Goal: Task Accomplishment & Management: Manage account settings

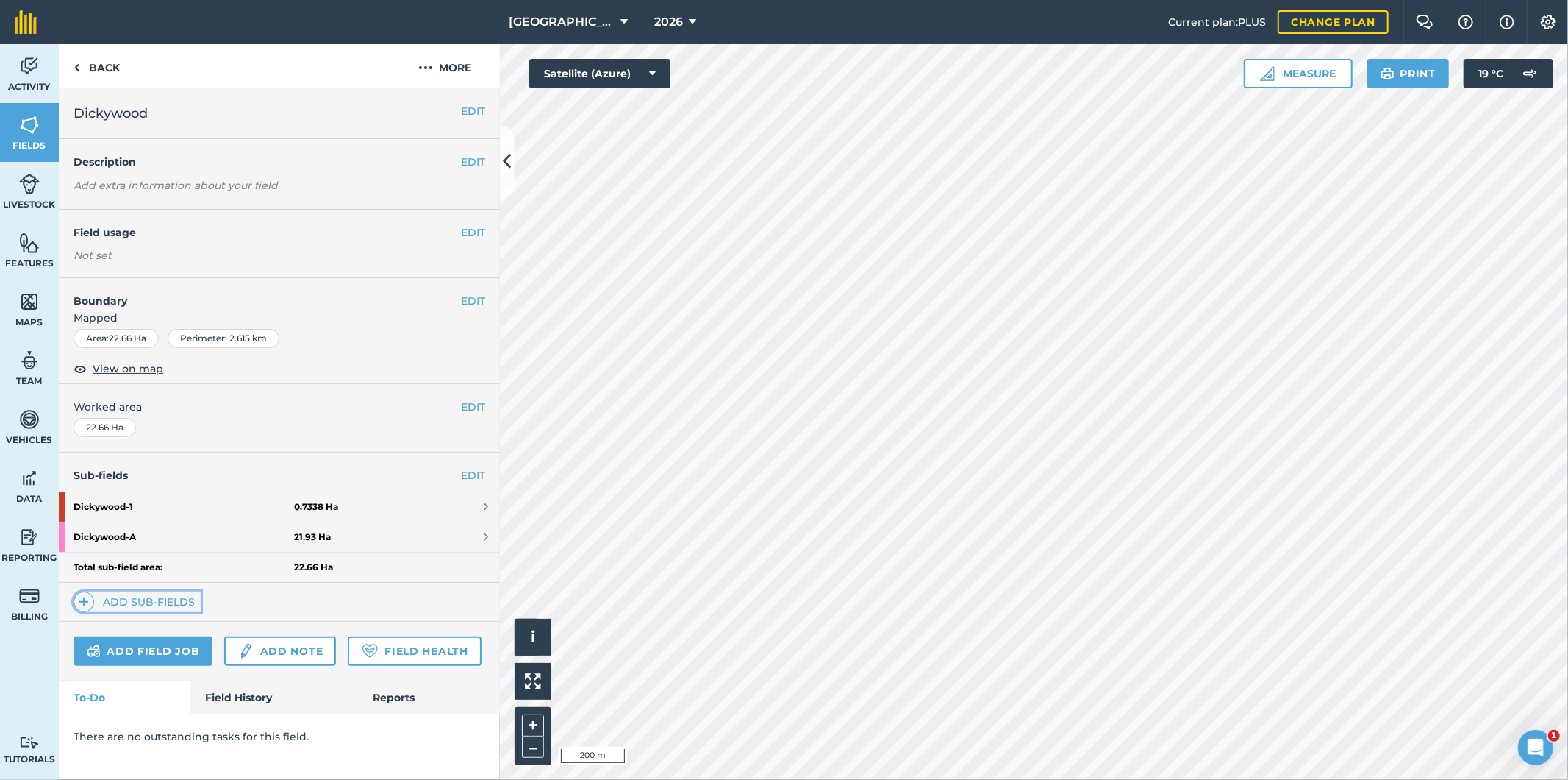
click at [145, 603] on link "Add sub-fields" at bounding box center [137, 602] width 127 height 21
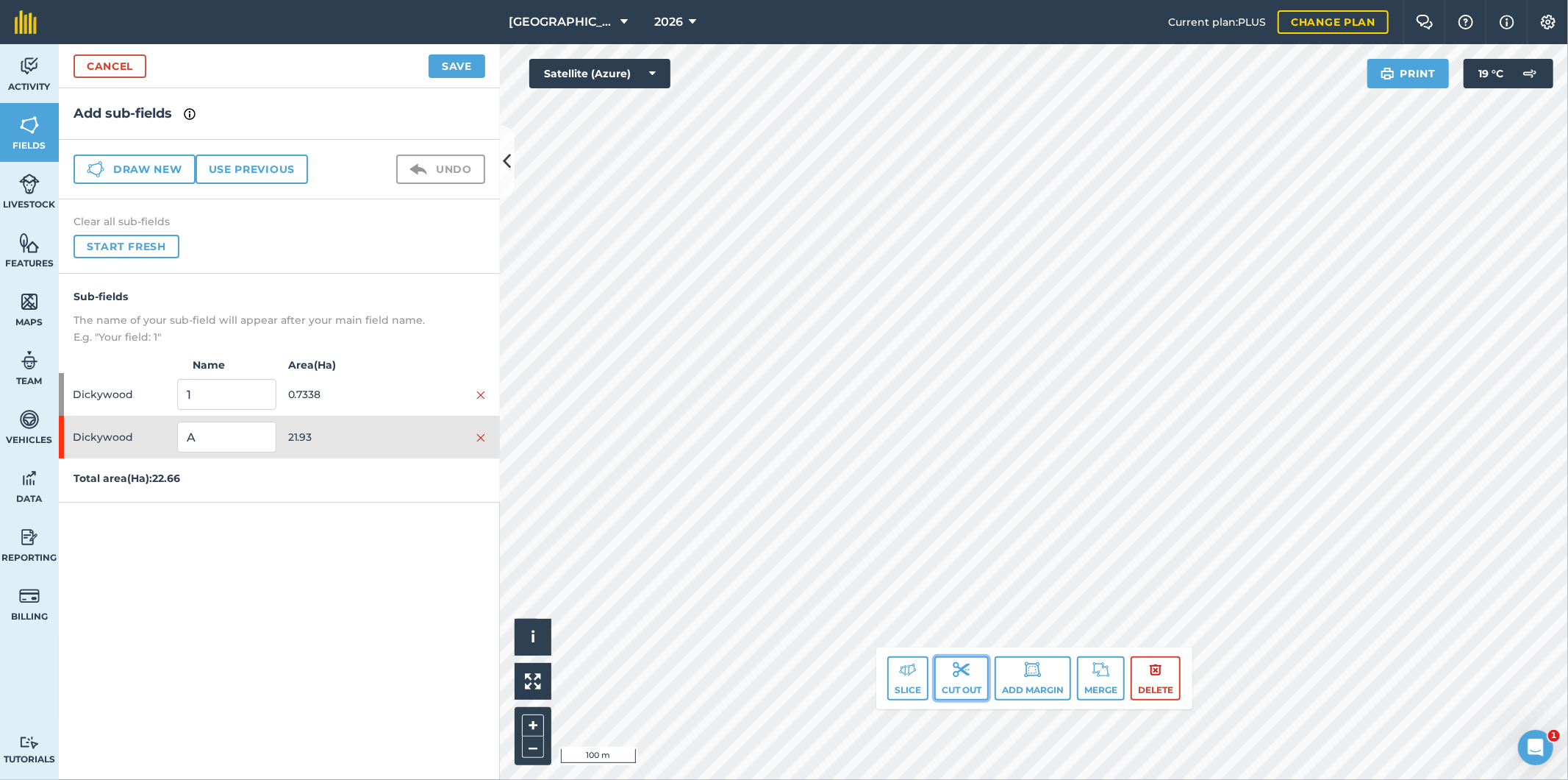
click at [969, 686] on button "Cut out" at bounding box center [962, 678] width 55 height 44
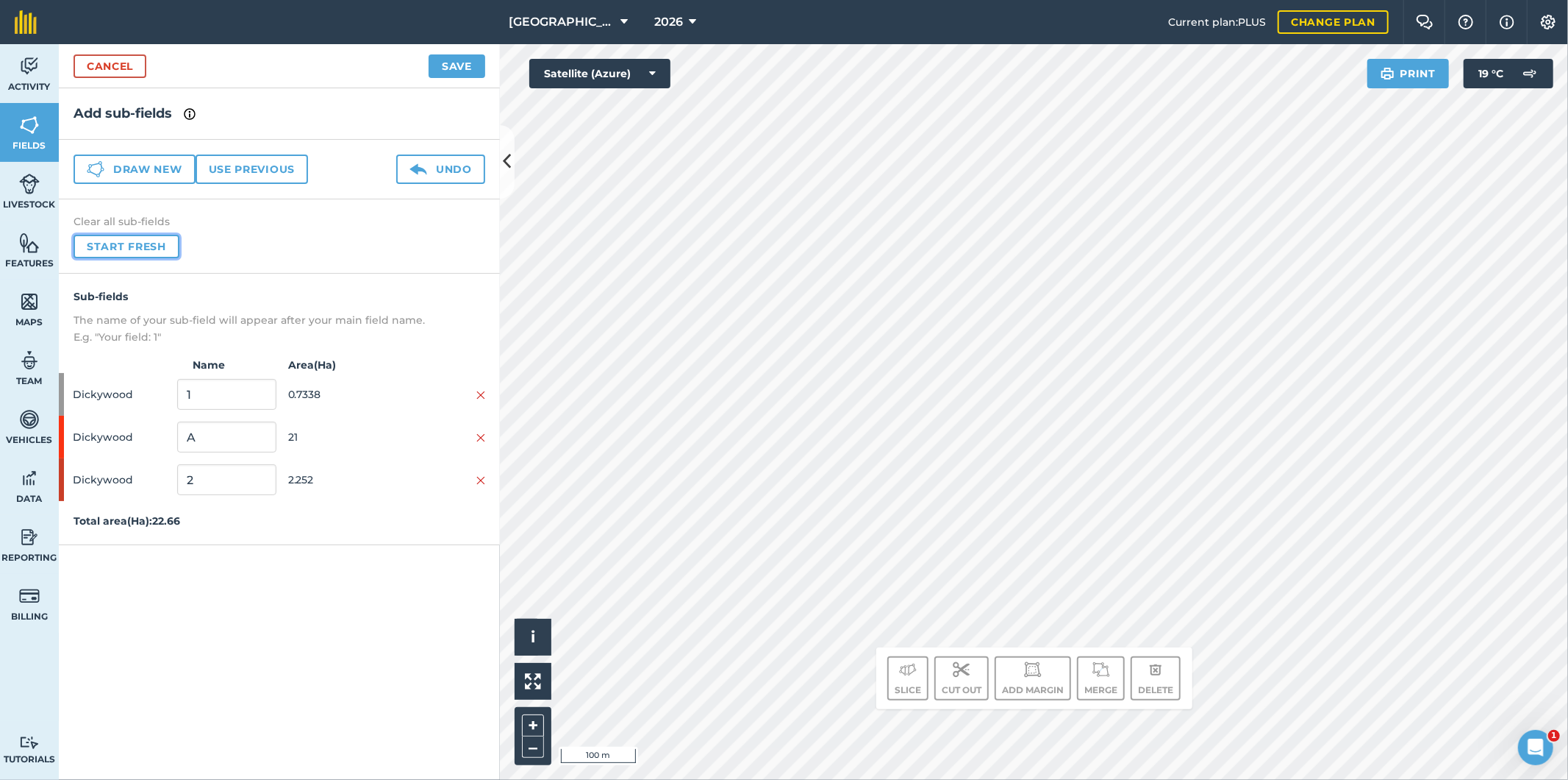
click at [133, 238] on button "Start fresh" at bounding box center [126, 246] width 106 height 24
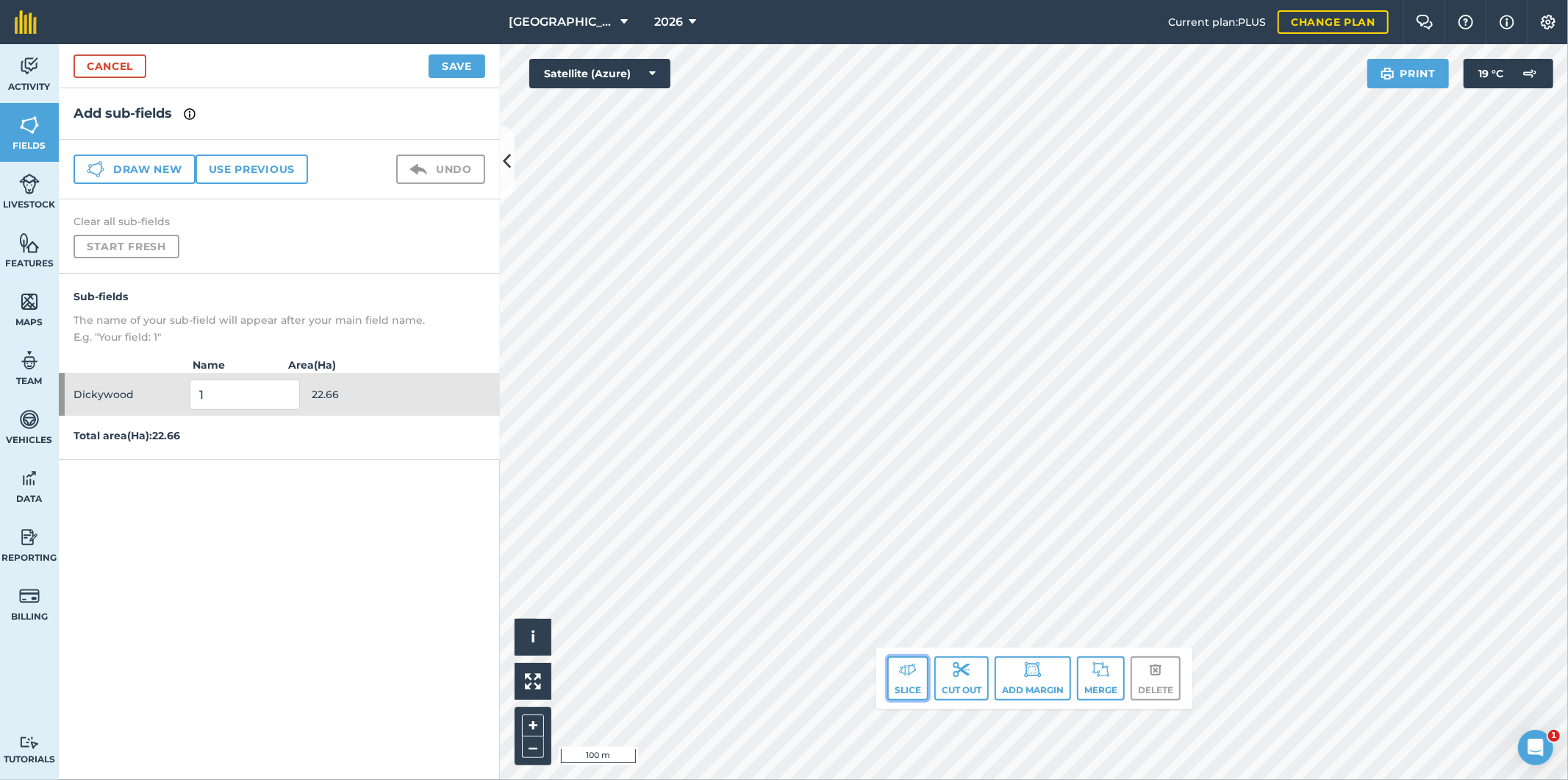
click at [913, 671] on img at bounding box center [908, 669] width 18 height 18
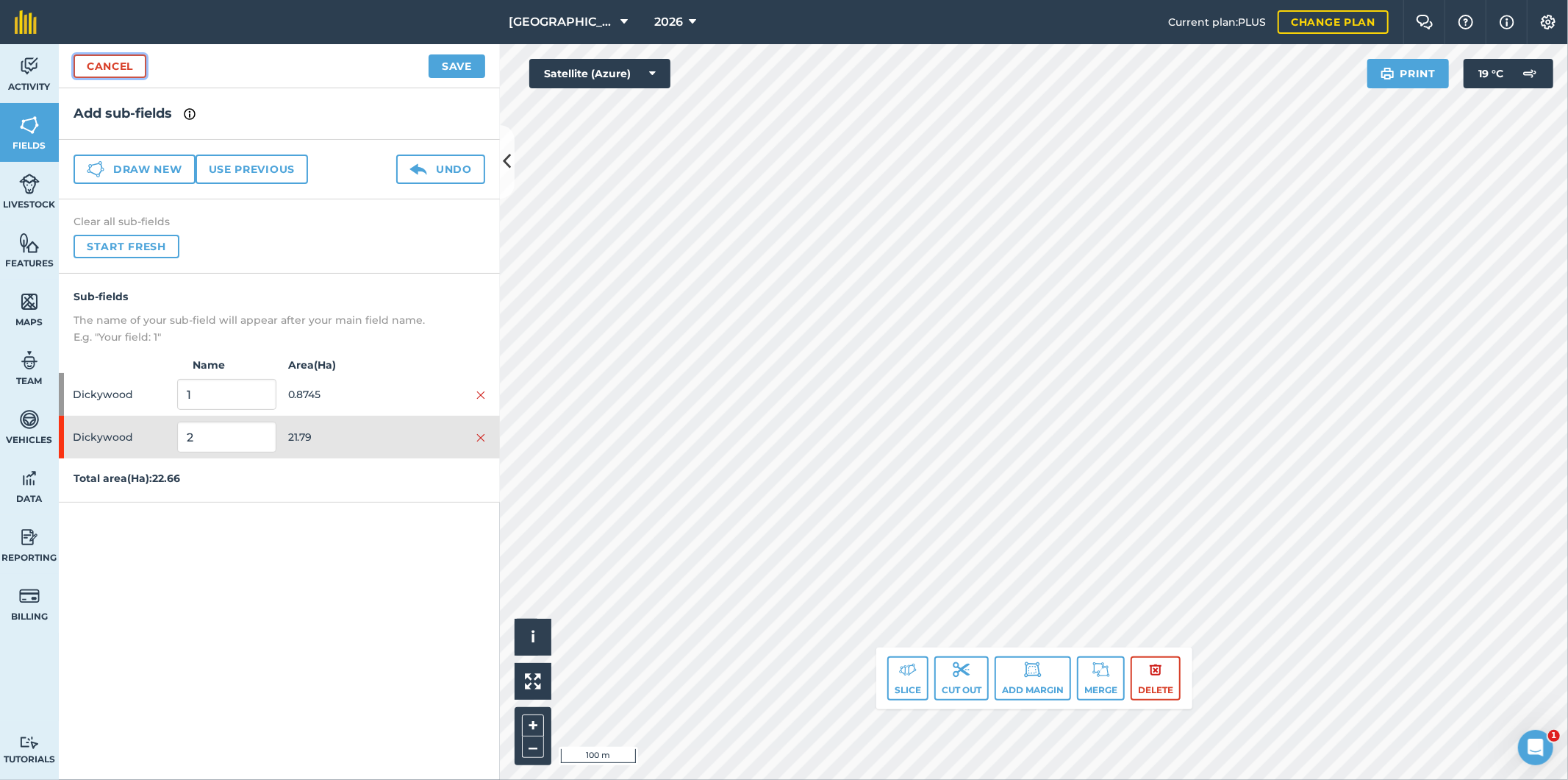
click at [133, 72] on link "Cancel" at bounding box center [109, 67] width 72 height 24
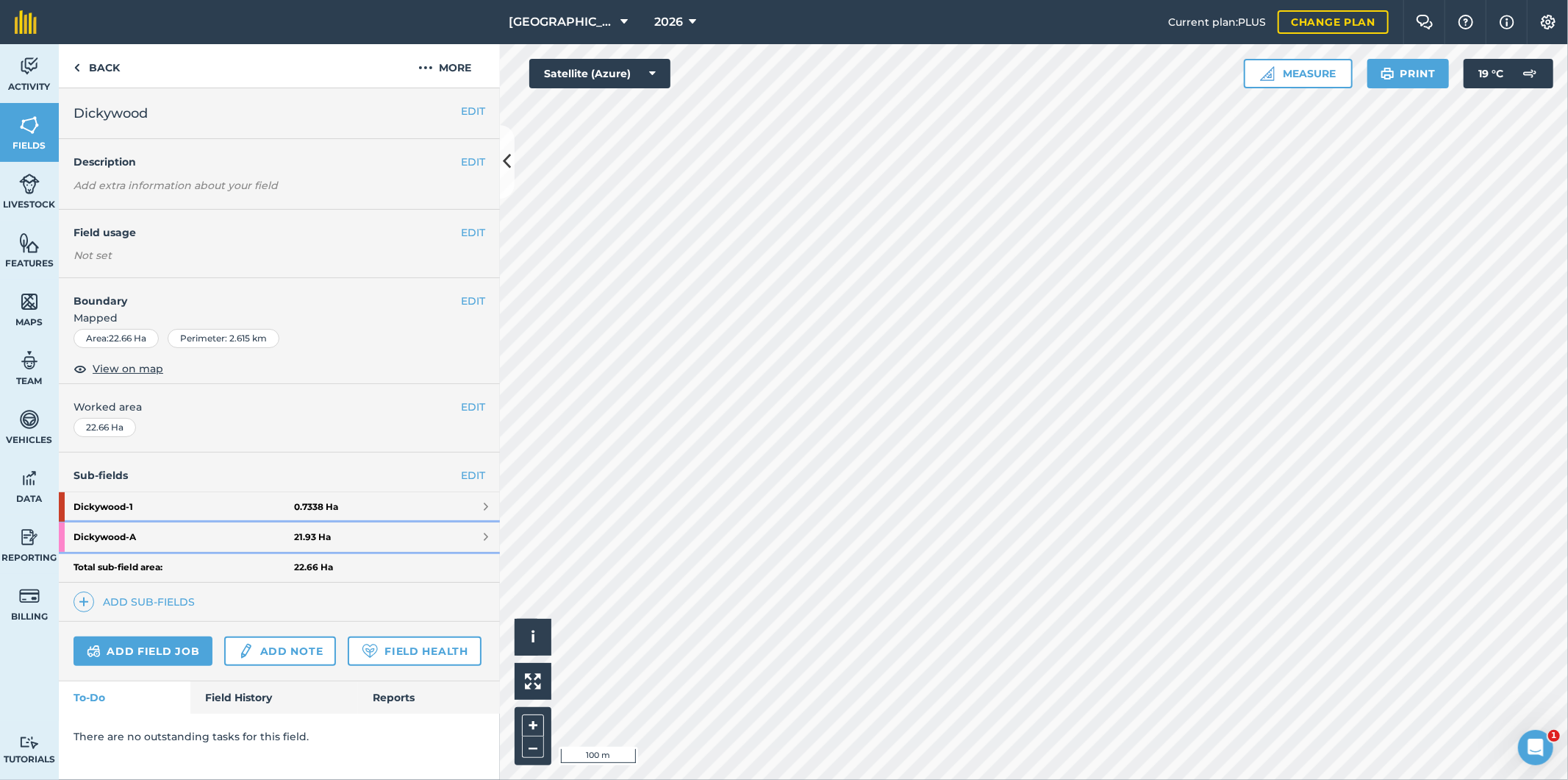
click at [194, 540] on strong "Dickywood - A" at bounding box center [183, 537] width 220 height 30
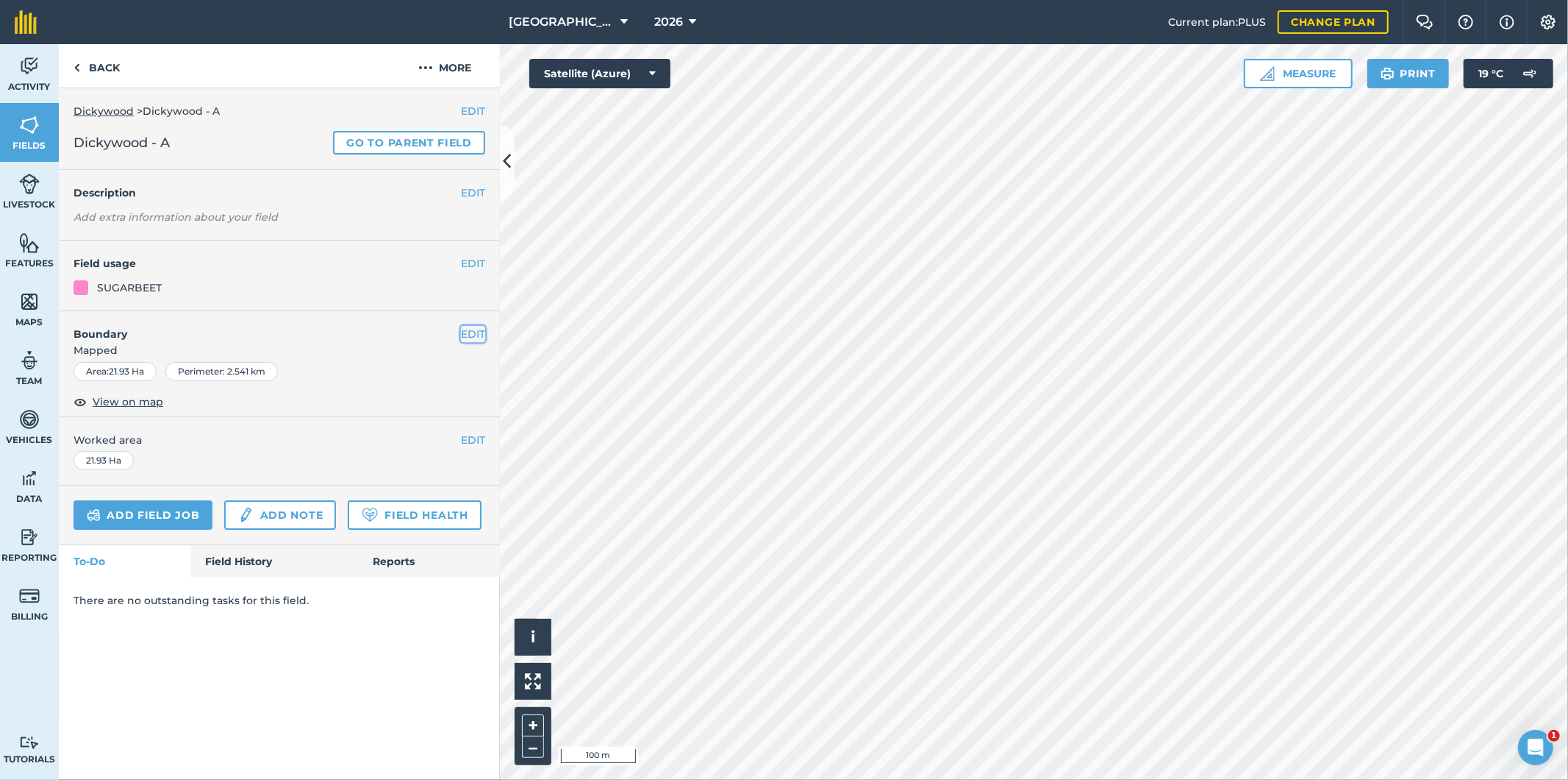
click at [468, 334] on button "EDIT" at bounding box center [473, 334] width 24 height 16
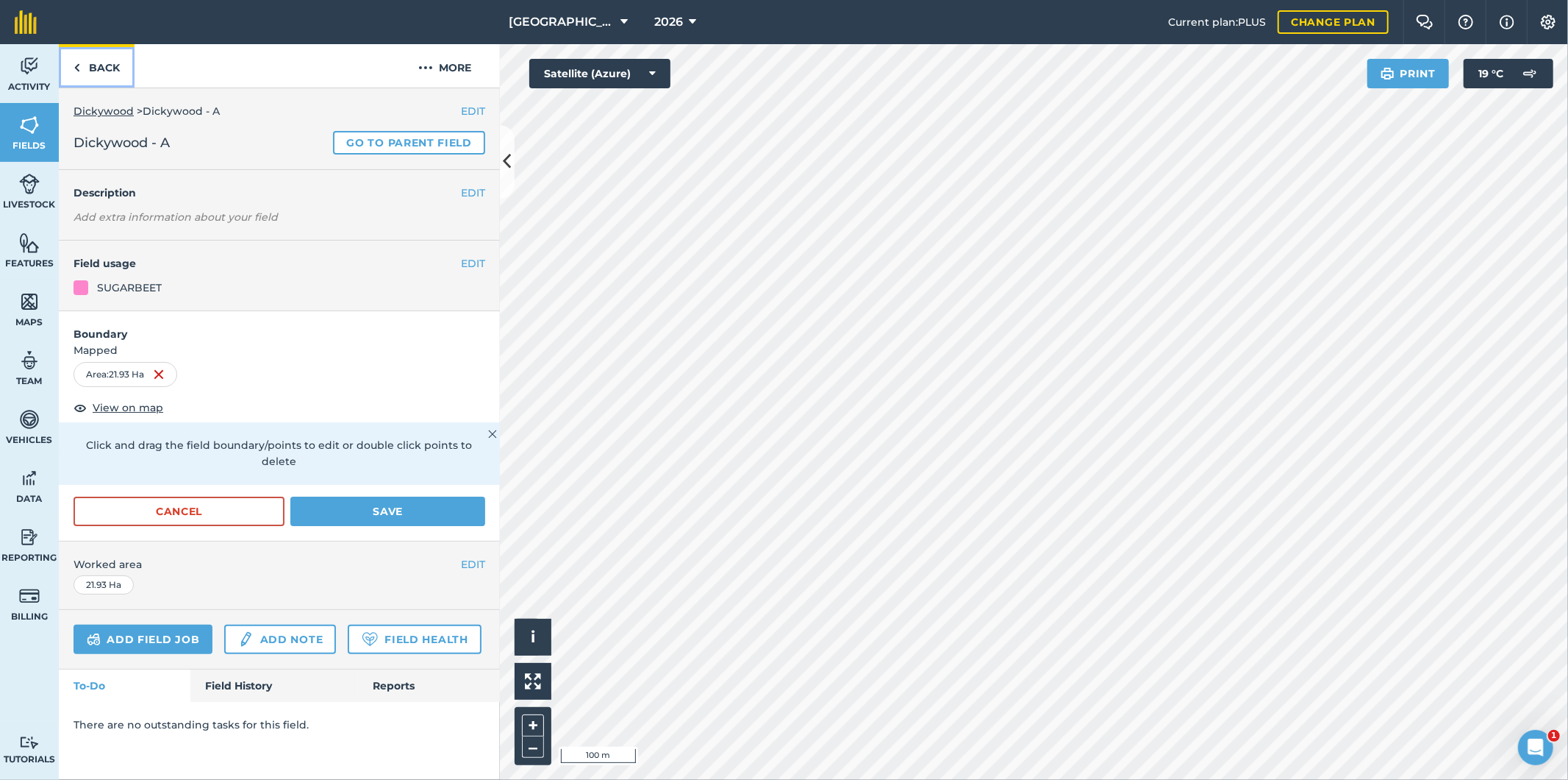
click at [106, 68] on link "Back" at bounding box center [97, 66] width 75 height 44
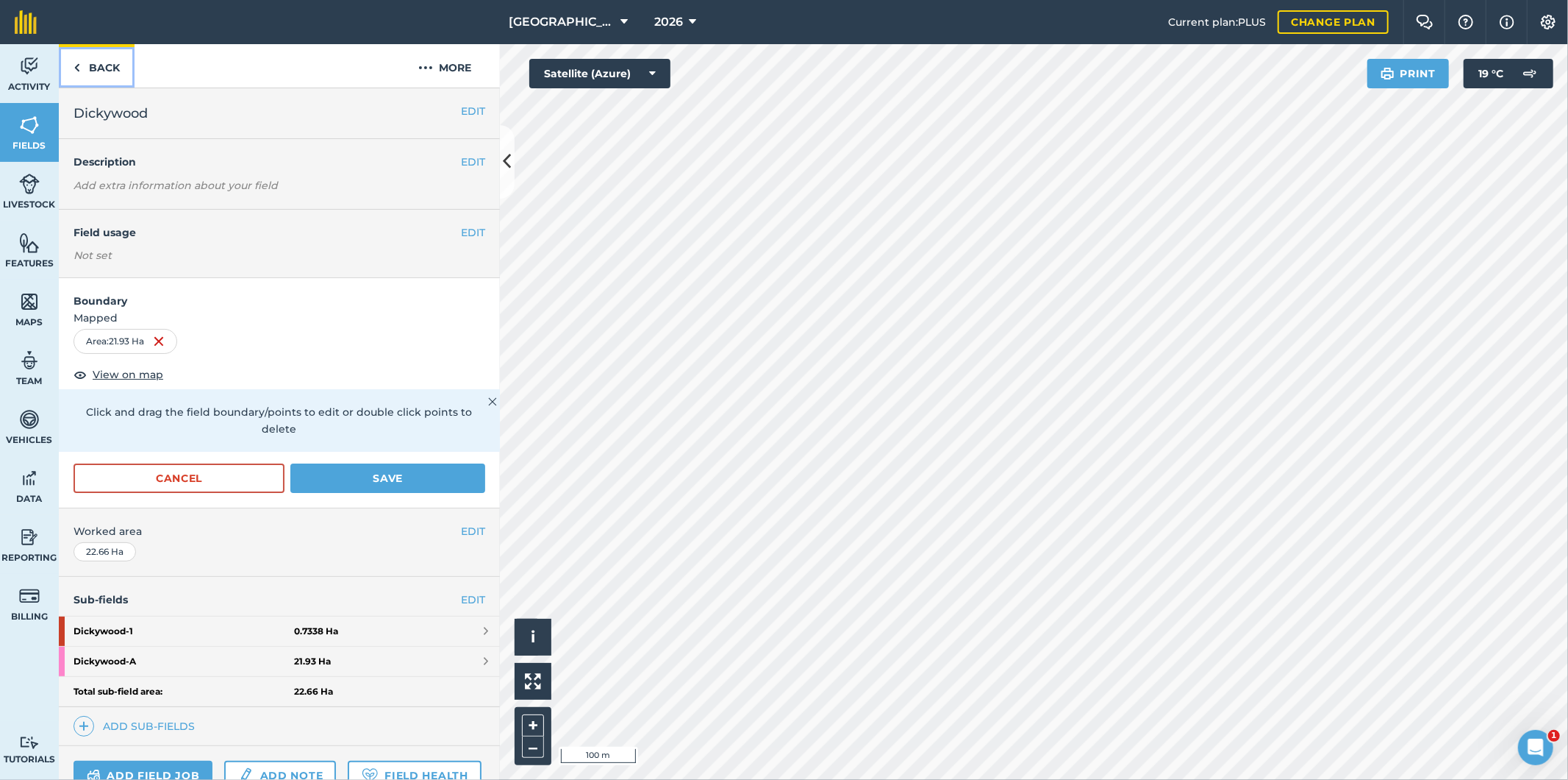
click at [106, 68] on link "Back" at bounding box center [97, 66] width 75 height 44
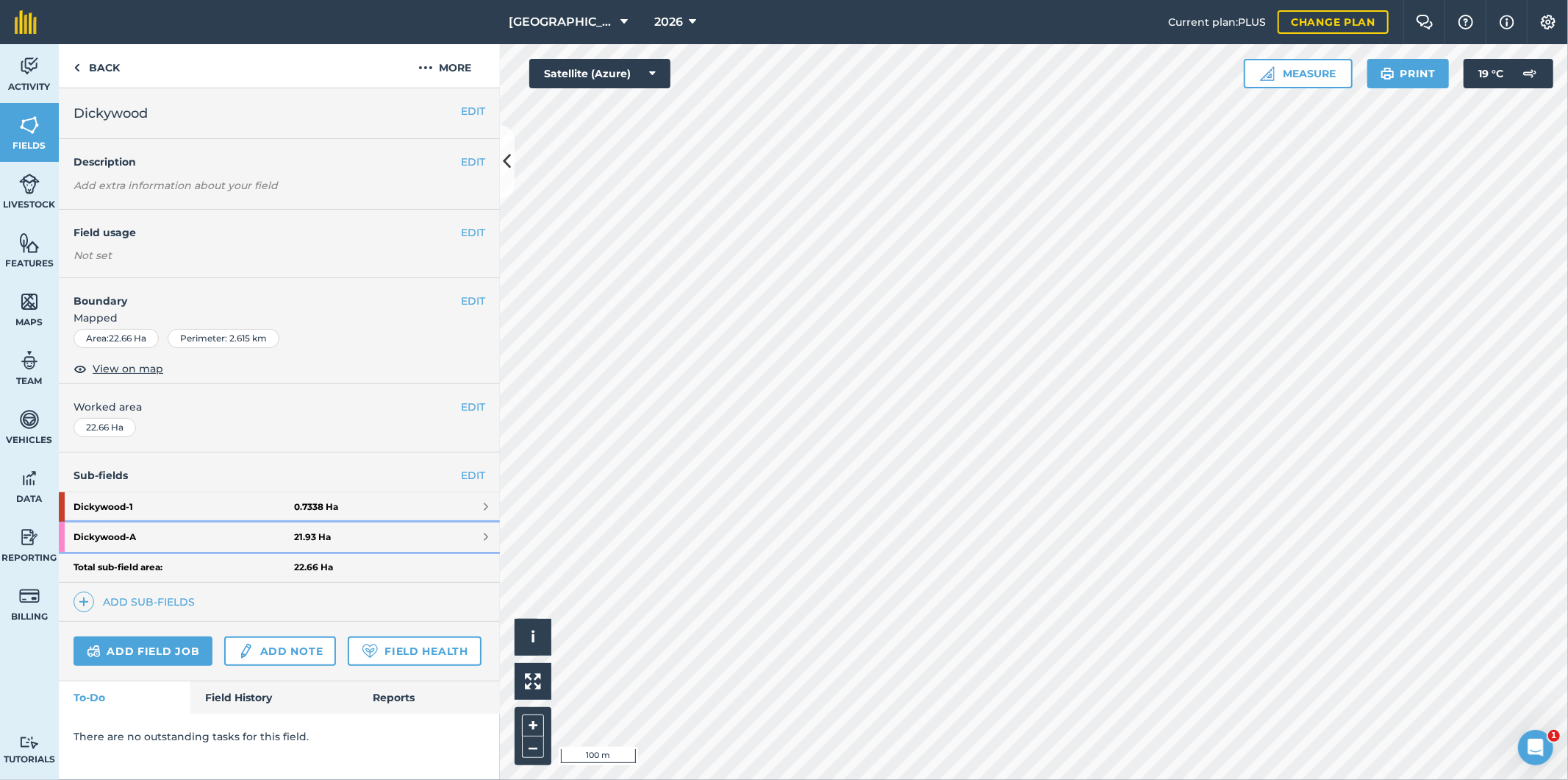
click at [423, 535] on link "Dickywood - A 21.93 Ha" at bounding box center [279, 537] width 441 height 30
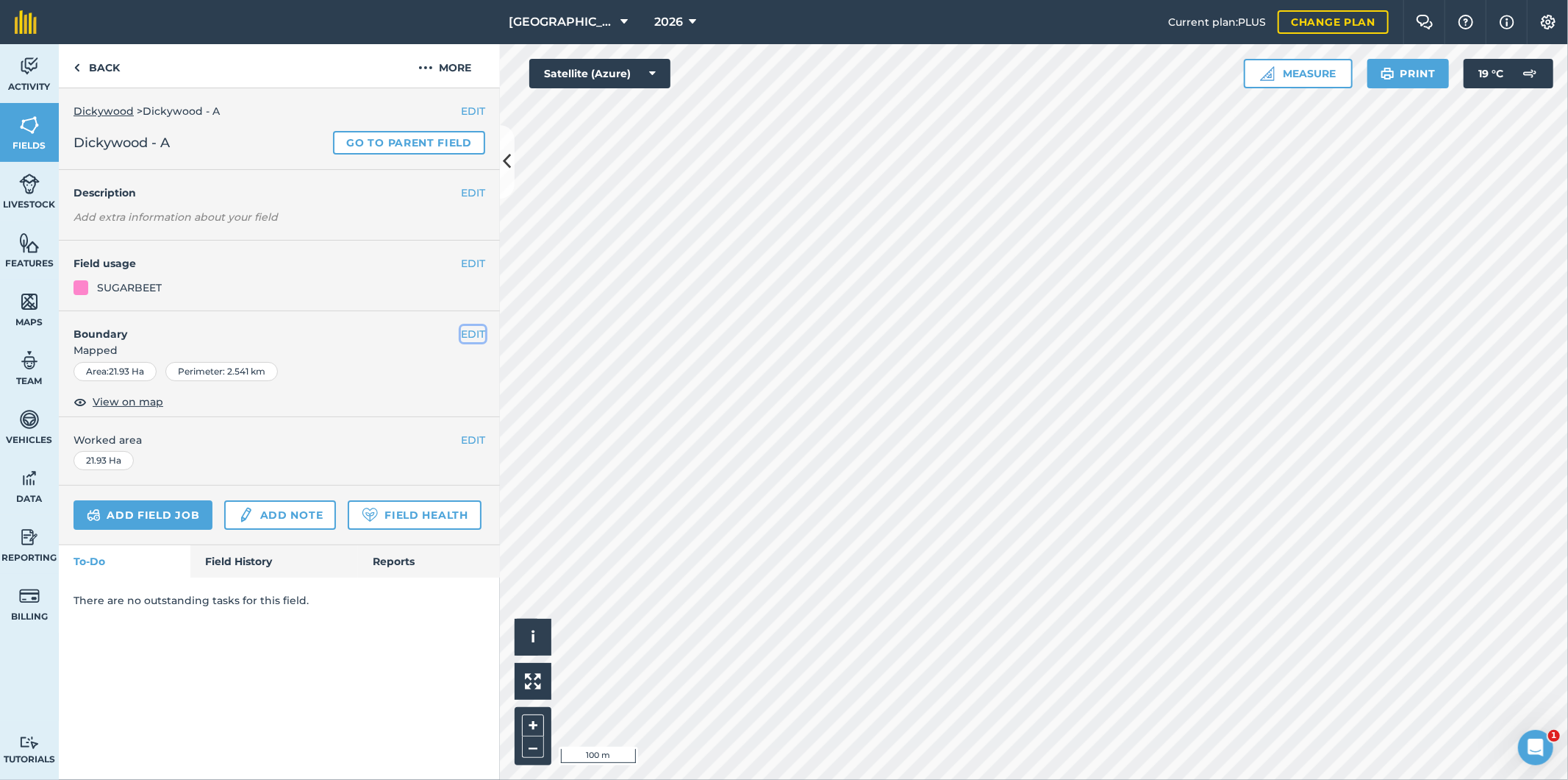
click at [476, 336] on button "EDIT" at bounding box center [473, 334] width 24 height 16
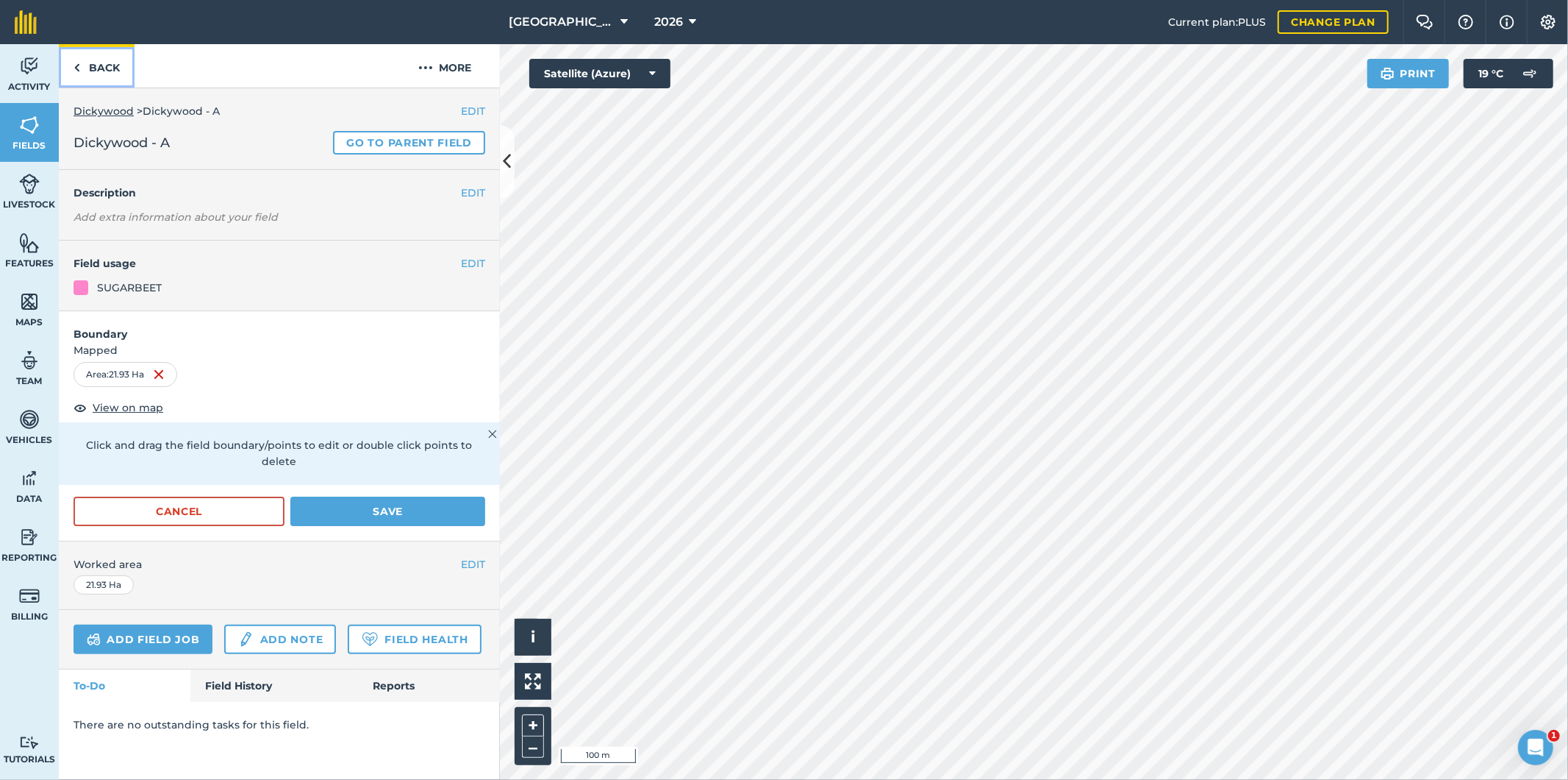
click at [100, 68] on link "Back" at bounding box center [97, 66] width 75 height 44
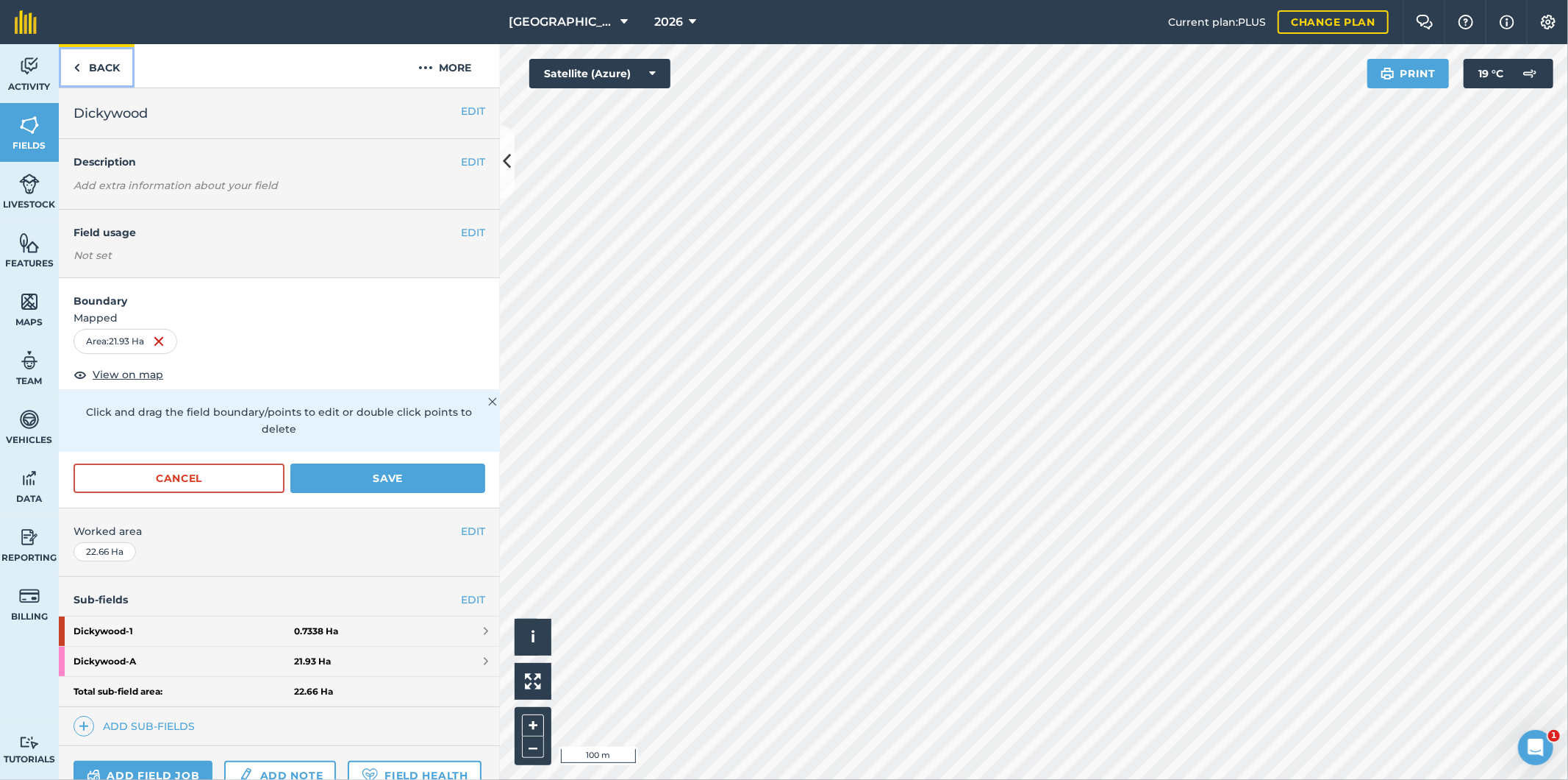
click at [100, 68] on link "Back" at bounding box center [97, 66] width 75 height 44
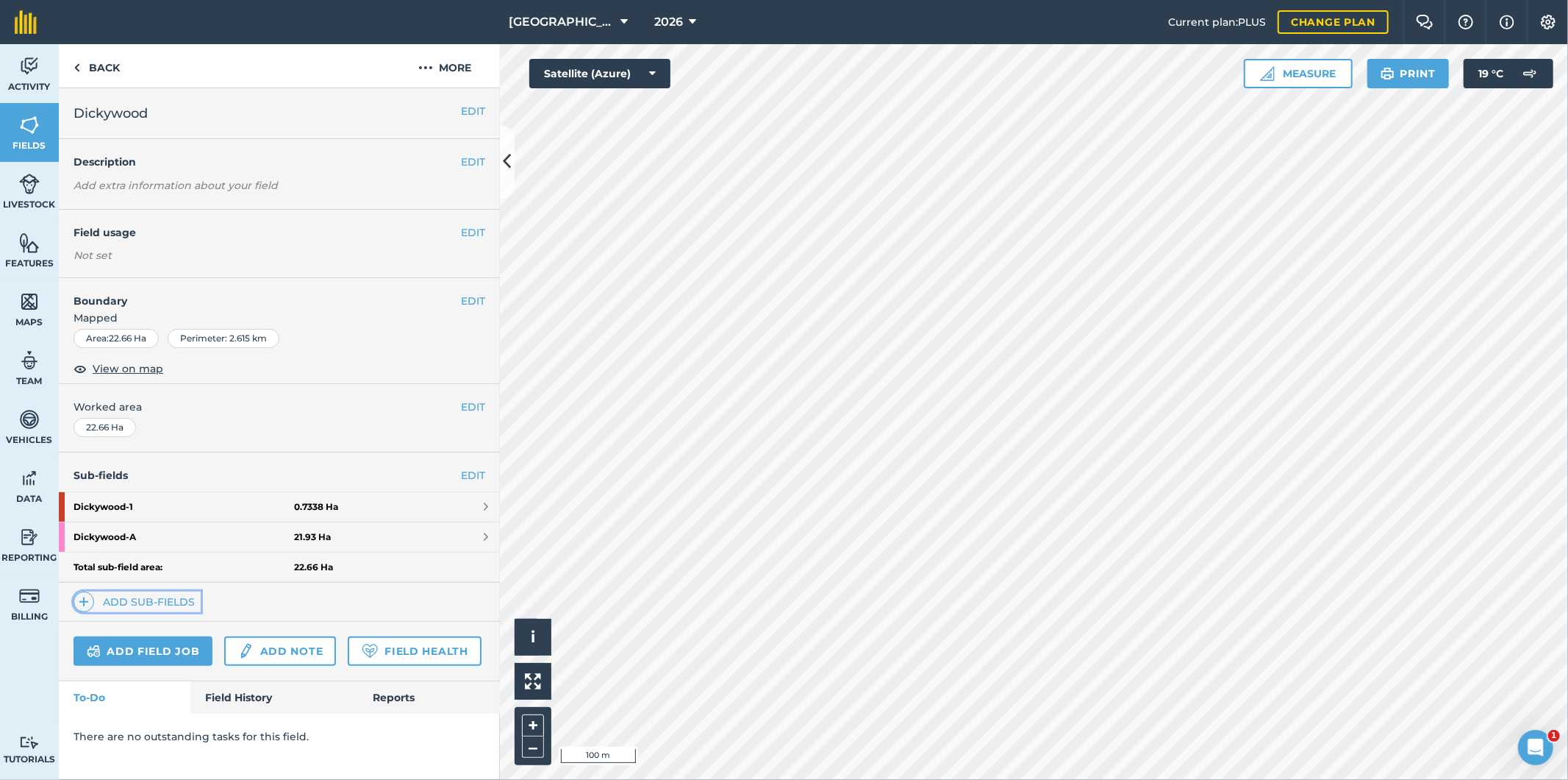
click at [137, 600] on link "Add sub-fields" at bounding box center [137, 602] width 127 height 21
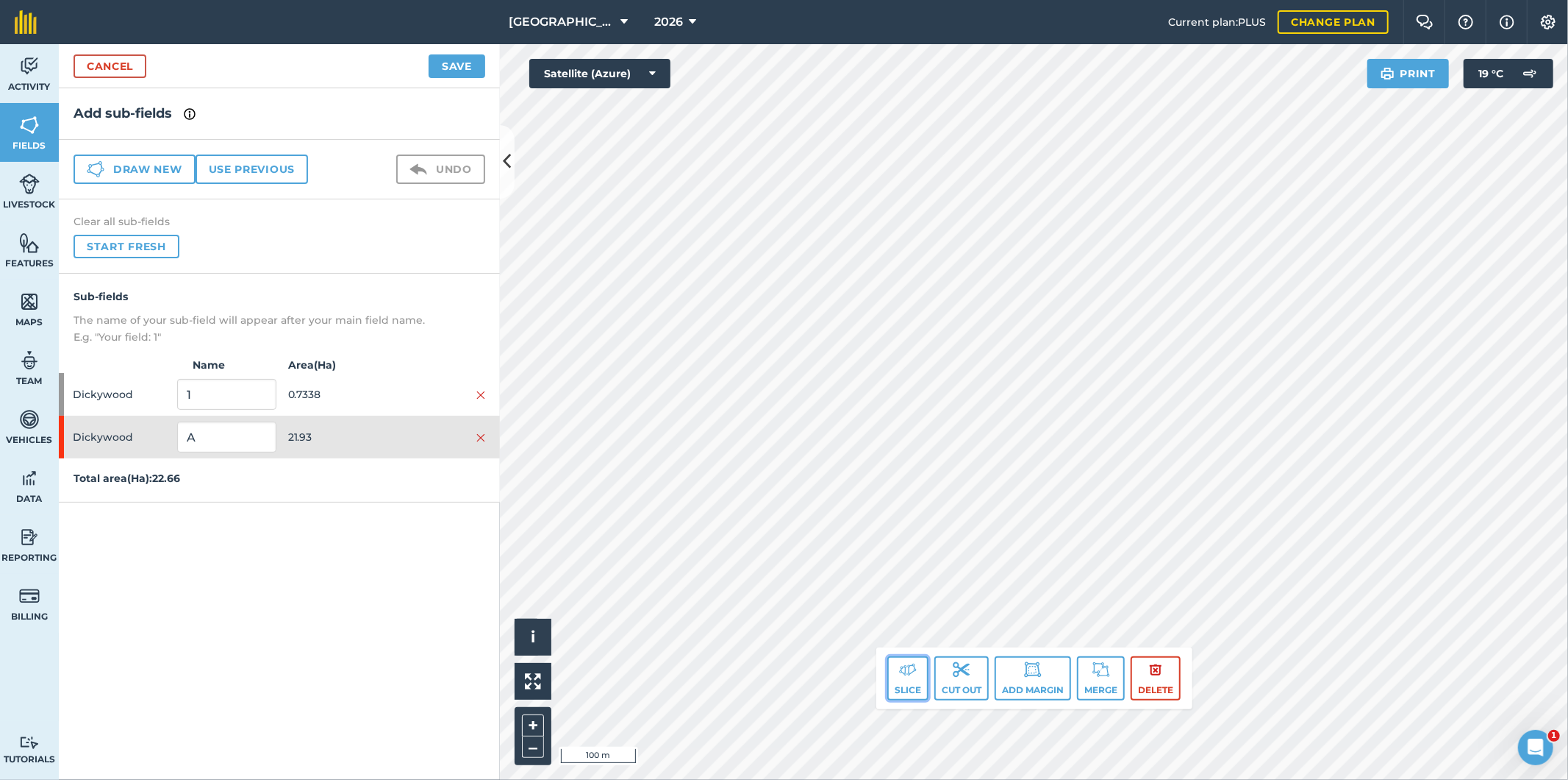
click at [917, 684] on button "Slice" at bounding box center [908, 678] width 41 height 44
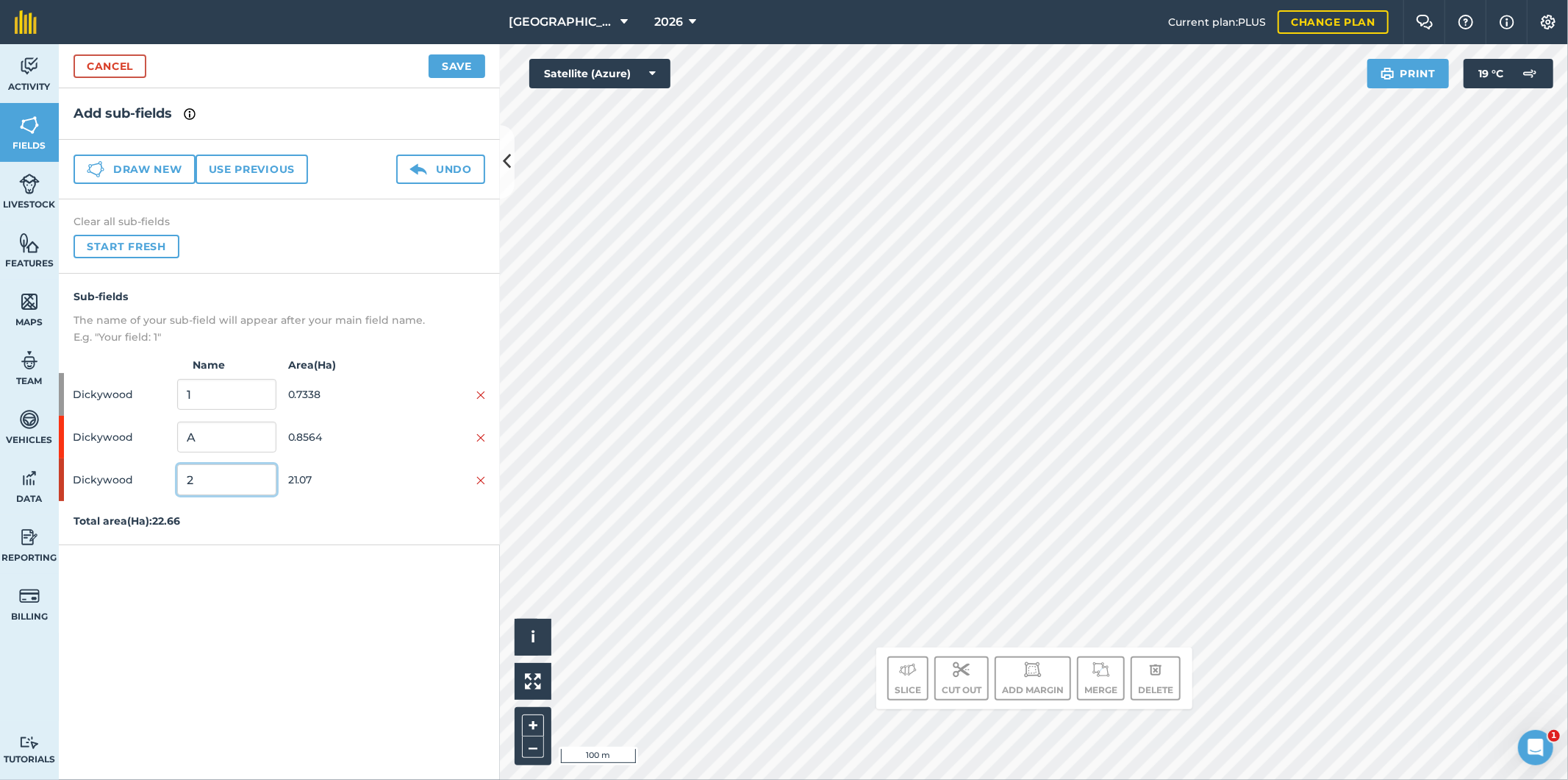
click at [197, 492] on input "2" at bounding box center [226, 480] width 98 height 31
type input "A"
click at [223, 425] on input "A" at bounding box center [226, 437] width 98 height 31
type input "2"
click at [457, 67] on button "Save" at bounding box center [457, 67] width 57 height 24
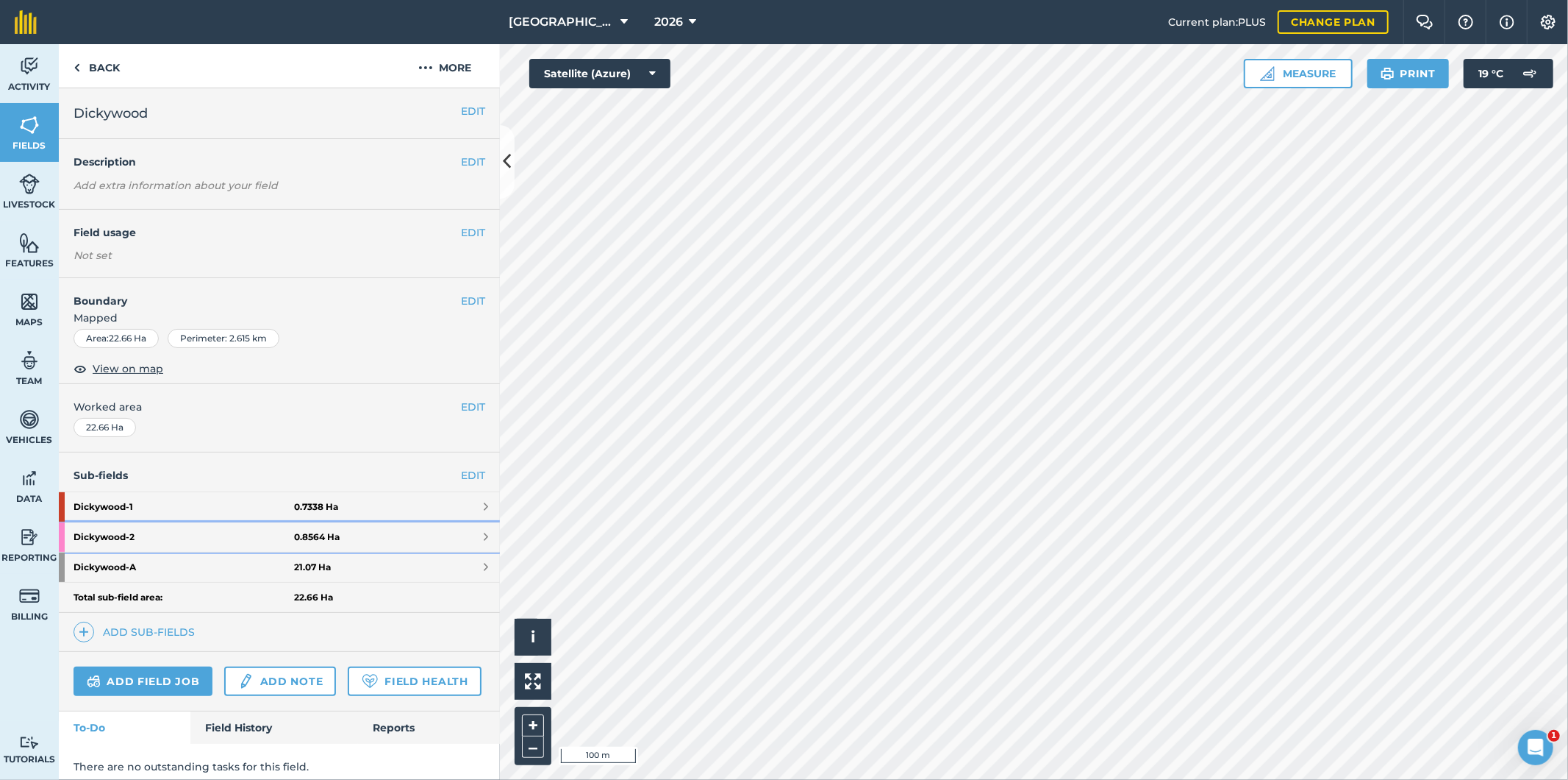
click at [318, 532] on strong "0.8564 Ha" at bounding box center [317, 537] width 46 height 12
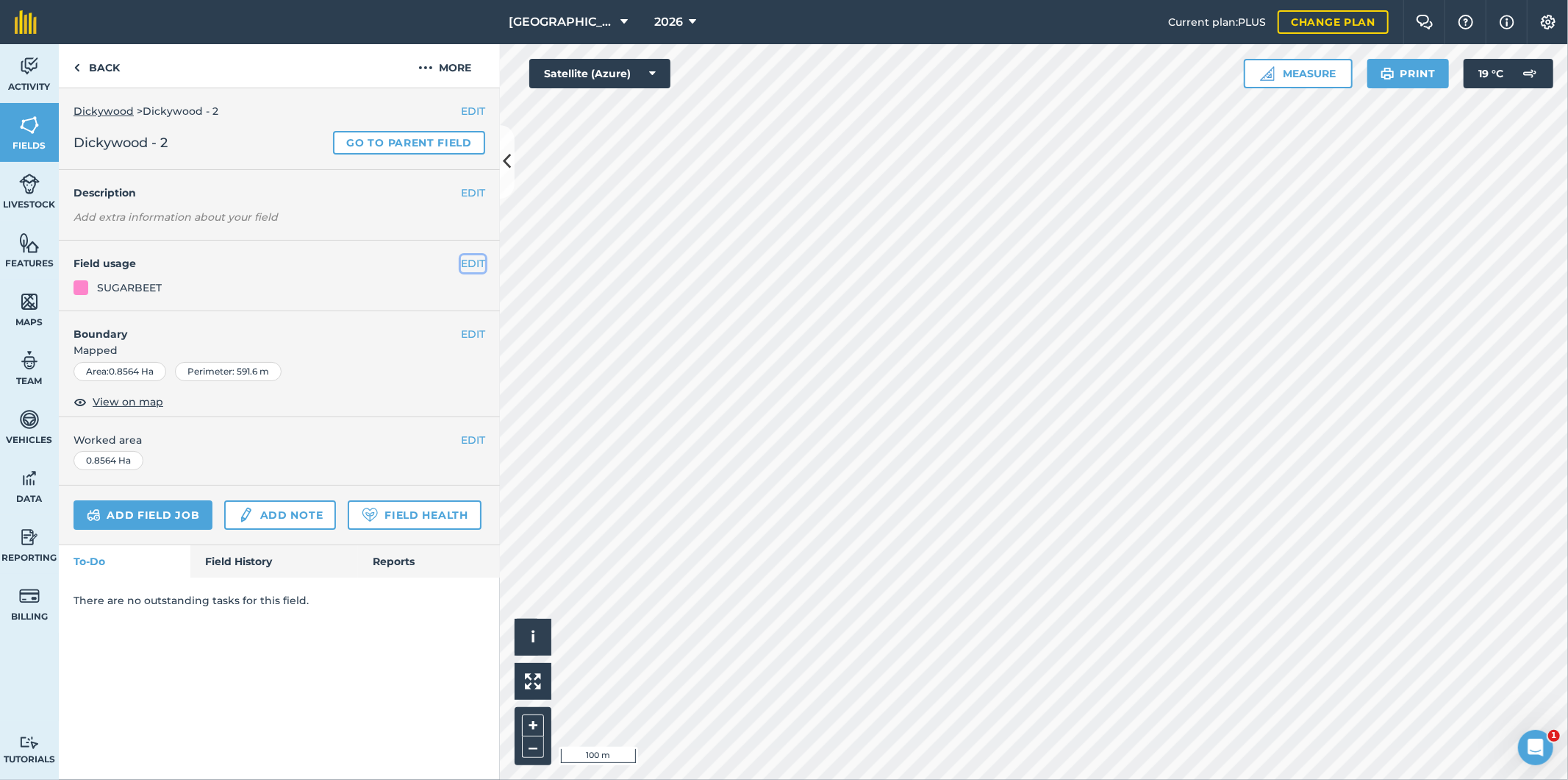
click at [474, 266] on button "EDIT" at bounding box center [473, 263] width 24 height 16
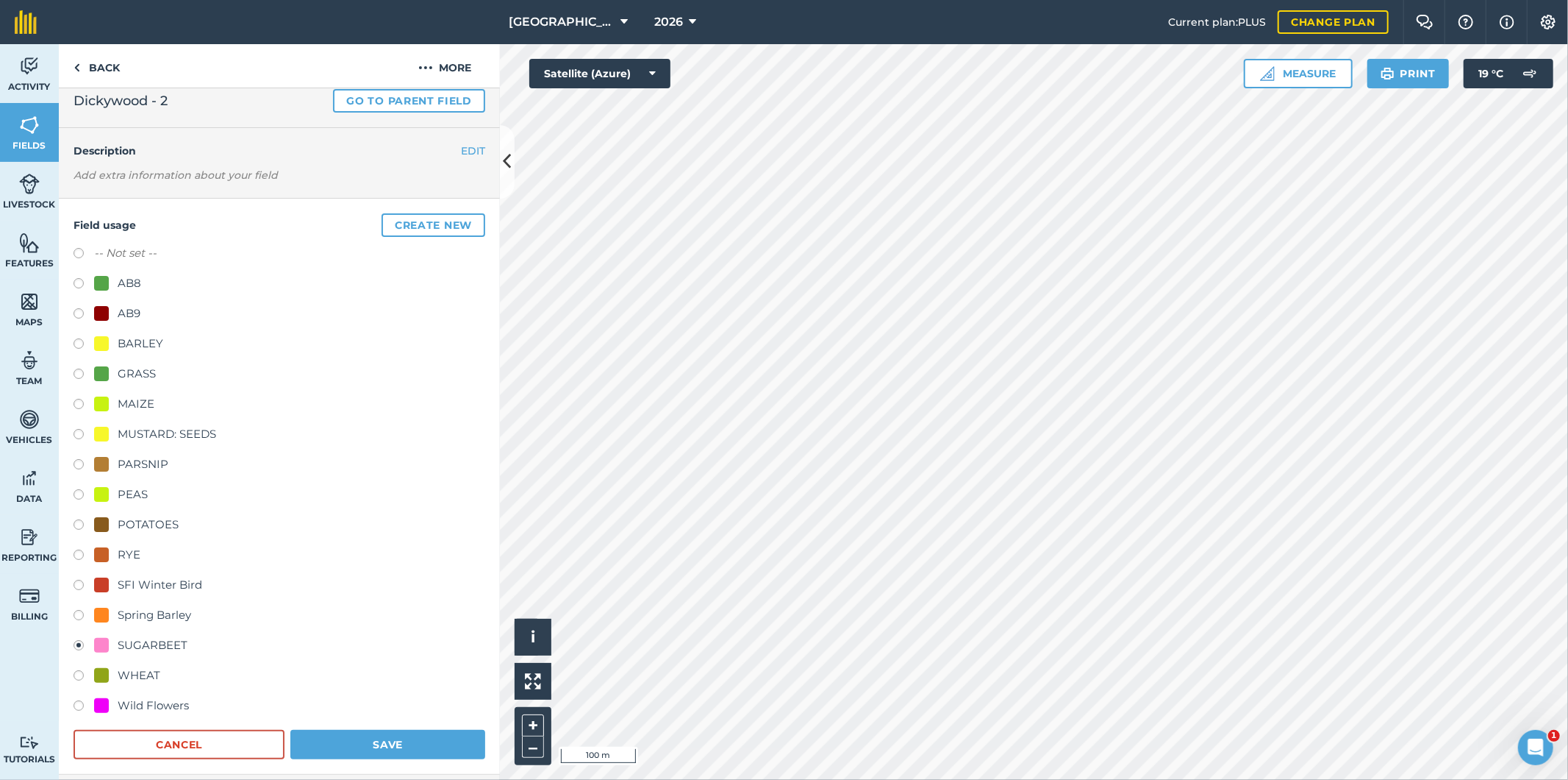
scroll to position [81, 0]
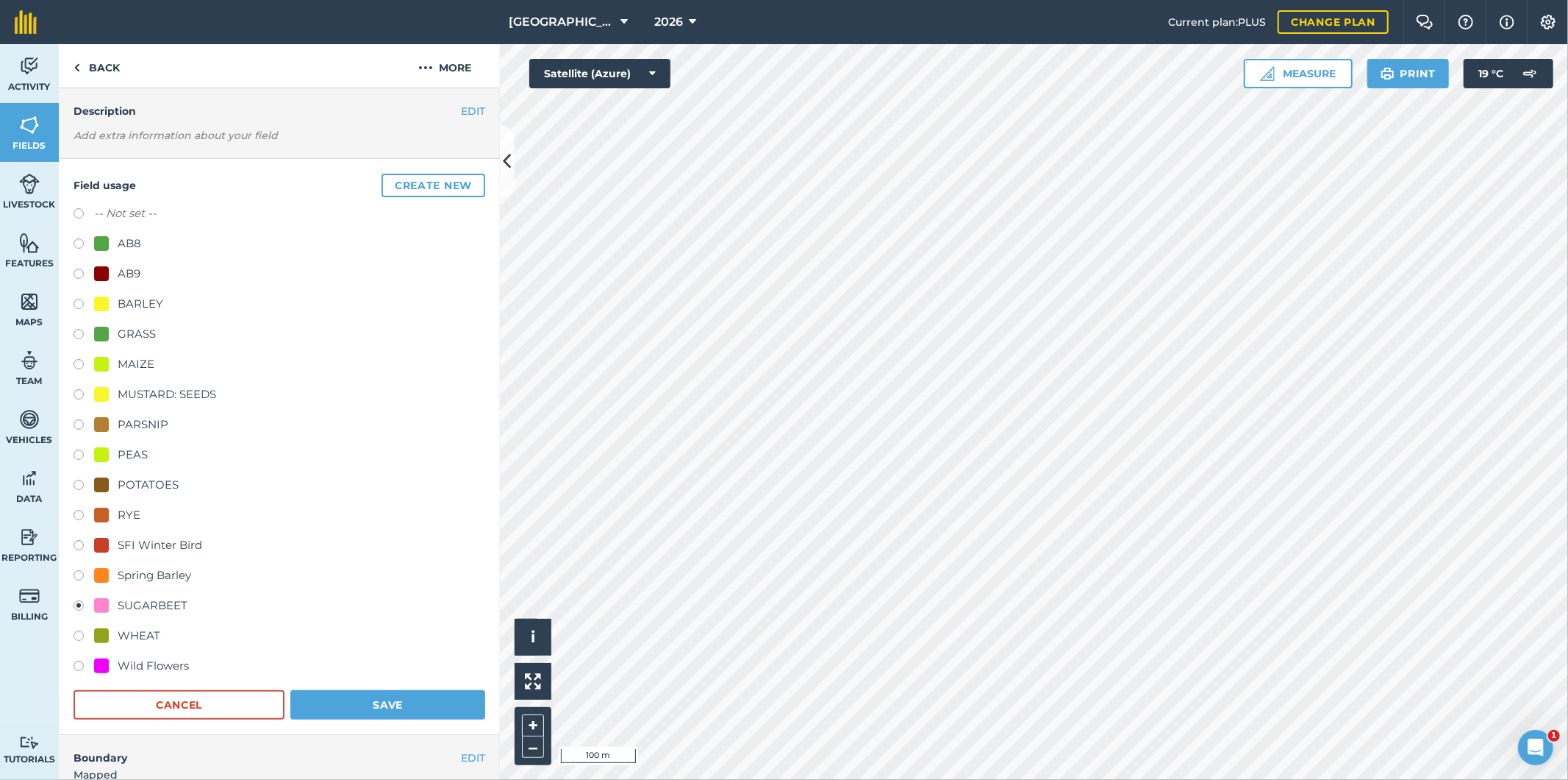
click at [76, 545] on label at bounding box center [83, 547] width 21 height 15
radio input "true"
radio input "false"
click at [405, 704] on button "Save" at bounding box center [388, 705] width 195 height 30
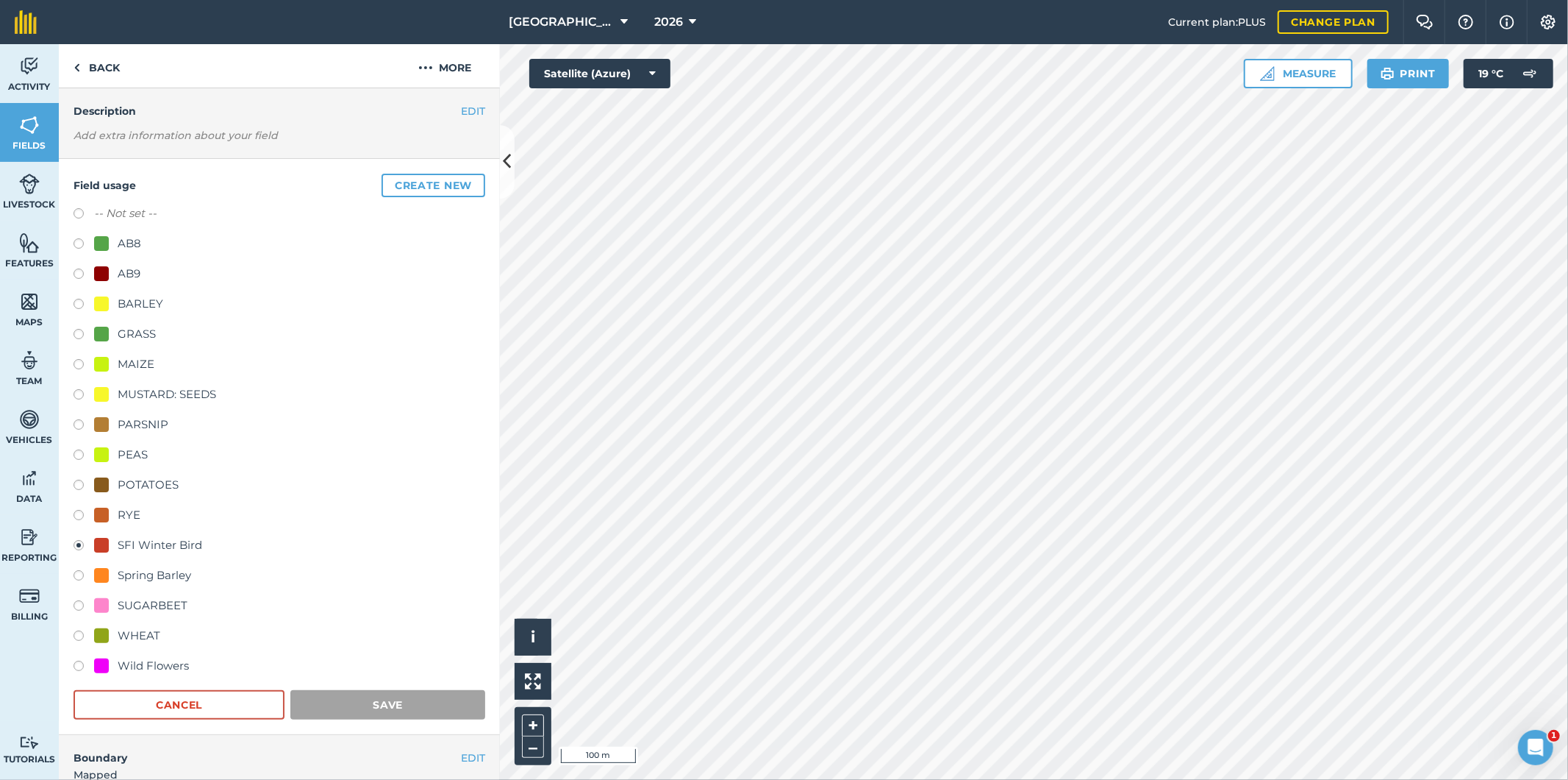
scroll to position [0, 0]
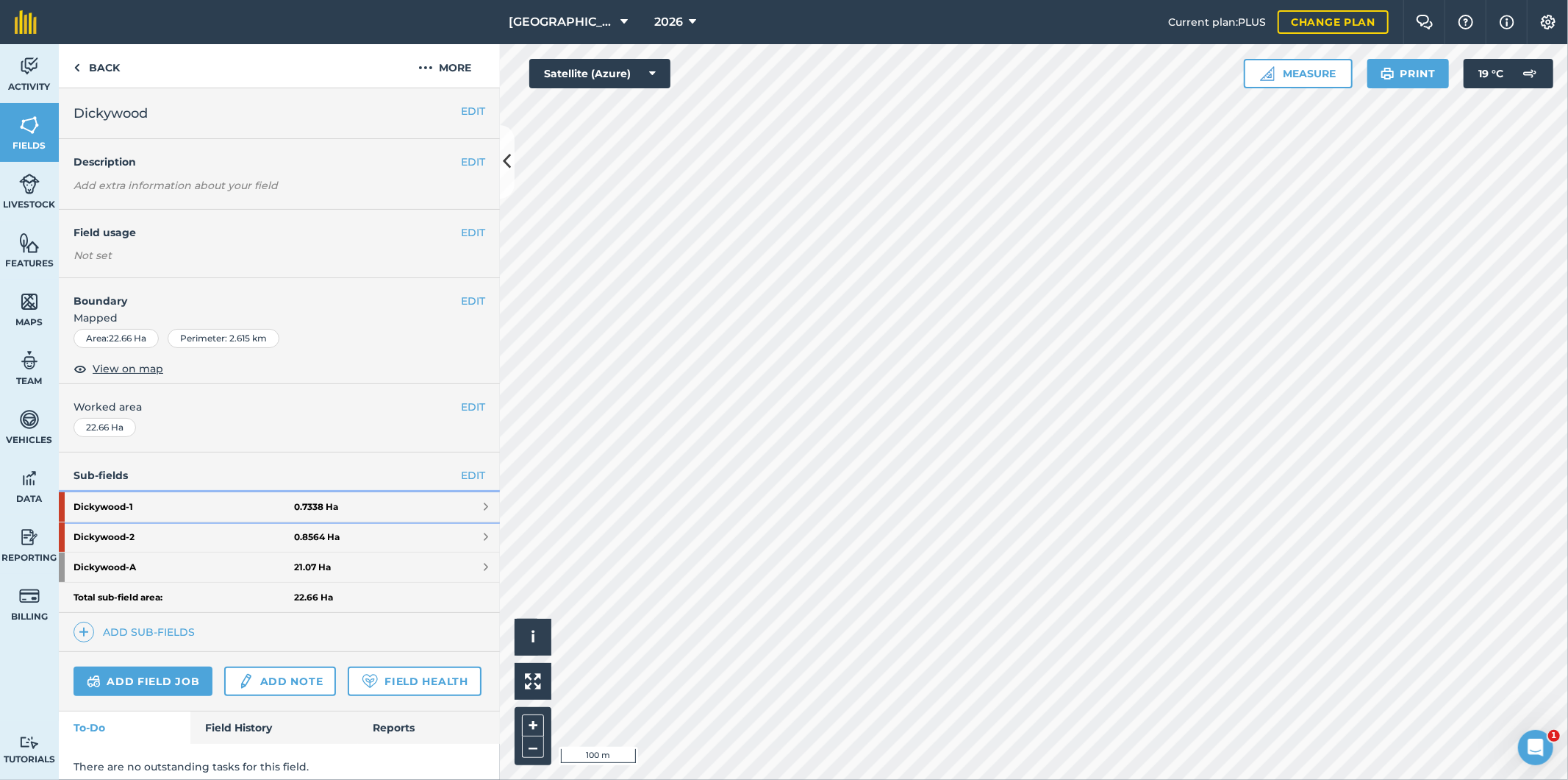
click at [370, 506] on link "Dickywood - 1 0.7338 Ha" at bounding box center [279, 507] width 441 height 30
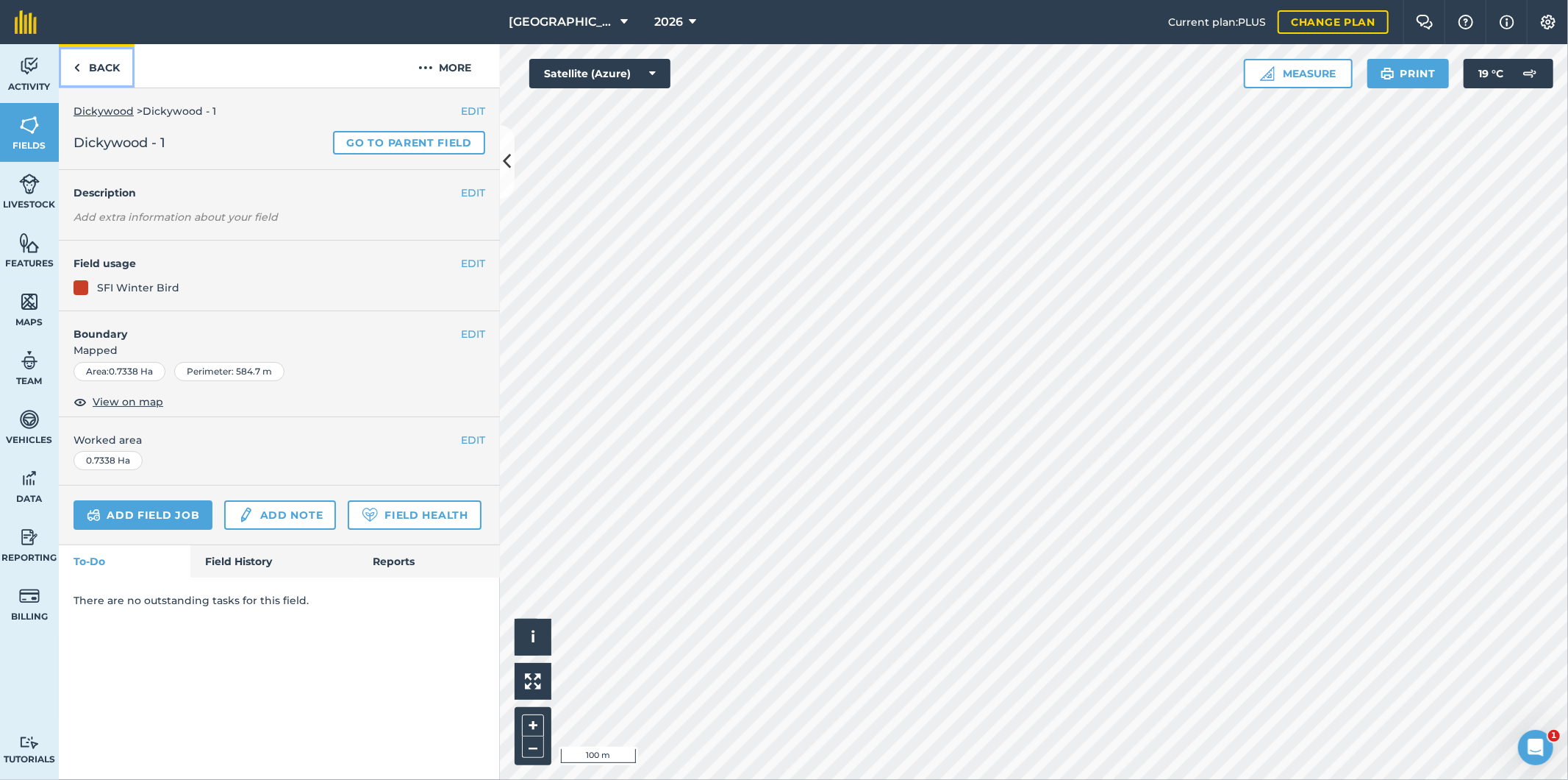
click at [109, 67] on link "Back" at bounding box center [97, 66] width 75 height 44
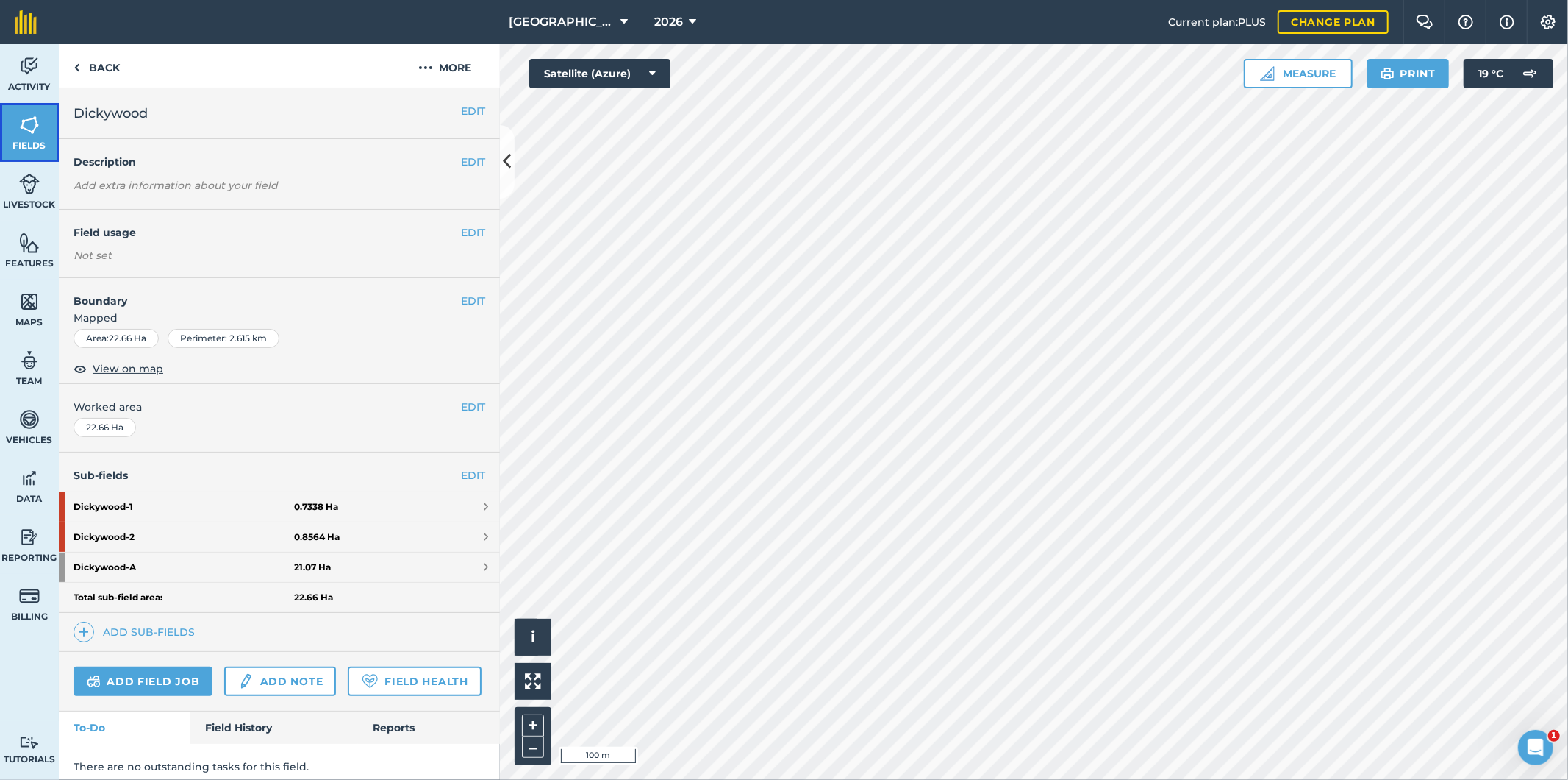
click at [39, 140] on span "Fields" at bounding box center [30, 146] width 59 height 12
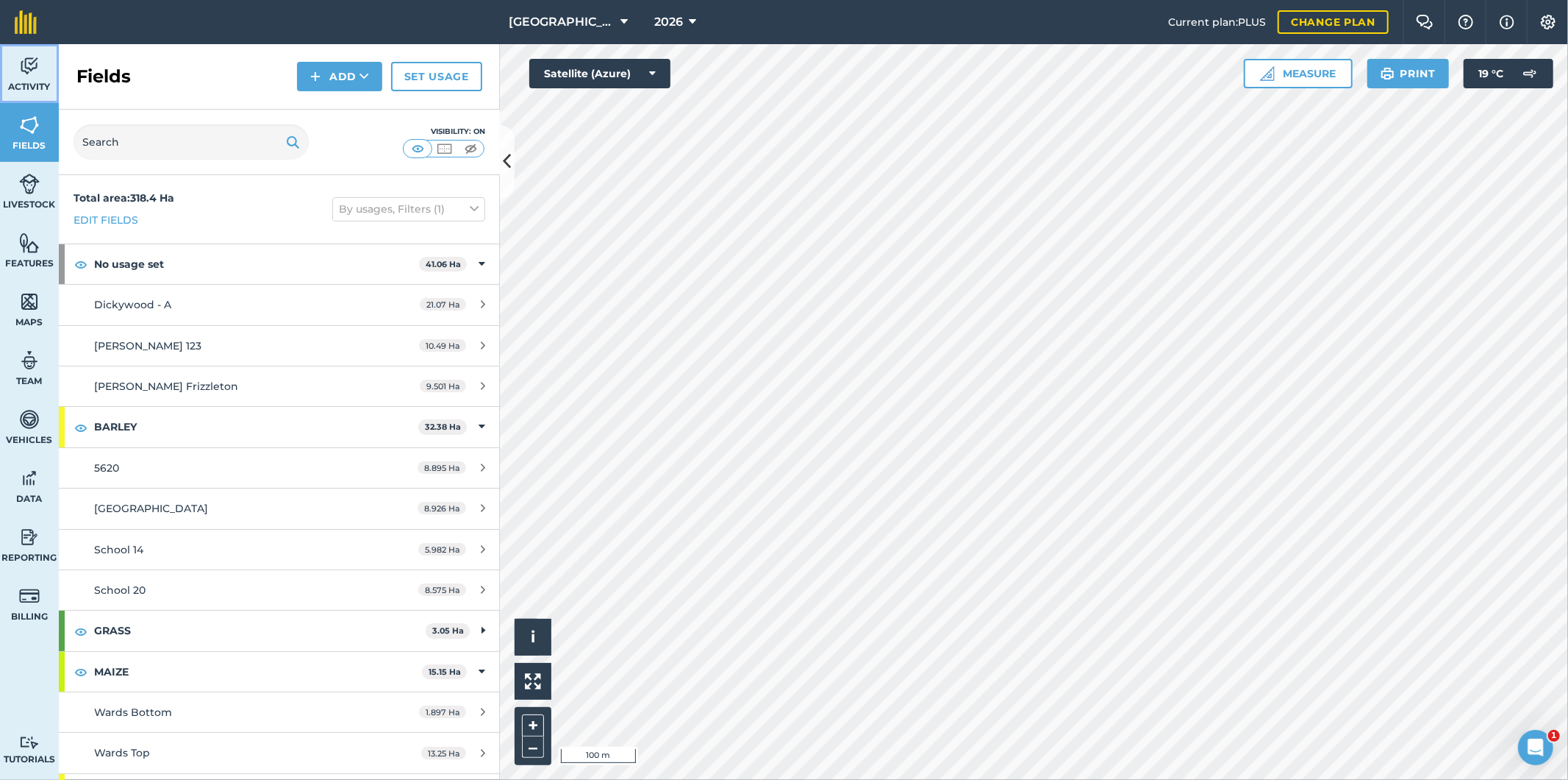
click at [28, 78] on link "Activity" at bounding box center [30, 74] width 59 height 59
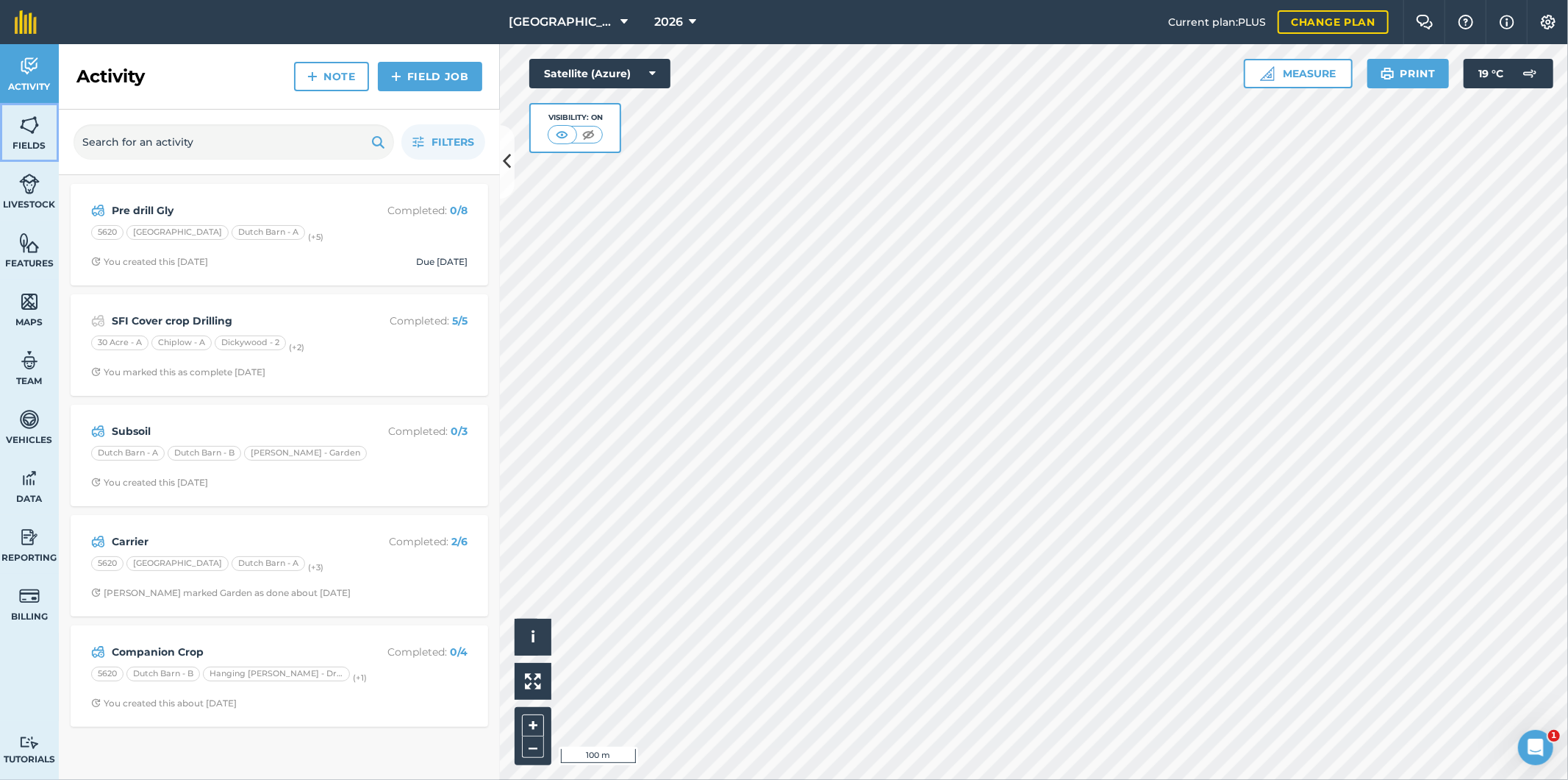
click at [28, 132] on img at bounding box center [30, 125] width 21 height 22
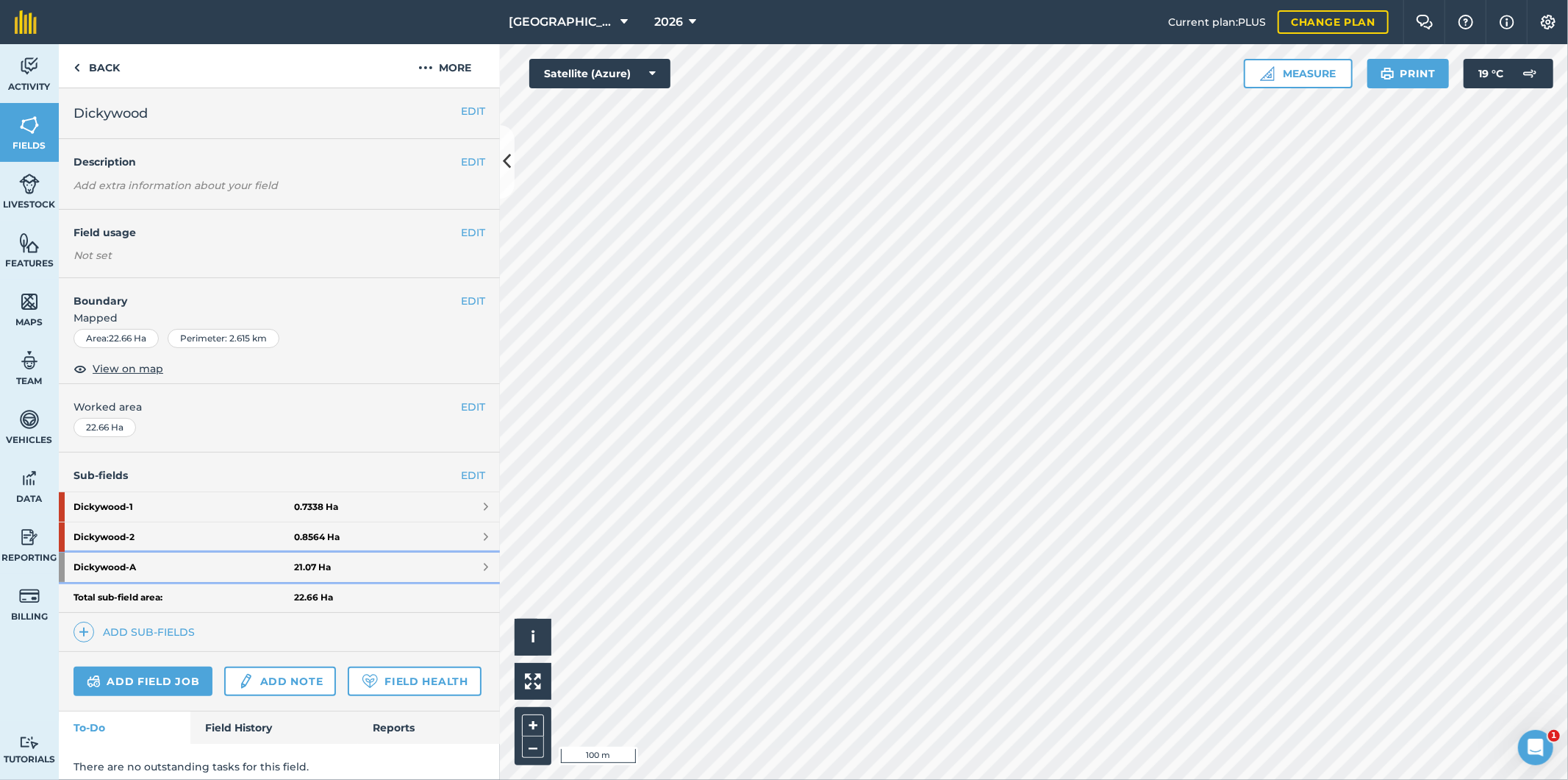
click at [265, 568] on strong "Dickywood - A" at bounding box center [183, 567] width 220 height 30
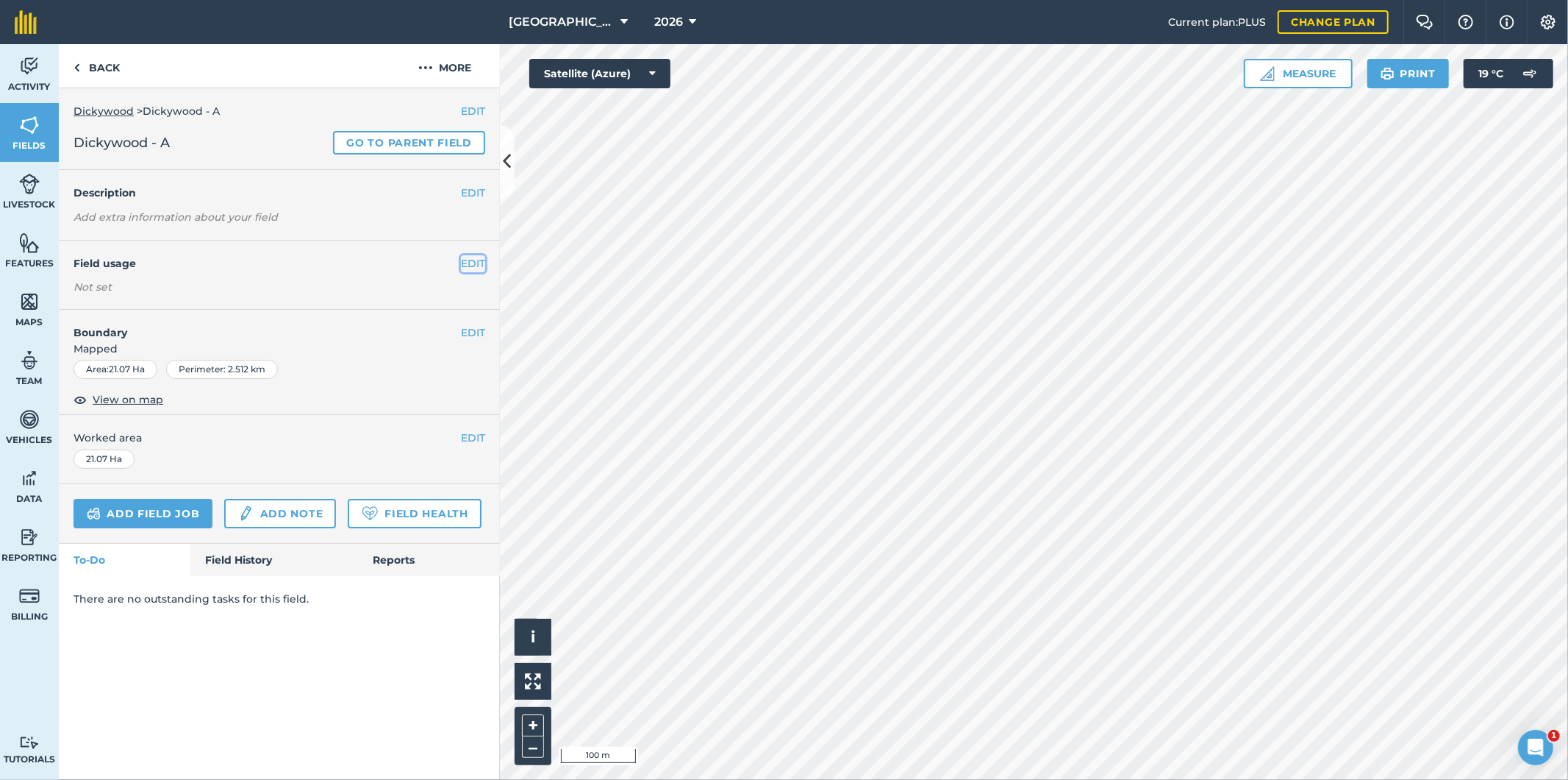
click at [480, 260] on button "EDIT" at bounding box center [473, 263] width 24 height 16
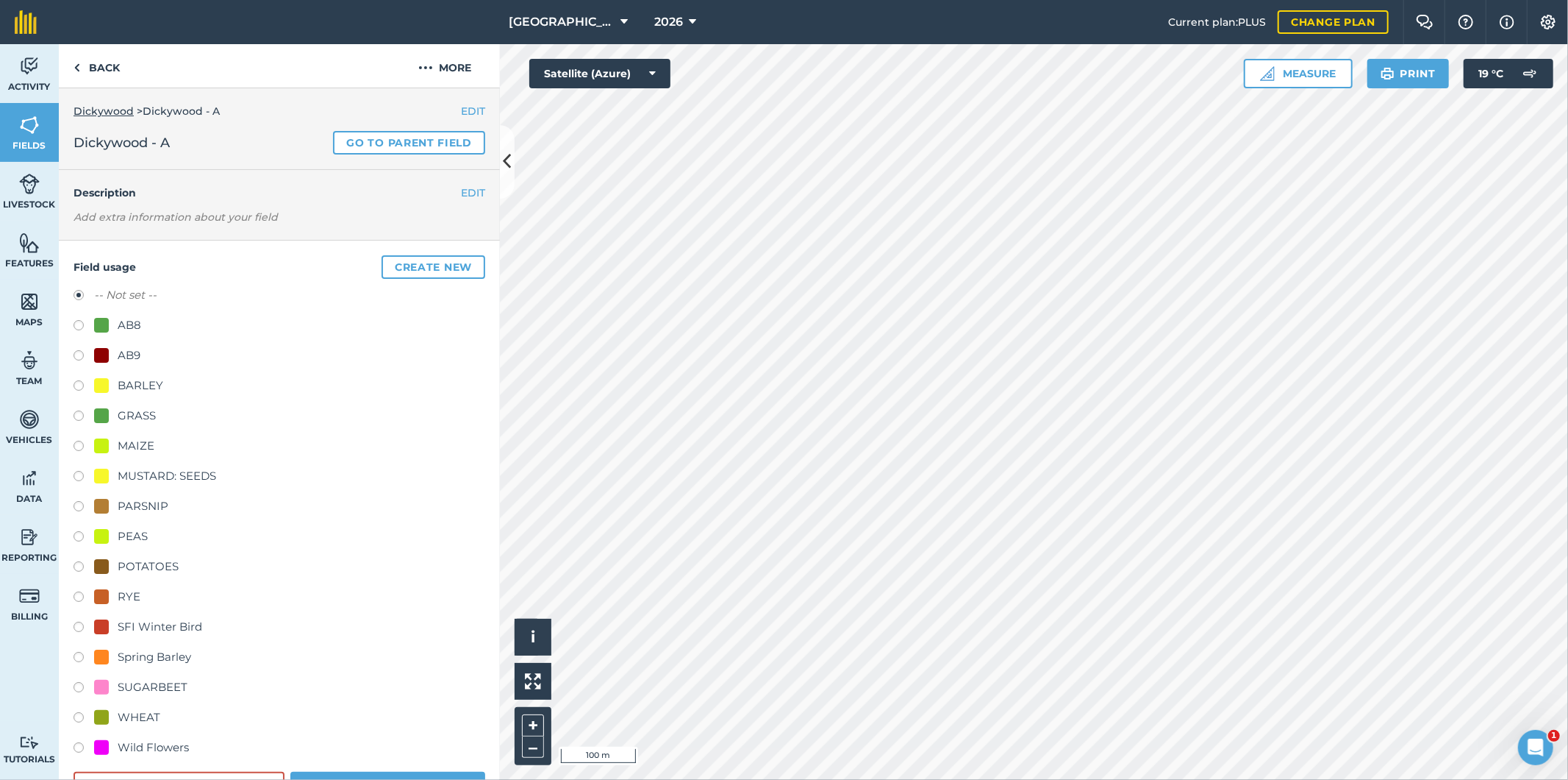
click at [81, 682] on label at bounding box center [83, 689] width 21 height 15
radio input "true"
radio input "false"
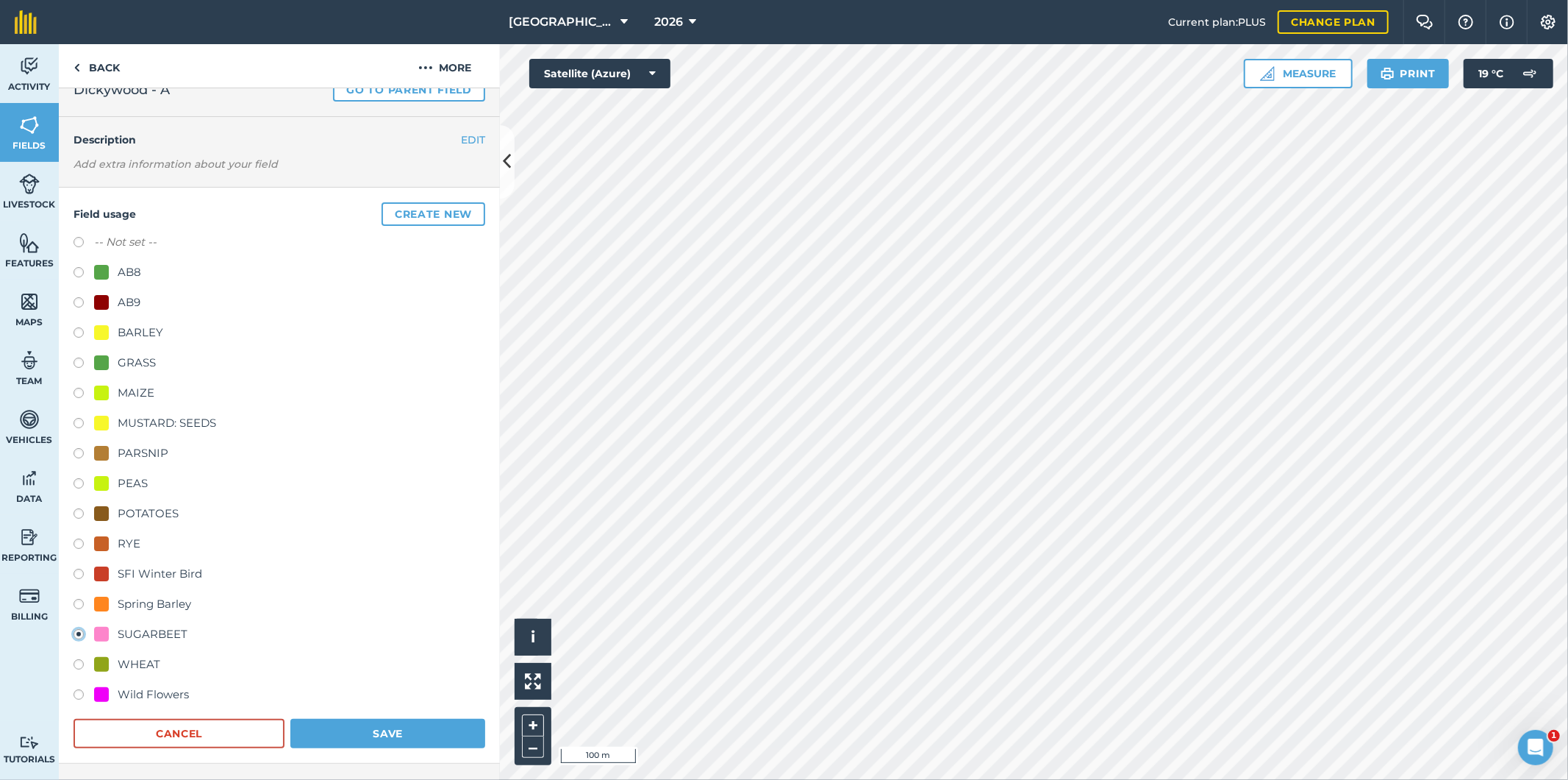
scroll to position [81, 0]
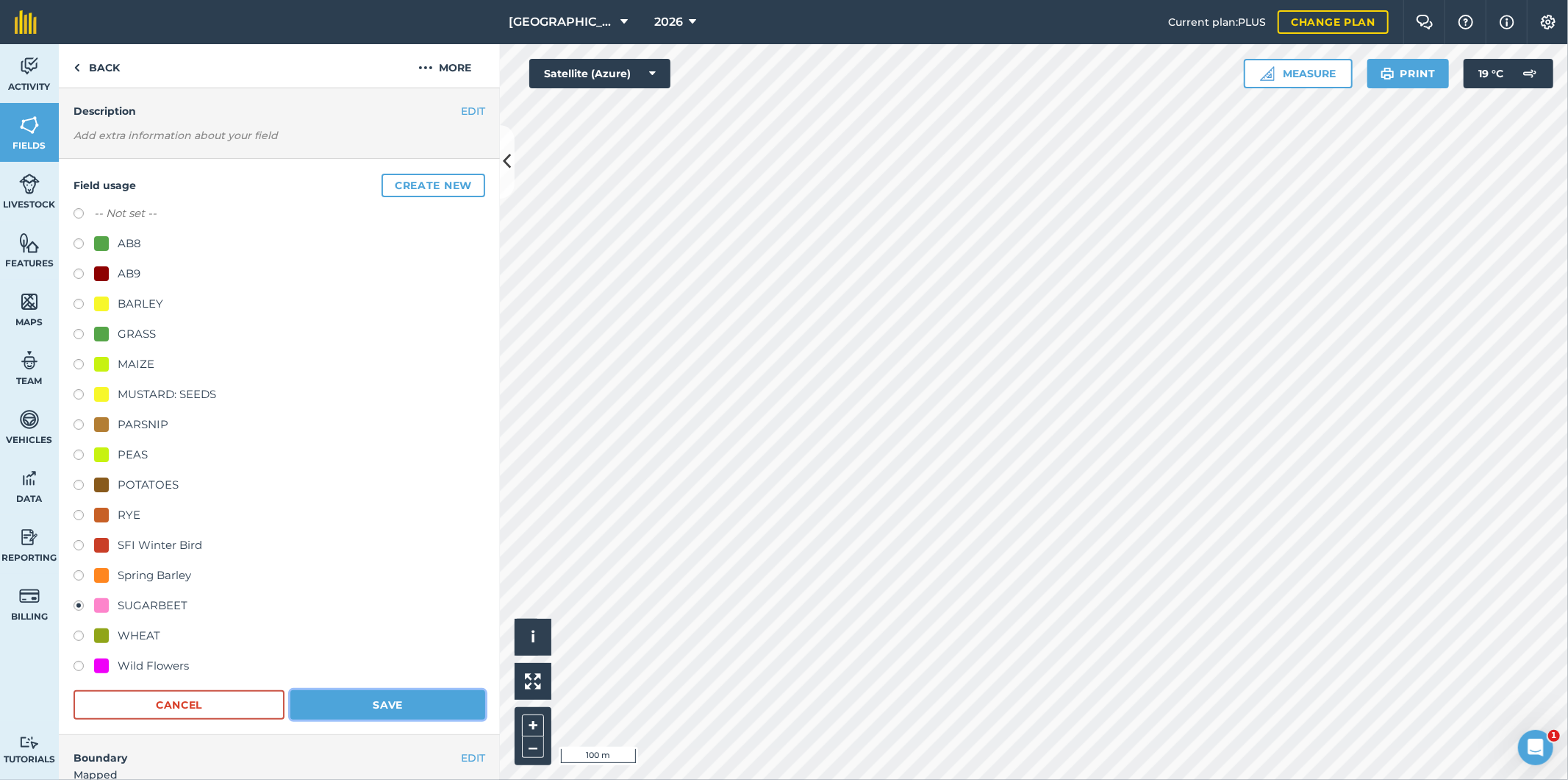
click at [389, 702] on button "Save" at bounding box center [388, 705] width 195 height 30
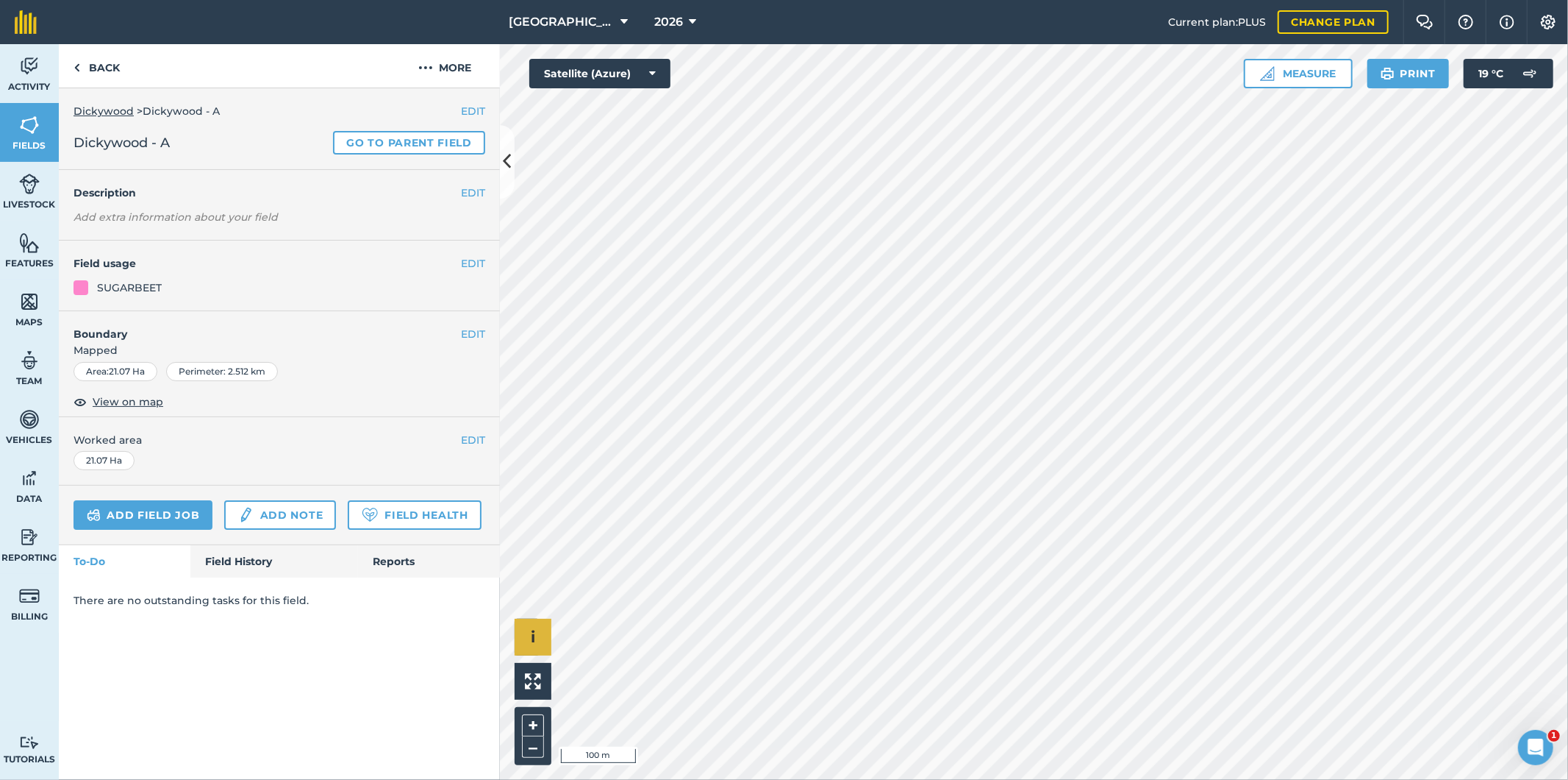
scroll to position [0, 0]
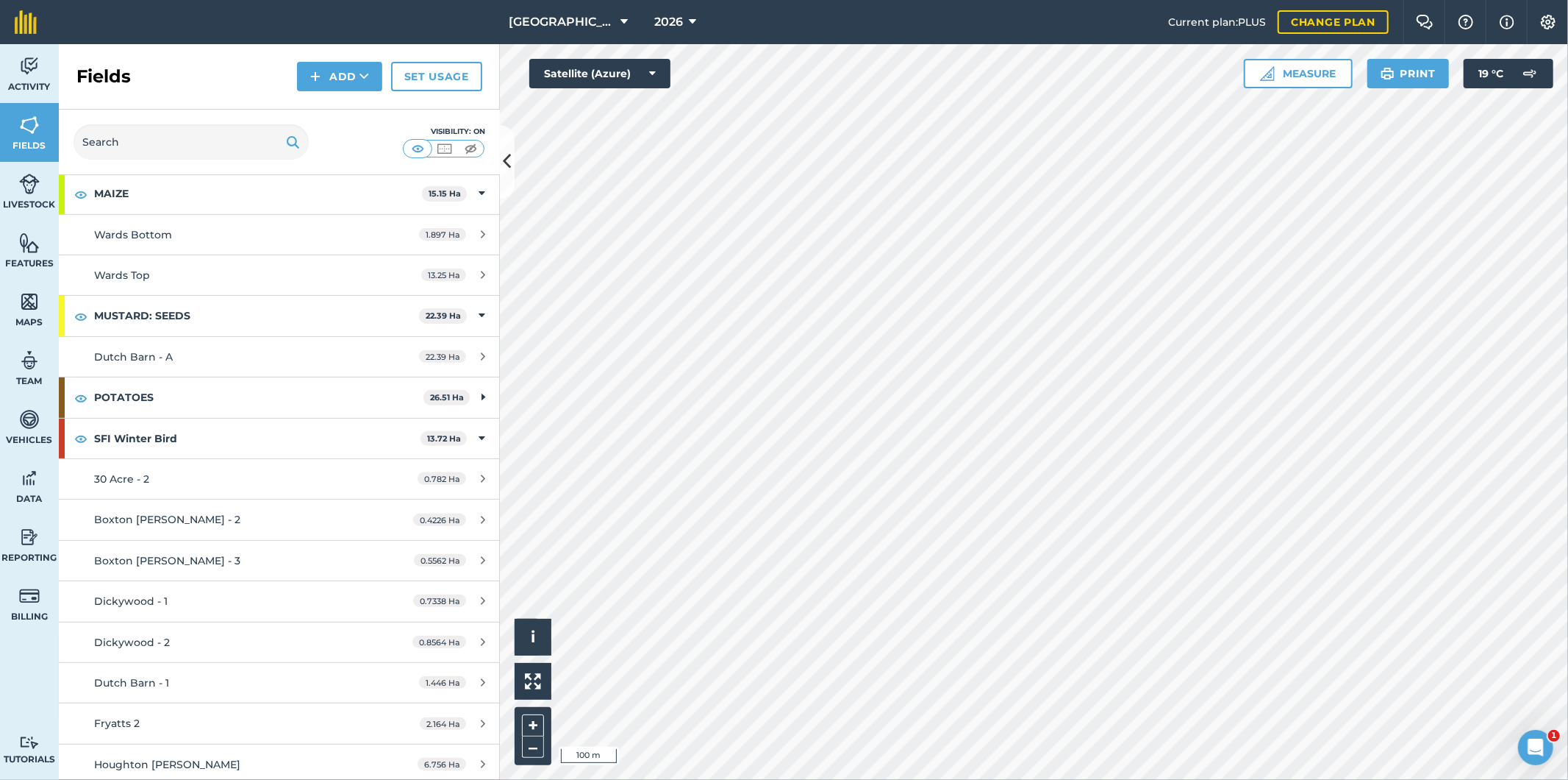
scroll to position [408, 0]
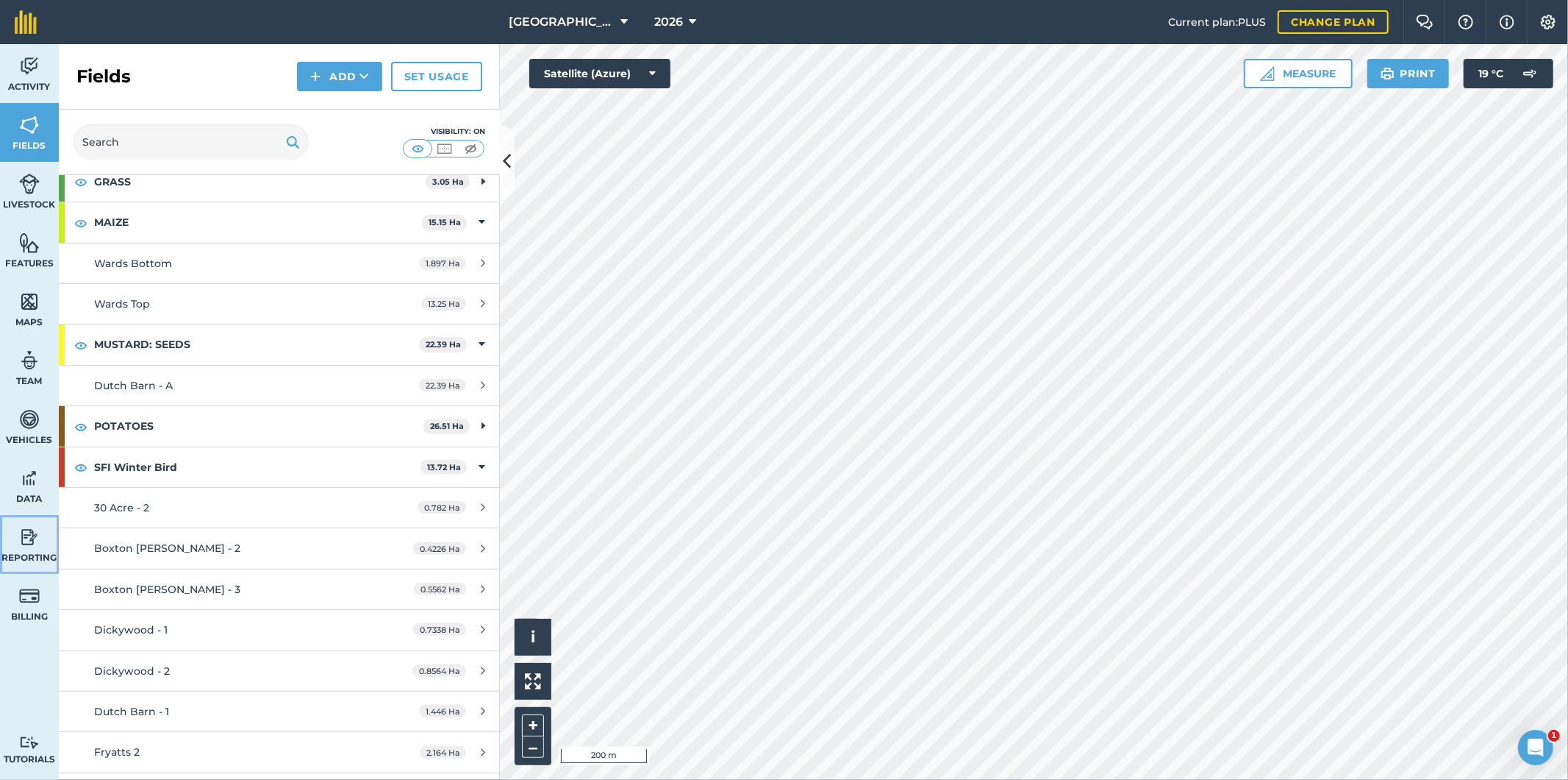
click at [34, 537] on img at bounding box center [30, 537] width 21 height 22
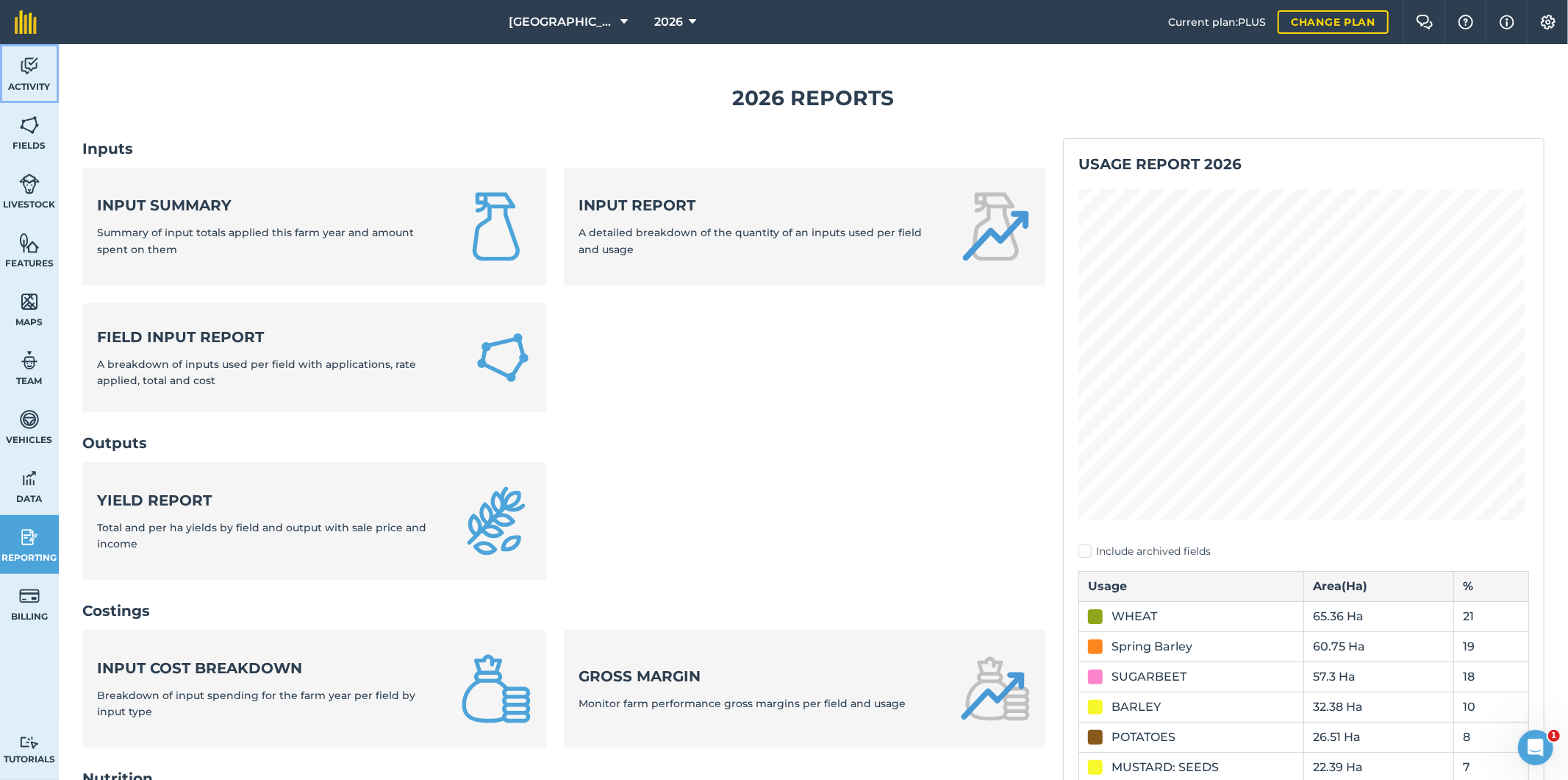
click at [39, 81] on span "Activity" at bounding box center [30, 87] width 59 height 12
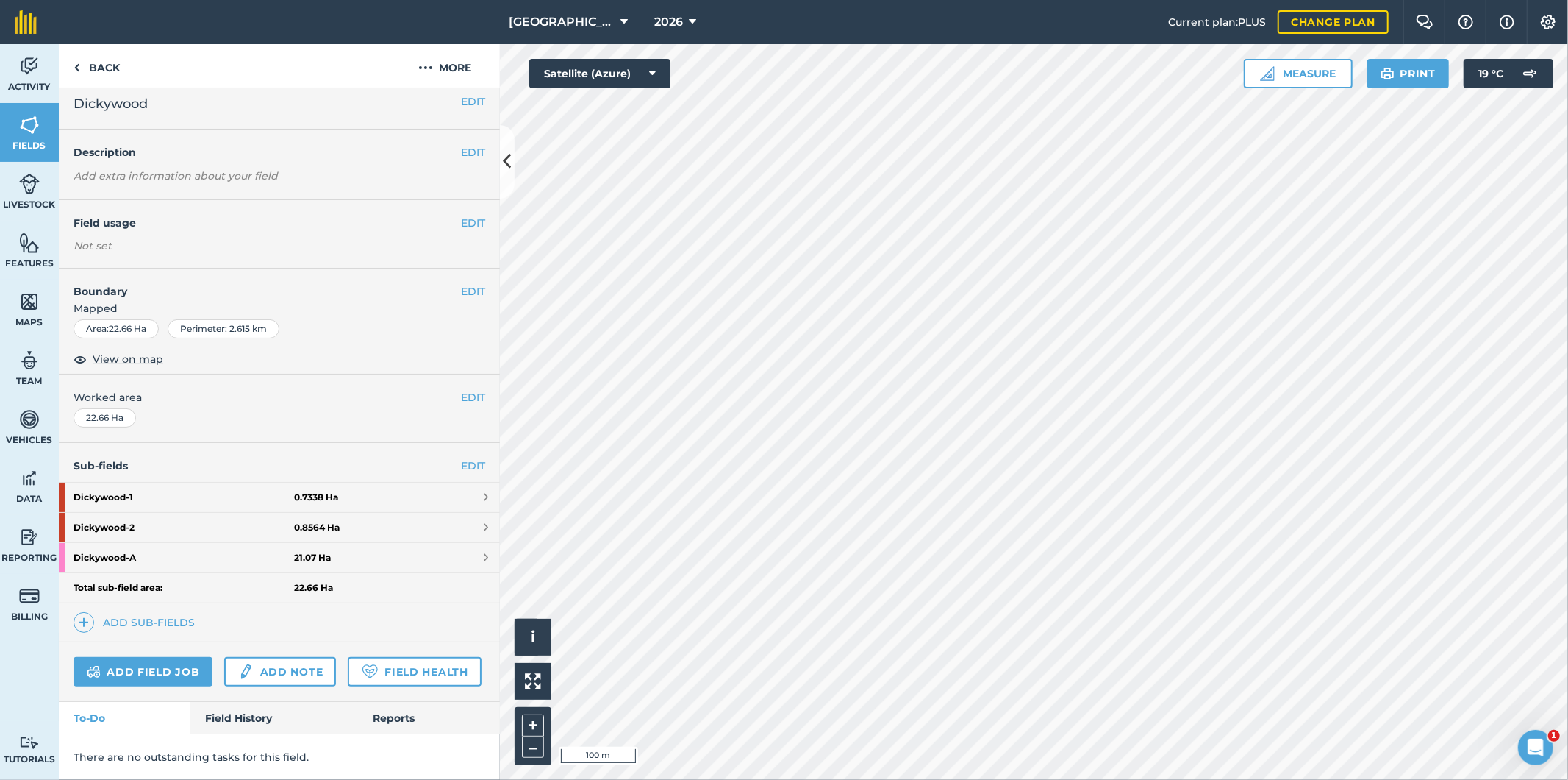
scroll to position [52, 0]
click at [260, 714] on link "Field History" at bounding box center [274, 718] width 167 height 33
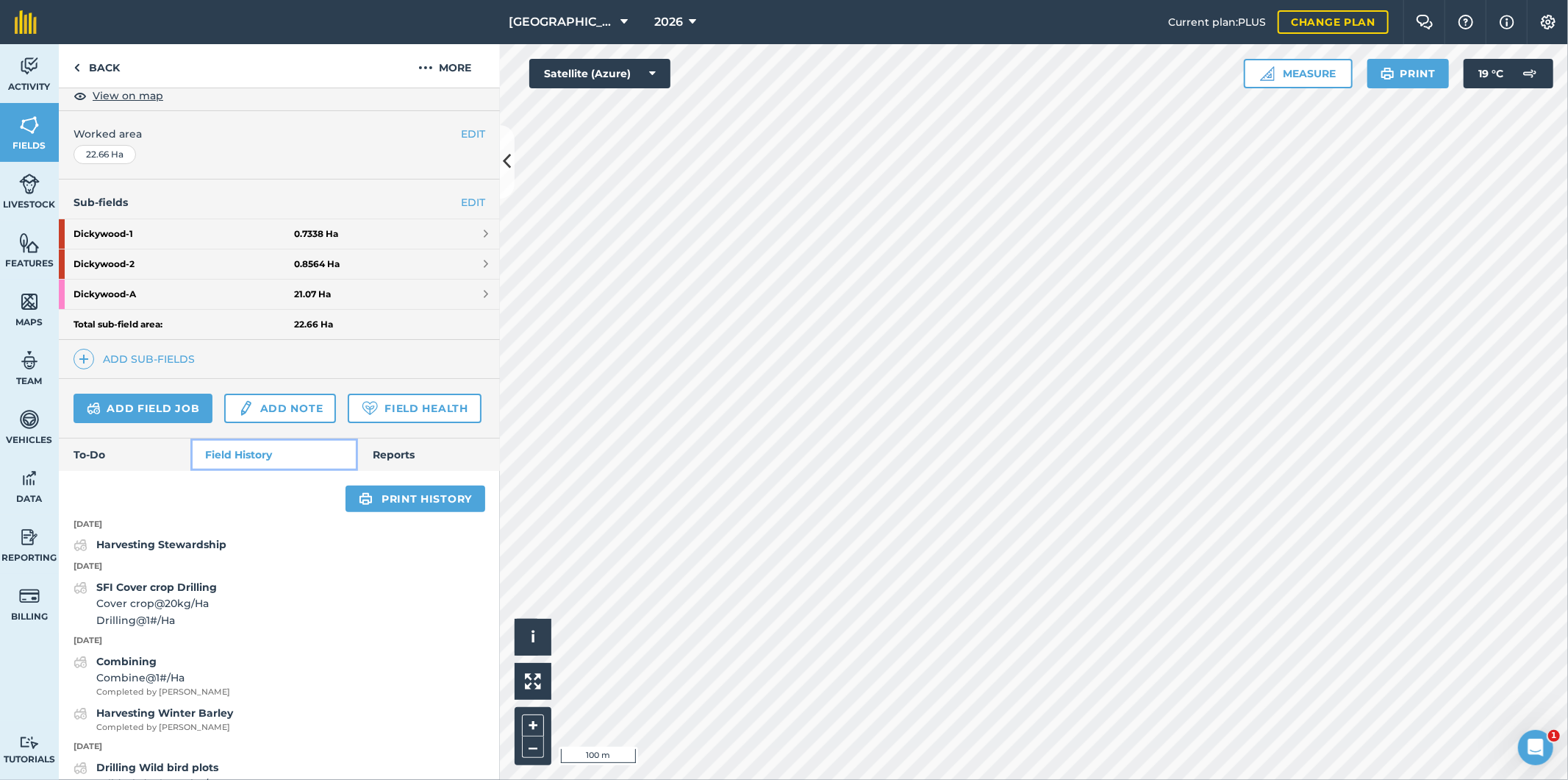
scroll to position [245, 0]
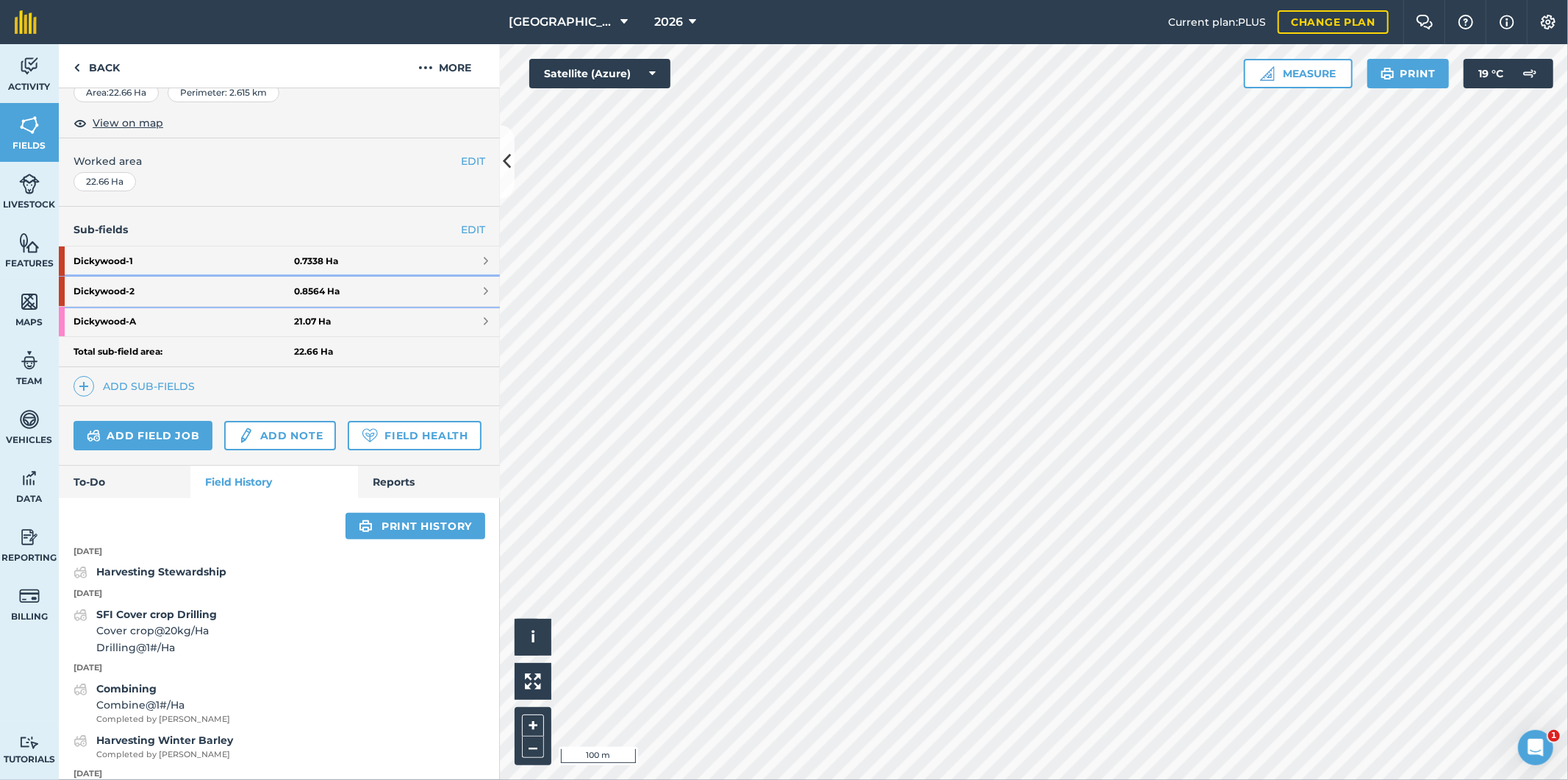
click at [383, 291] on link "Dickywood - 2 0.8564 Ha" at bounding box center [279, 291] width 441 height 30
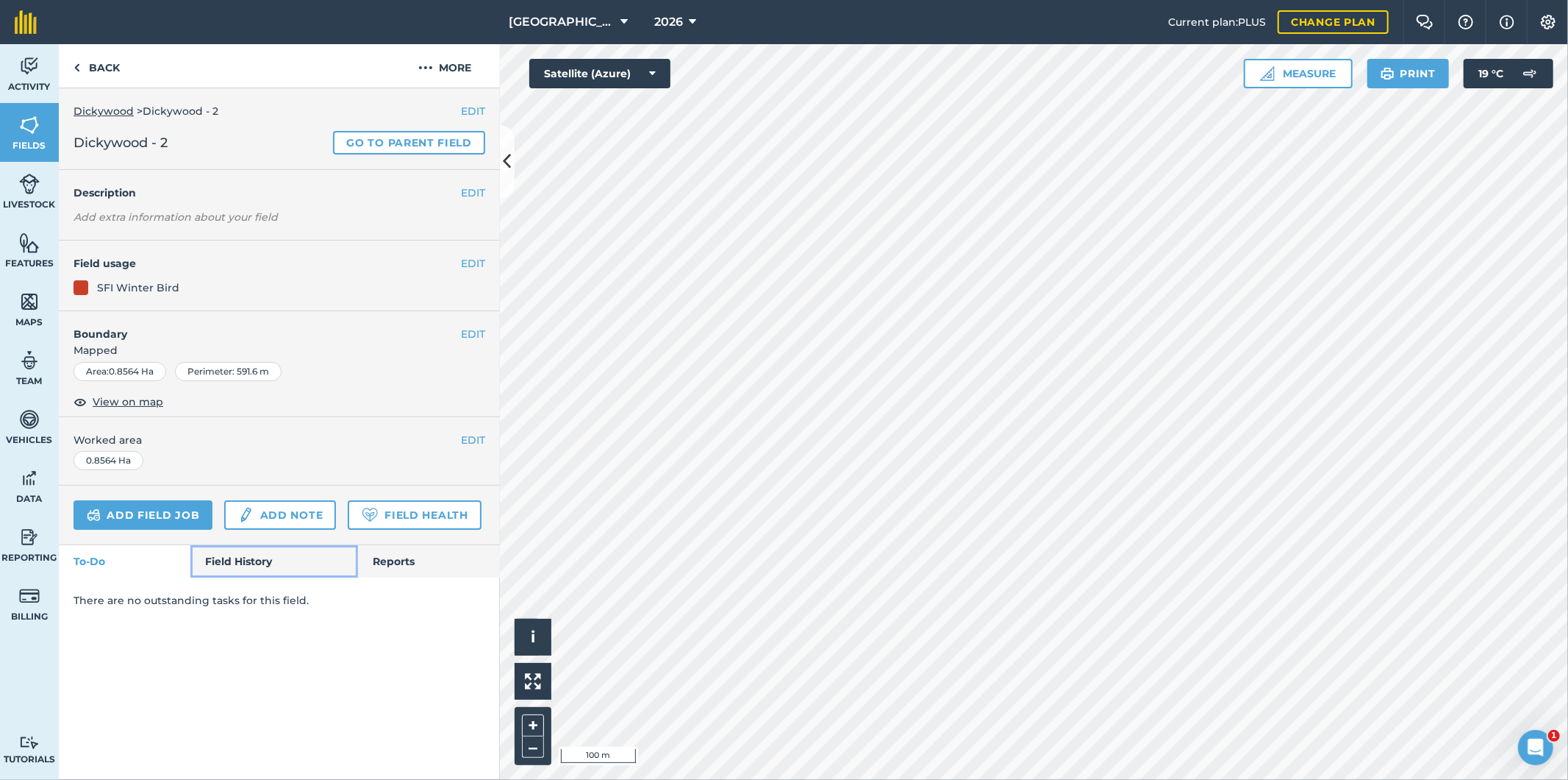
click at [242, 567] on link "Field History" at bounding box center [274, 561] width 167 height 33
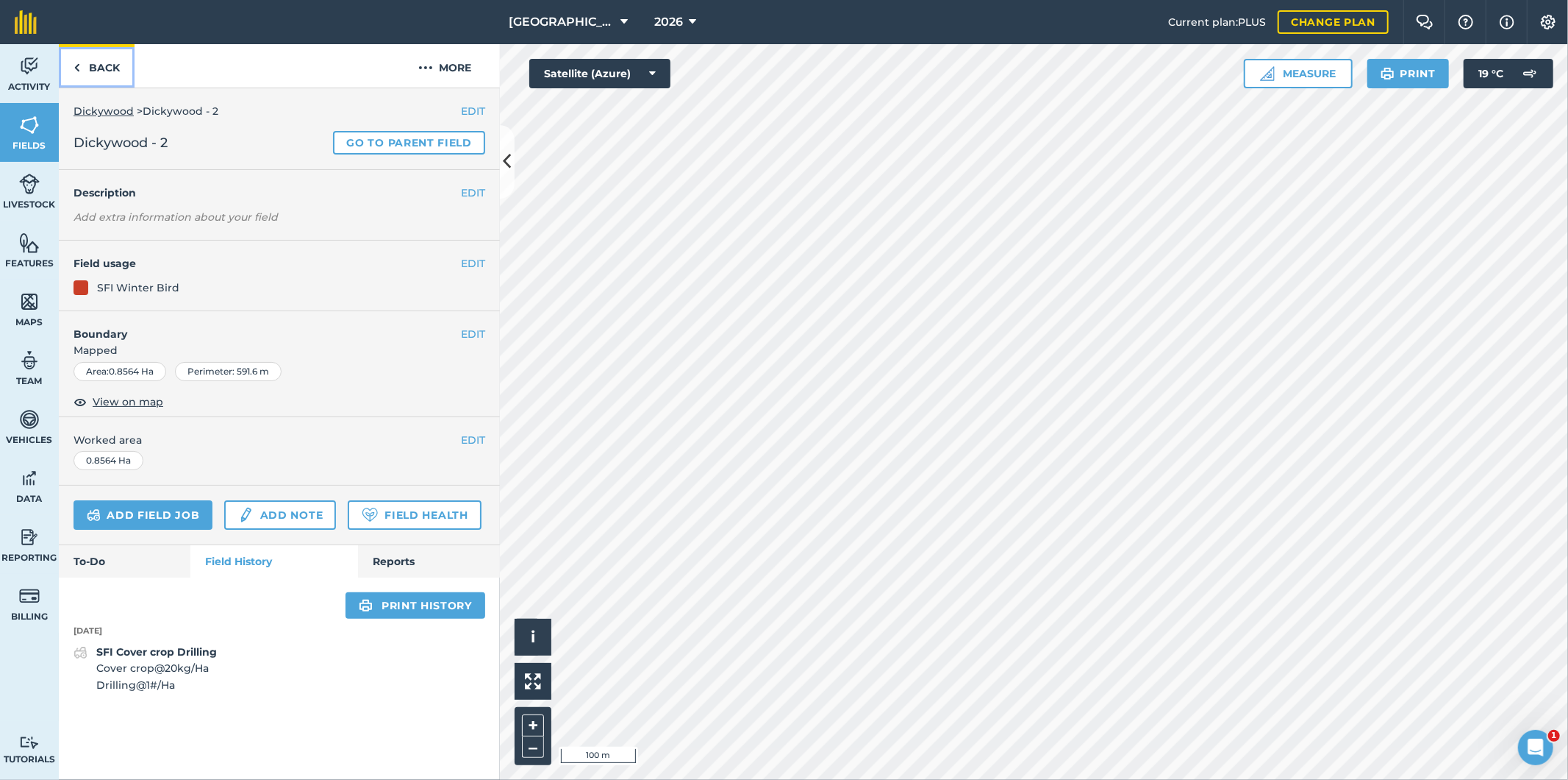
click at [93, 69] on link "Back" at bounding box center [97, 66] width 75 height 44
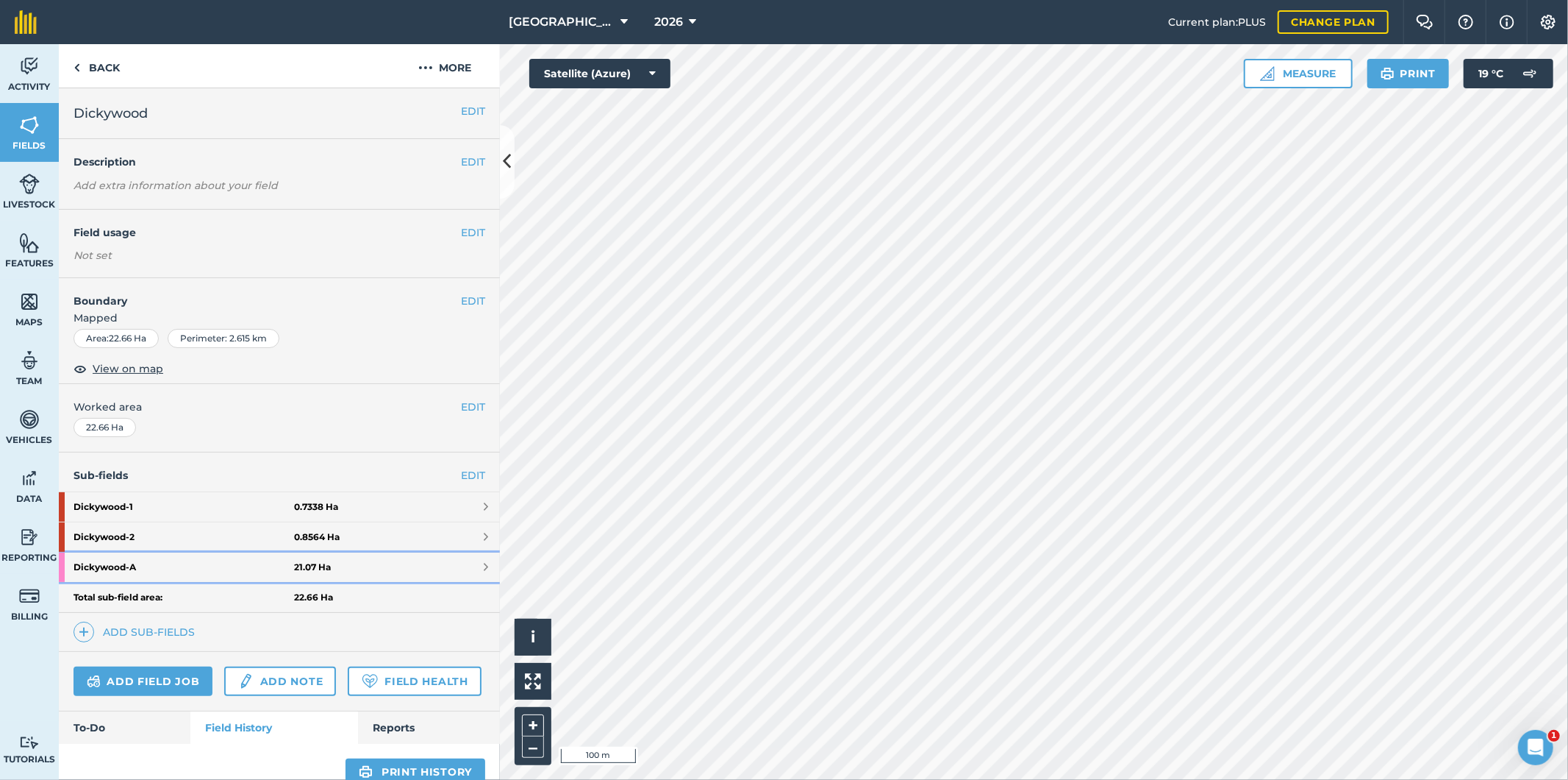
click at [262, 569] on strong "Dickywood - A" at bounding box center [183, 567] width 220 height 30
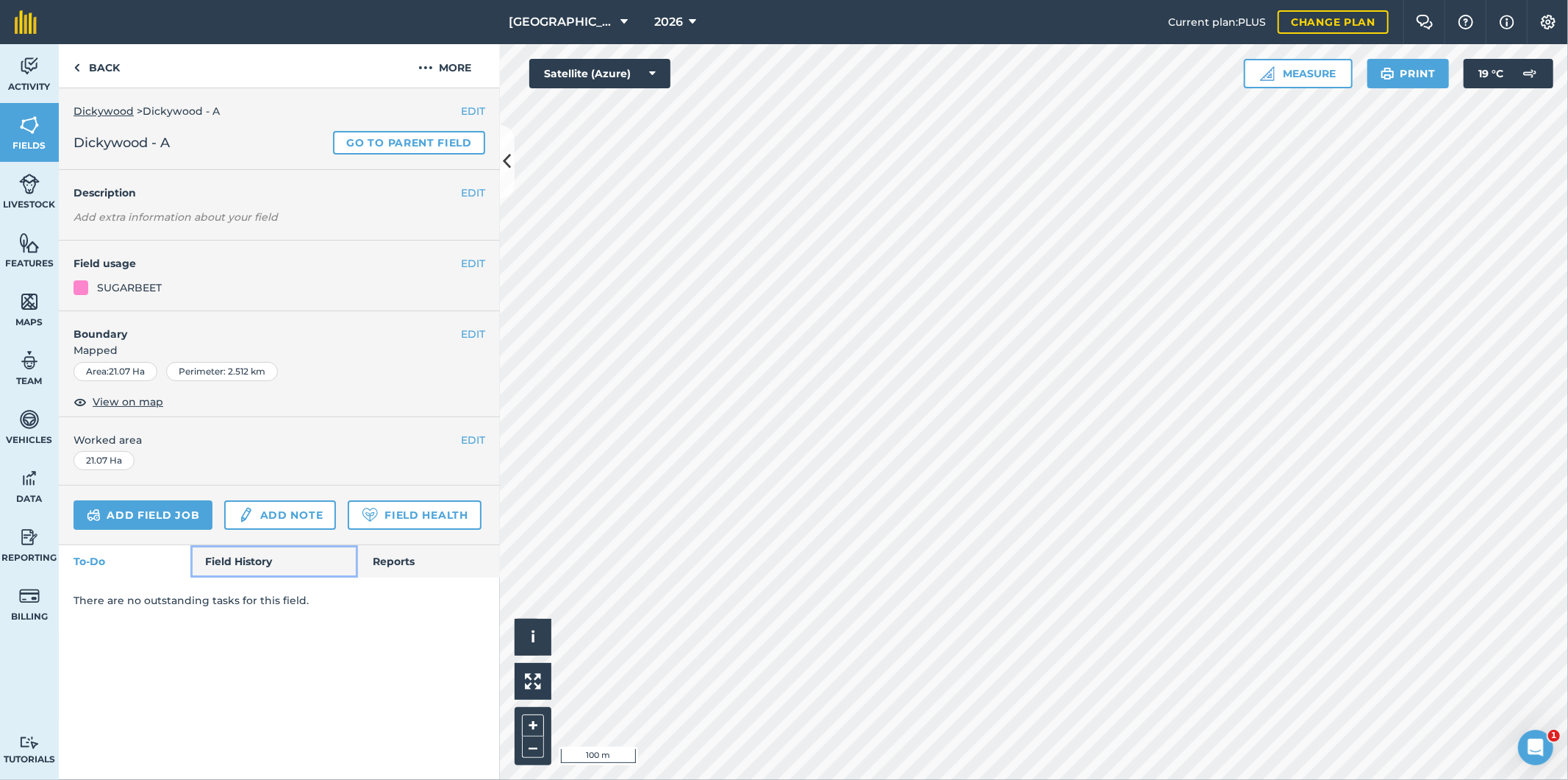
click at [261, 566] on link "Field History" at bounding box center [274, 561] width 167 height 33
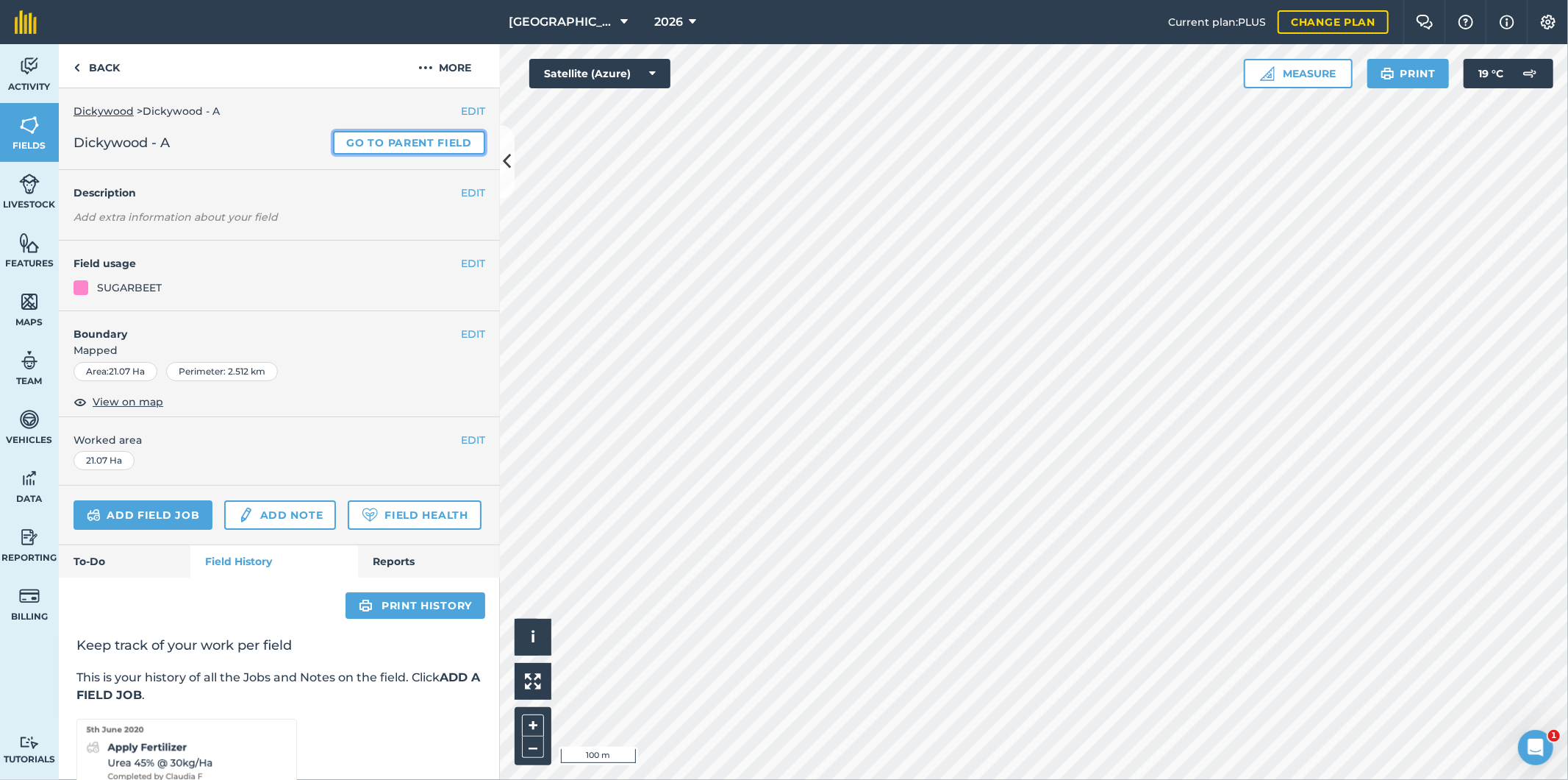
click at [406, 147] on link "Go to parent field" at bounding box center [409, 143] width 152 height 24
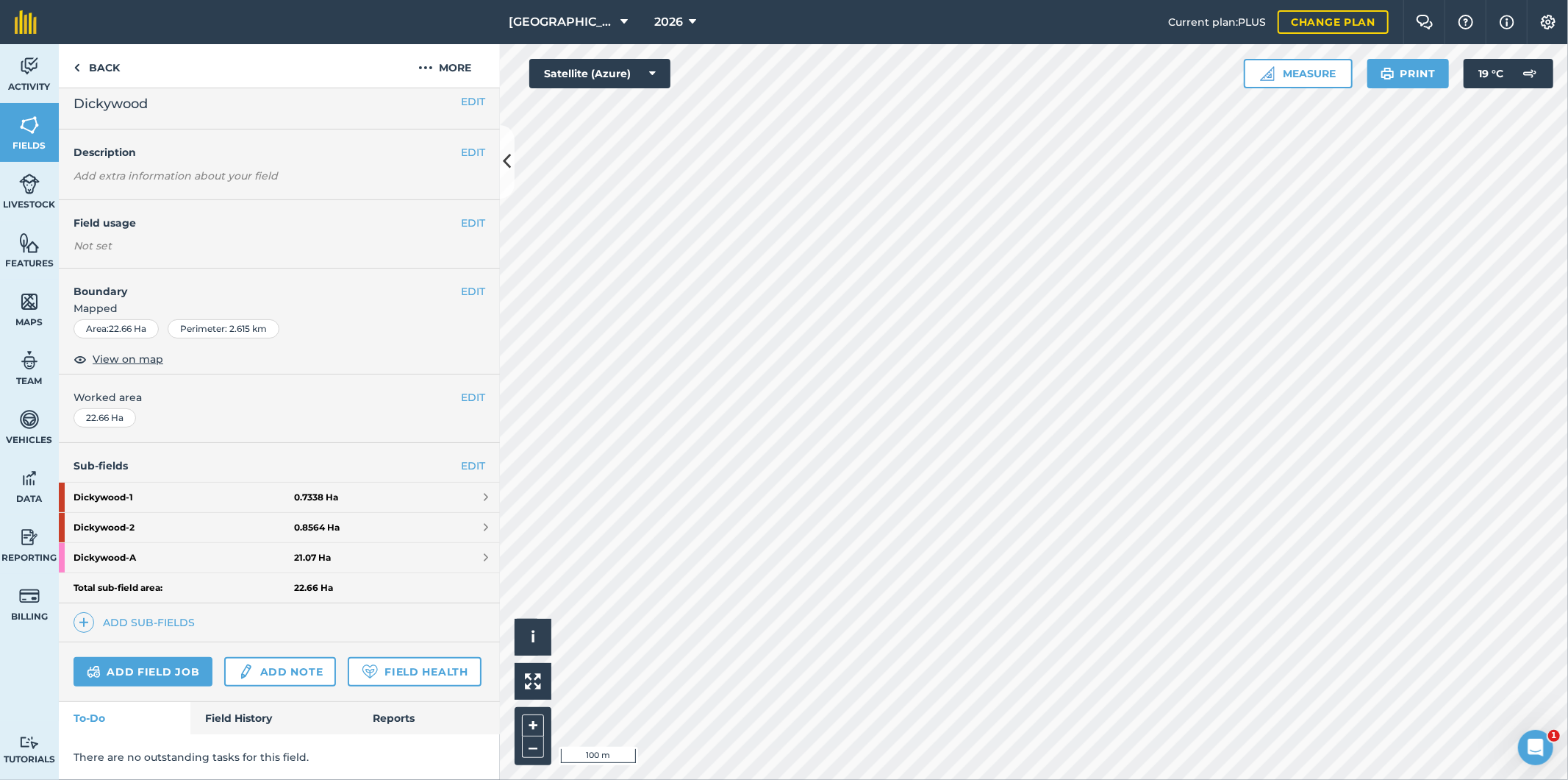
scroll to position [52, 0]
click at [270, 717] on link "Field History" at bounding box center [274, 718] width 167 height 33
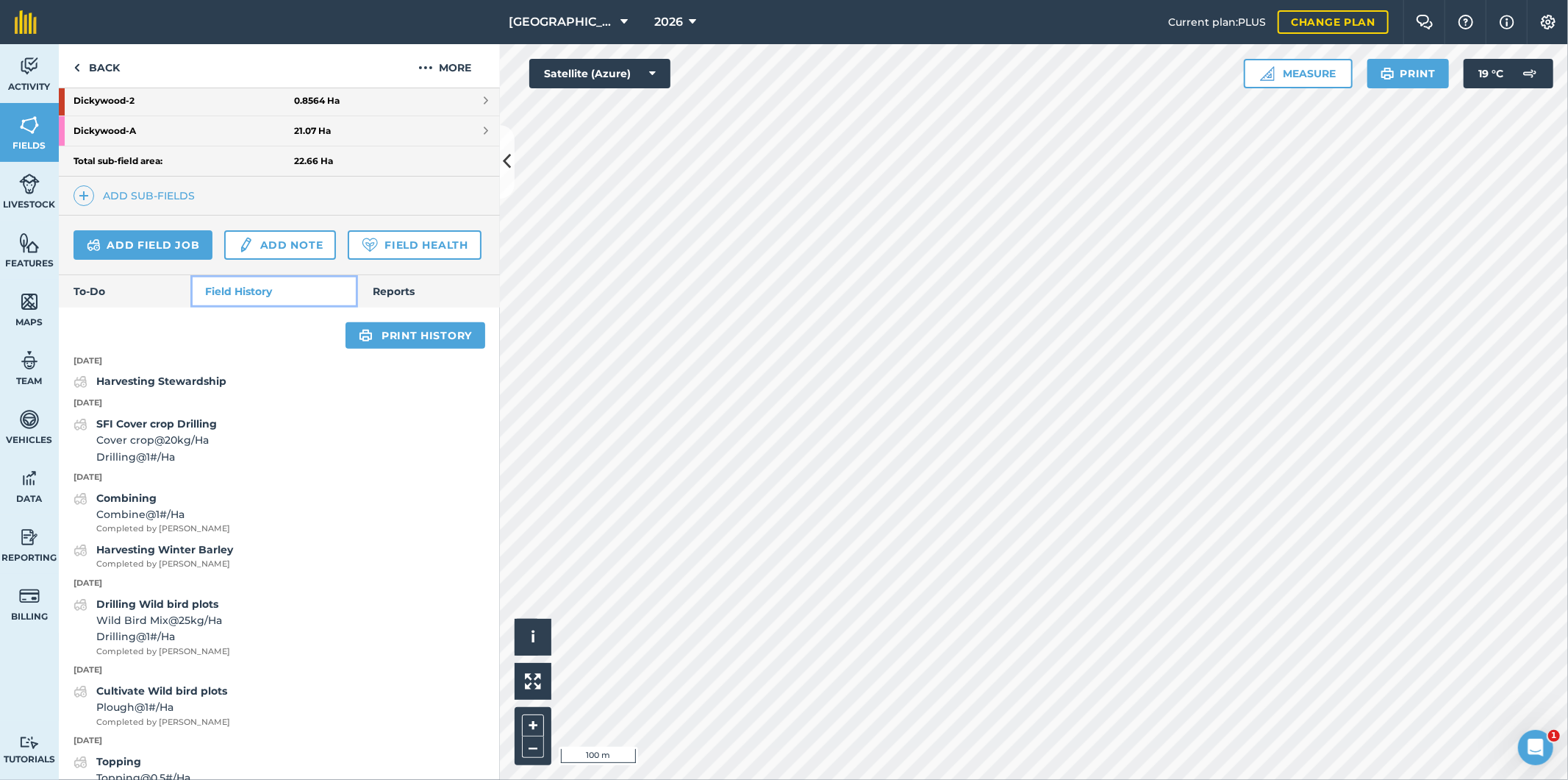
scroll to position [461, 0]
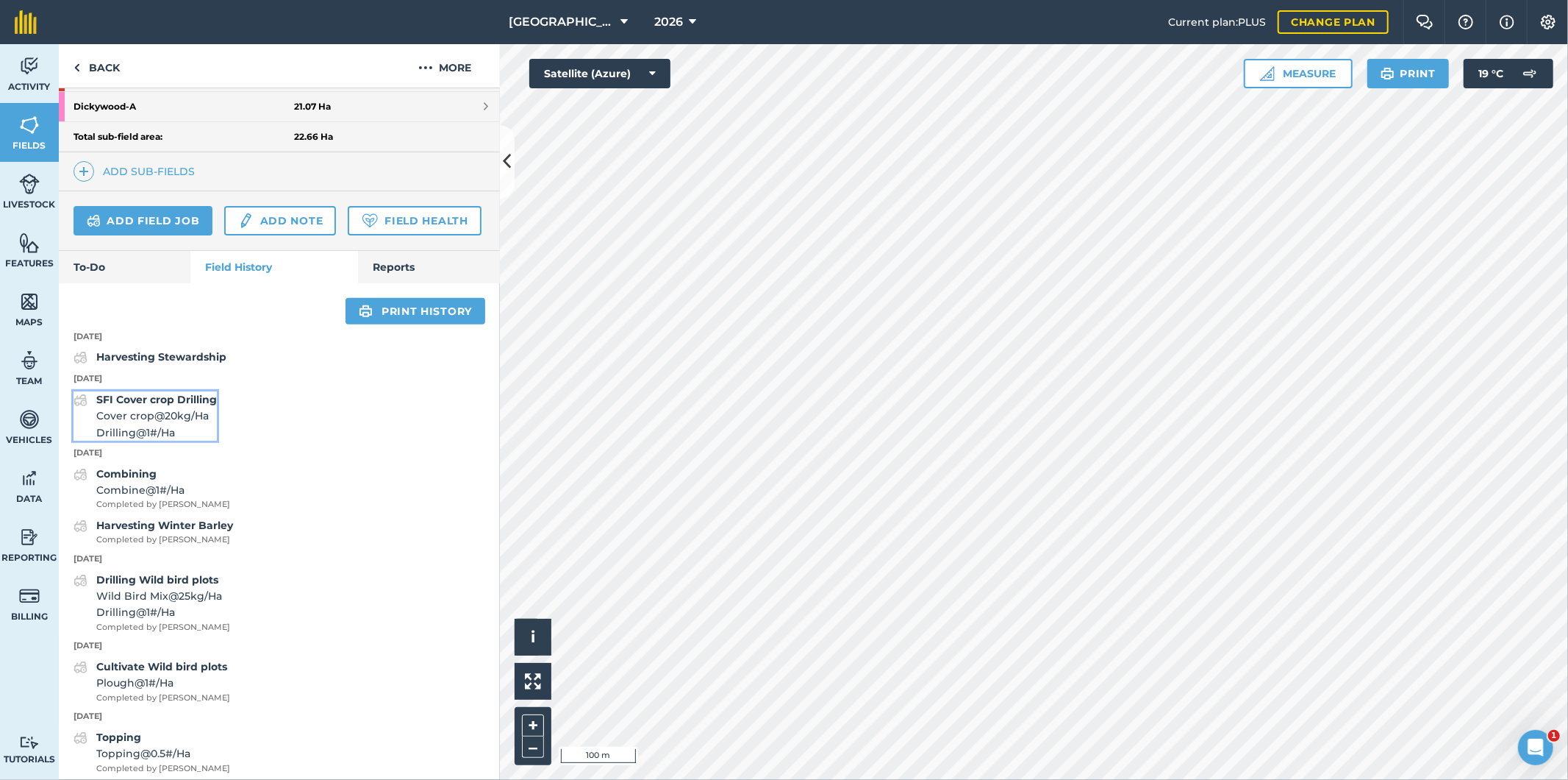
click at [192, 424] on span "Cover crop @ 20 kg / Ha" at bounding box center [156, 416] width 120 height 16
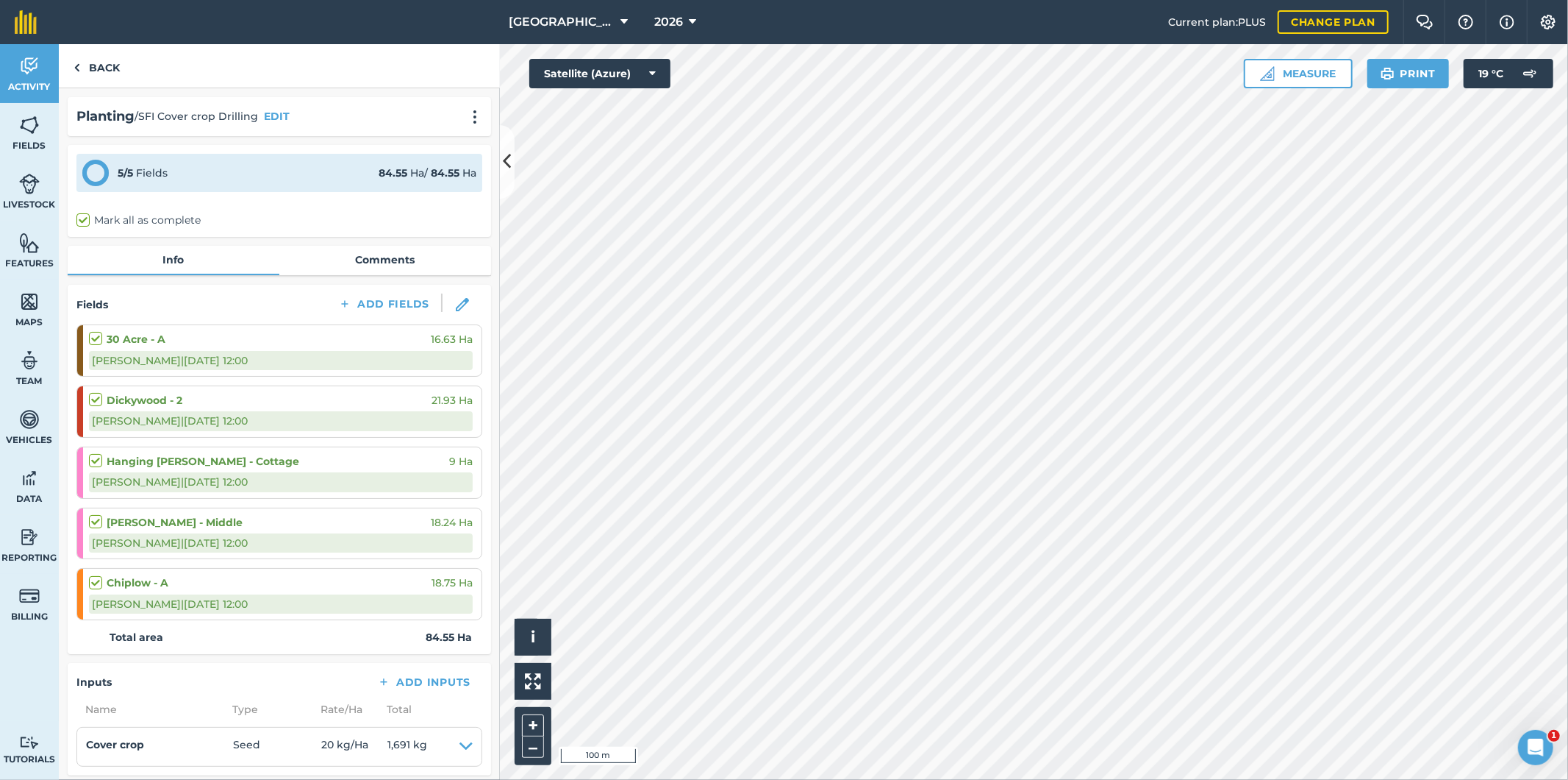
click at [155, 400] on strong "Dickywood - 2" at bounding box center [144, 400] width 75 height 16
click at [456, 306] on img at bounding box center [463, 305] width 13 height 13
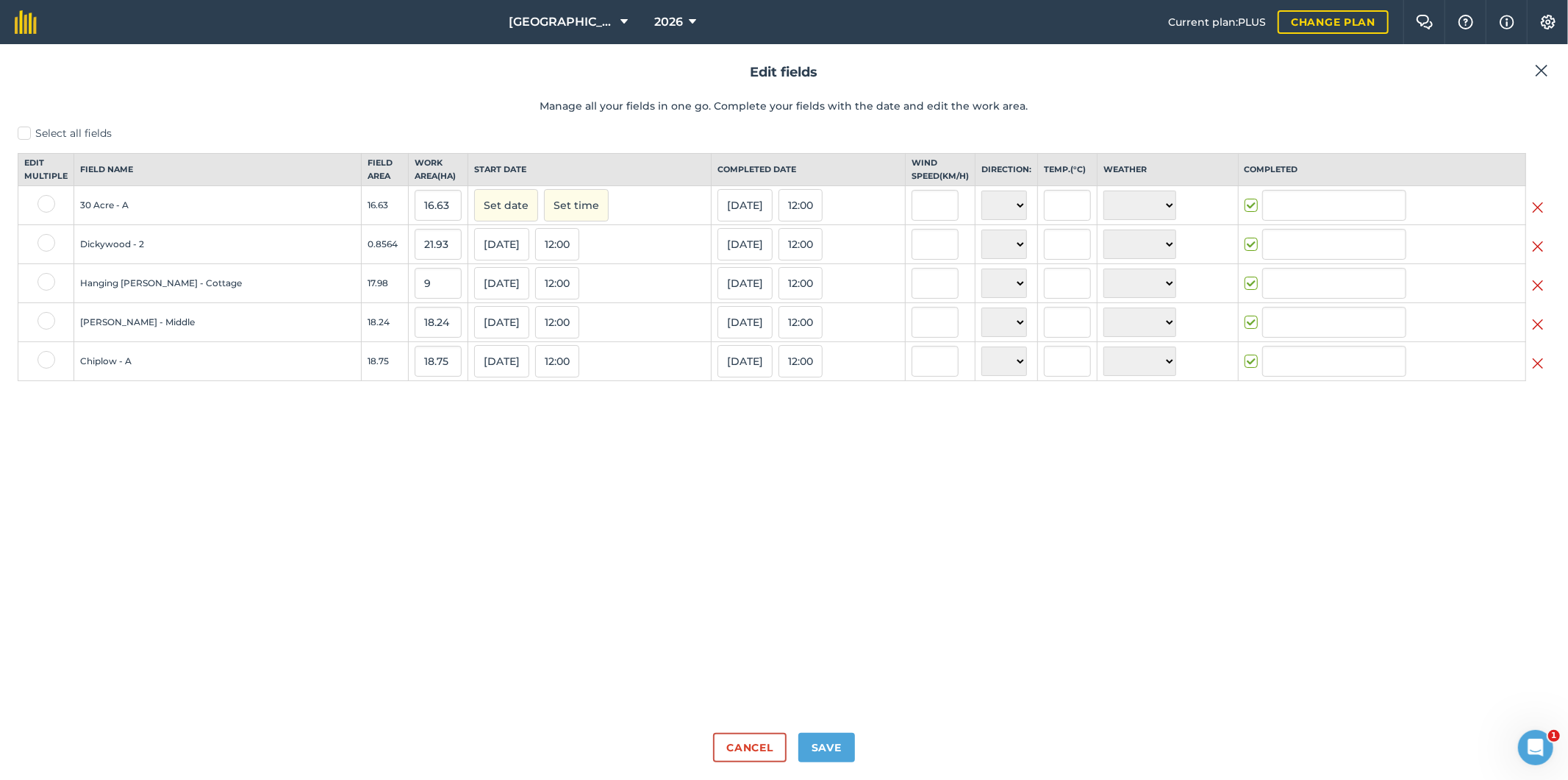
type input "[PERSON_NAME]"
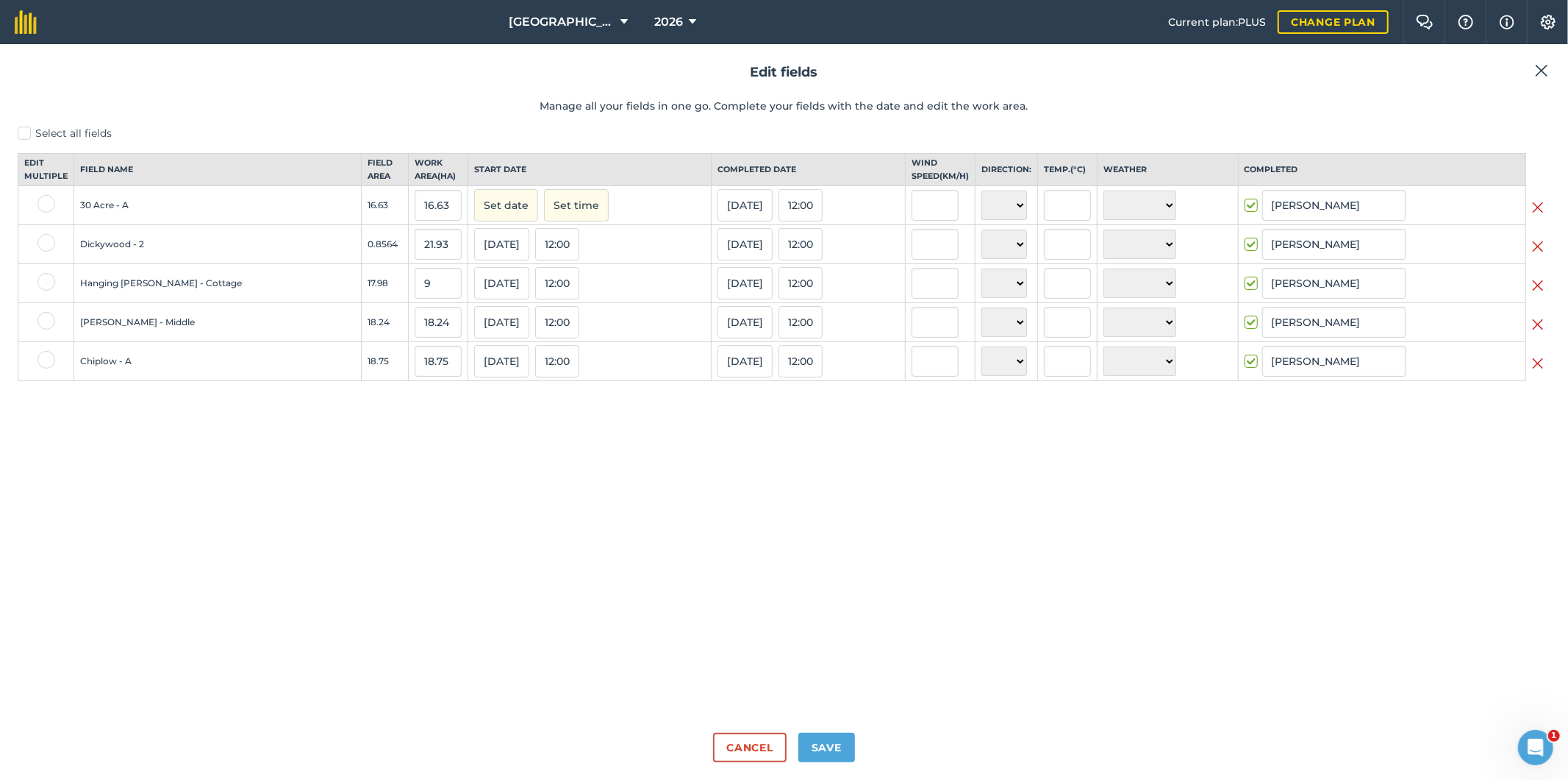
click at [228, 259] on td "Dickywood - 2" at bounding box center [217, 244] width 287 height 39
click at [45, 251] on label at bounding box center [47, 243] width 18 height 18
click at [45, 243] on input "checkbox" at bounding box center [42, 238] width 10 height 10
checkbox input "true"
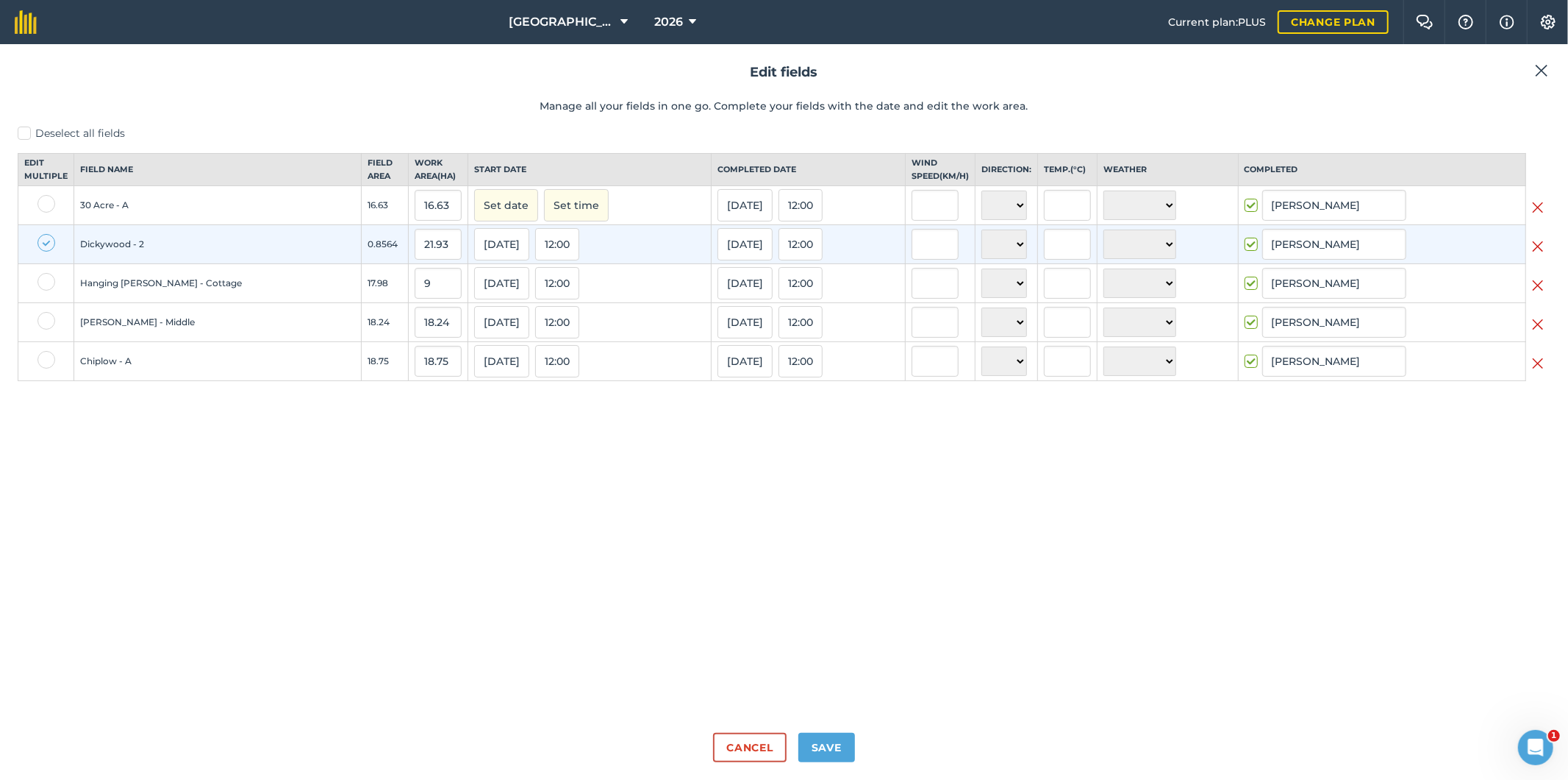
click at [160, 263] on td "Dickywood - 2" at bounding box center [217, 244] width 287 height 39
click at [132, 255] on td "Dickywood - 2" at bounding box center [217, 244] width 287 height 39
click at [146, 255] on td "Dickywood - 2" at bounding box center [217, 244] width 287 height 39
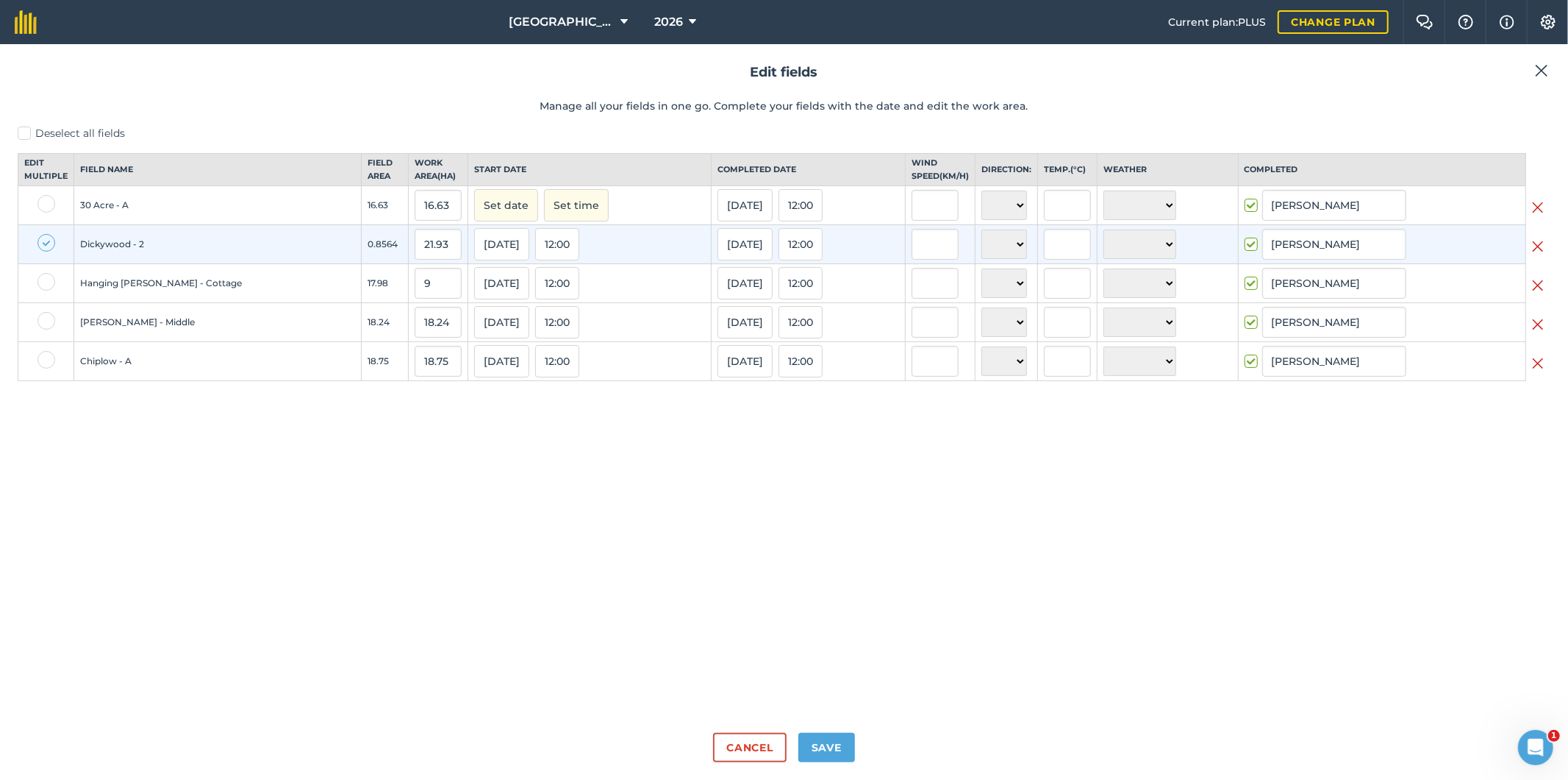
click at [146, 255] on td "Dickywood - 2" at bounding box center [217, 244] width 287 height 39
click at [740, 741] on button "Cancel" at bounding box center [749, 747] width 72 height 30
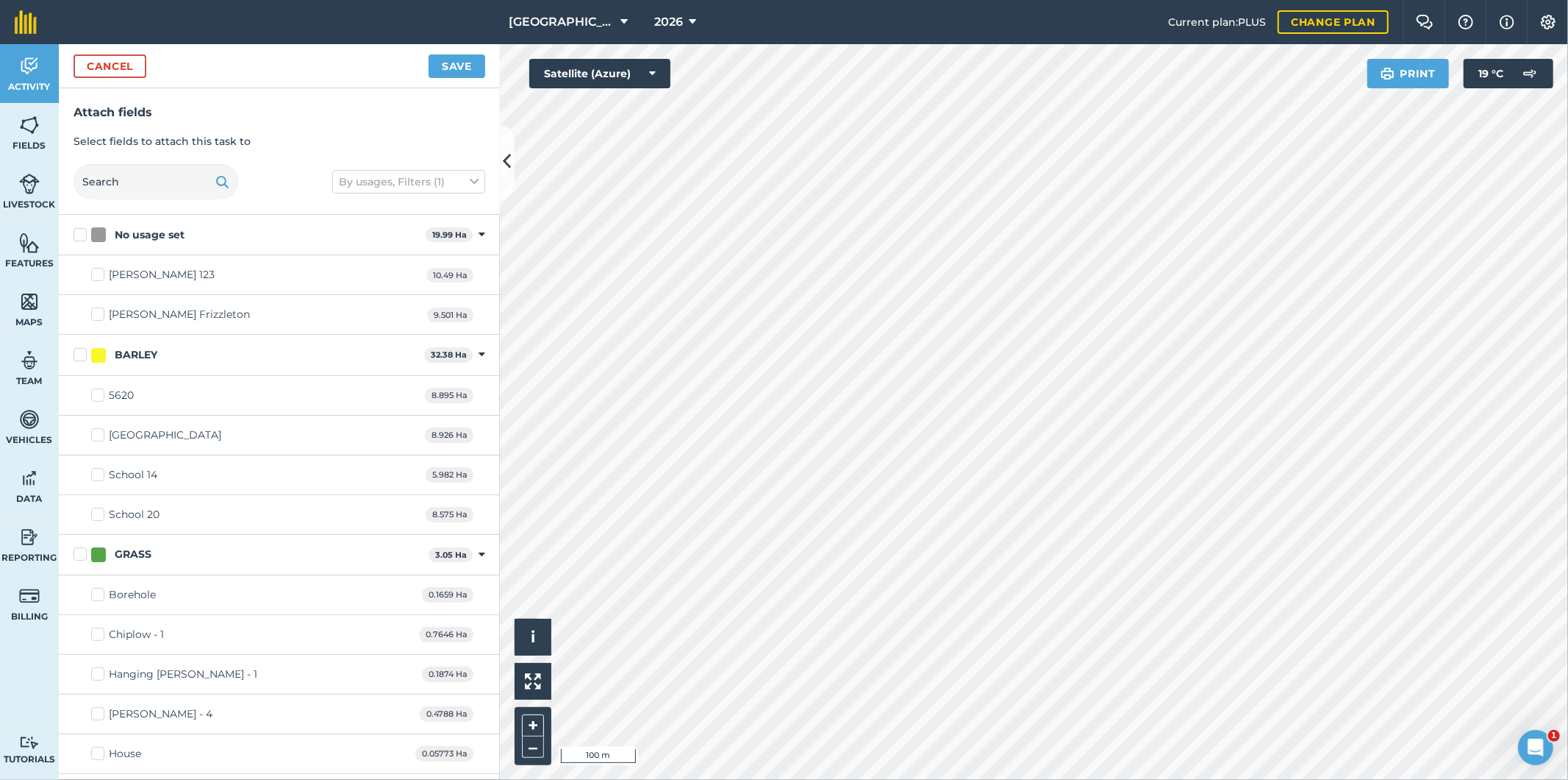
checkbox input "true"
checkbox input "false"
click at [466, 69] on button "Save" at bounding box center [457, 67] width 57 height 24
checkbox input "false"
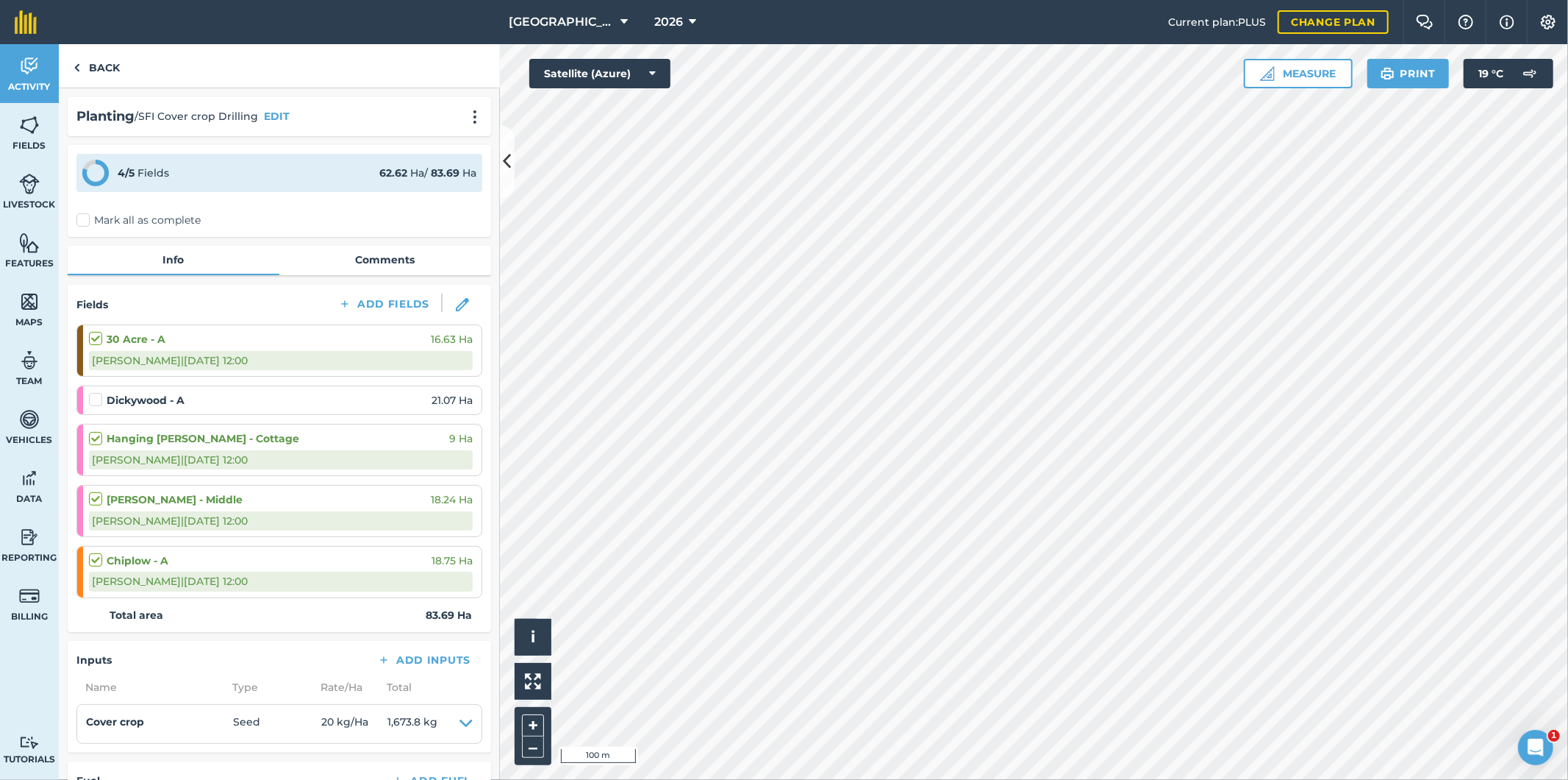
click at [96, 392] on label at bounding box center [98, 392] width 18 height 0
click at [96, 396] on input "checkbox" at bounding box center [93, 396] width 10 height 10
checkbox input "false"
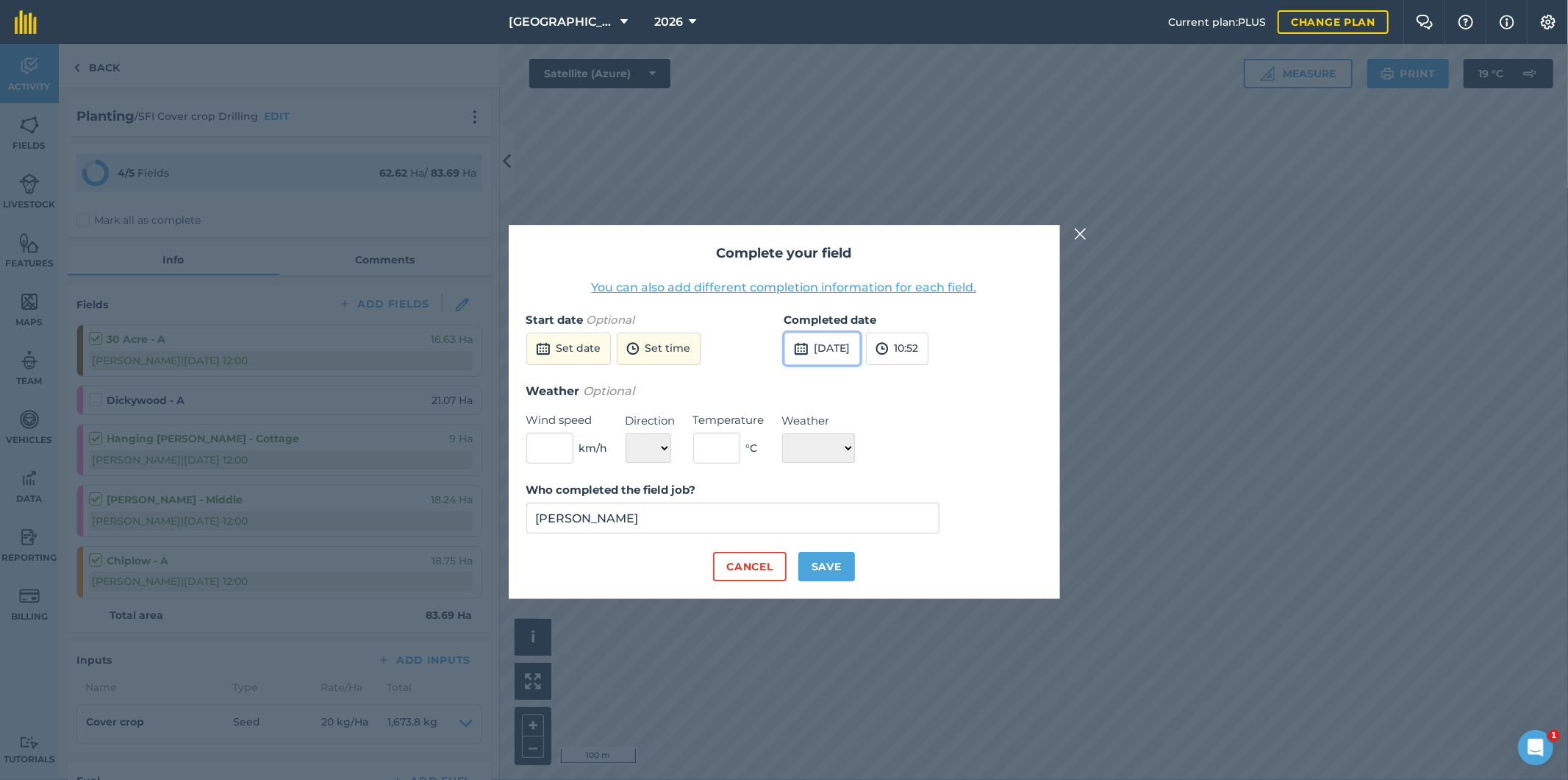
click at [859, 343] on button "[DATE]" at bounding box center [822, 349] width 75 height 33
click at [839, 382] on button "‹" at bounding box center [834, 381] width 33 height 33
click at [835, 383] on button "‹" at bounding box center [834, 381] width 33 height 33
click at [880, 497] on button "23" at bounding box center [870, 499] width 35 height 24
click at [819, 562] on button "Save" at bounding box center [826, 566] width 57 height 30
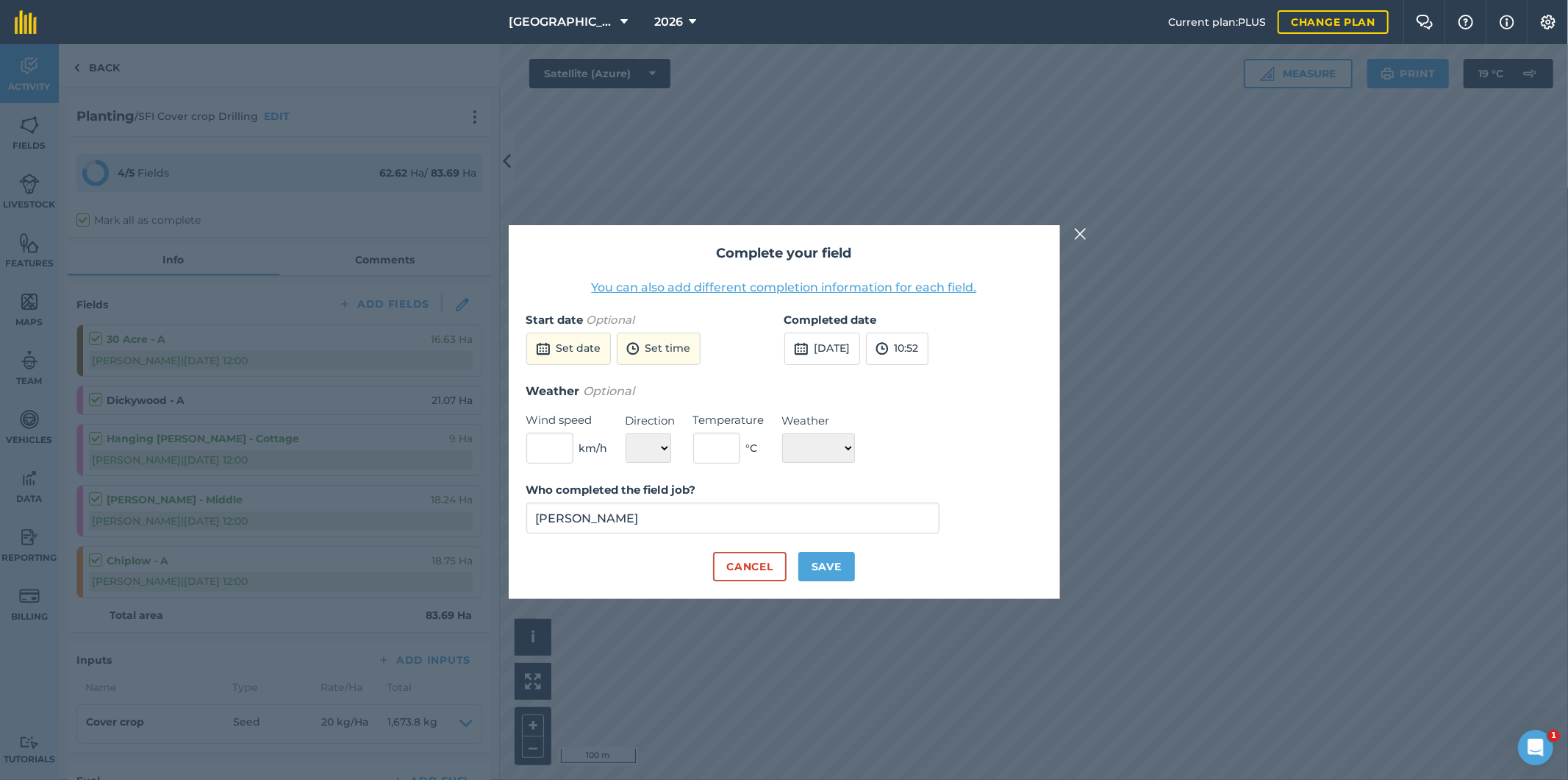
checkbox input "true"
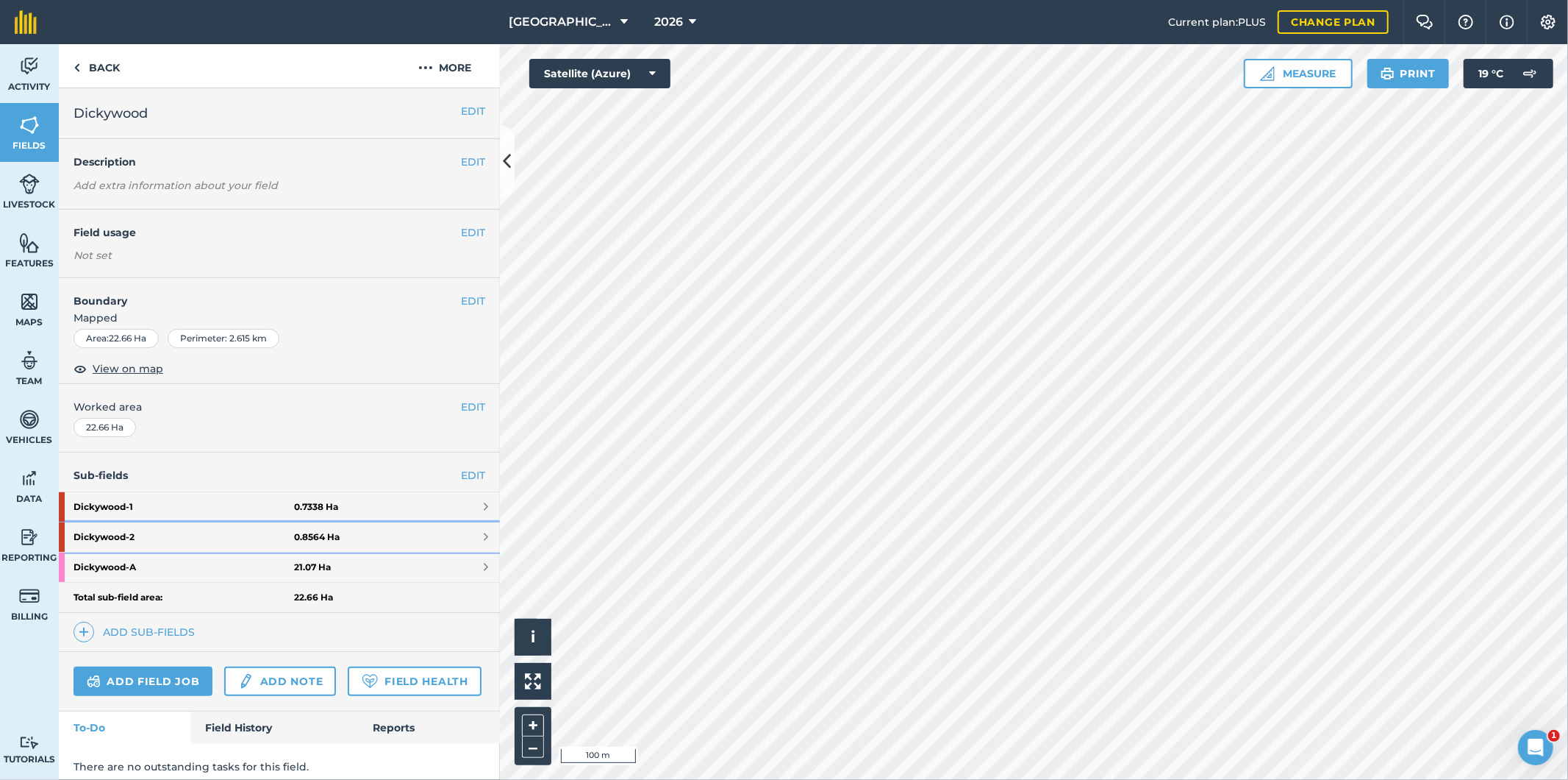
click at [324, 542] on strong "0.8564 Ha" at bounding box center [317, 537] width 46 height 12
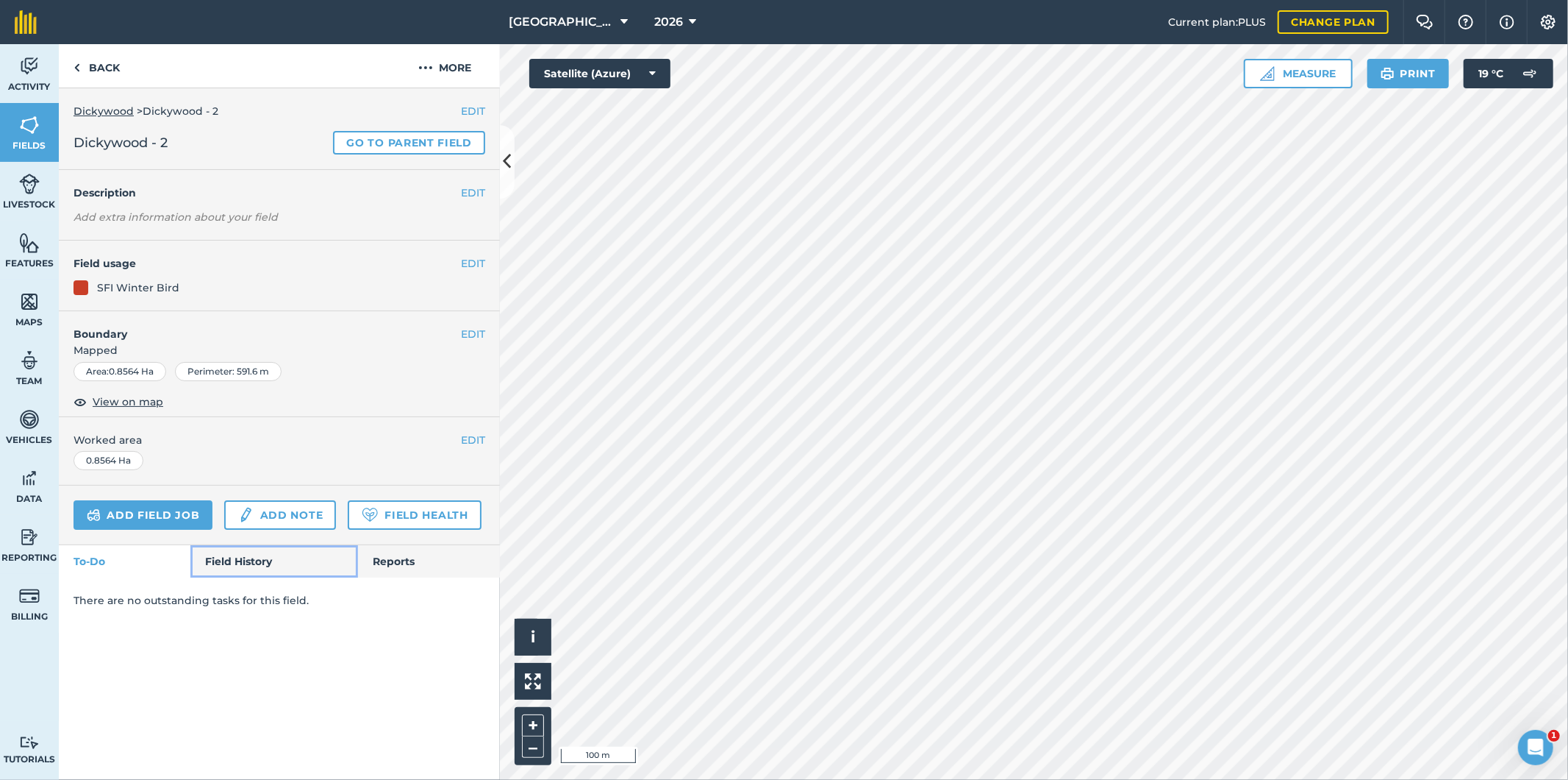
click at [276, 564] on link "Field History" at bounding box center [274, 561] width 167 height 33
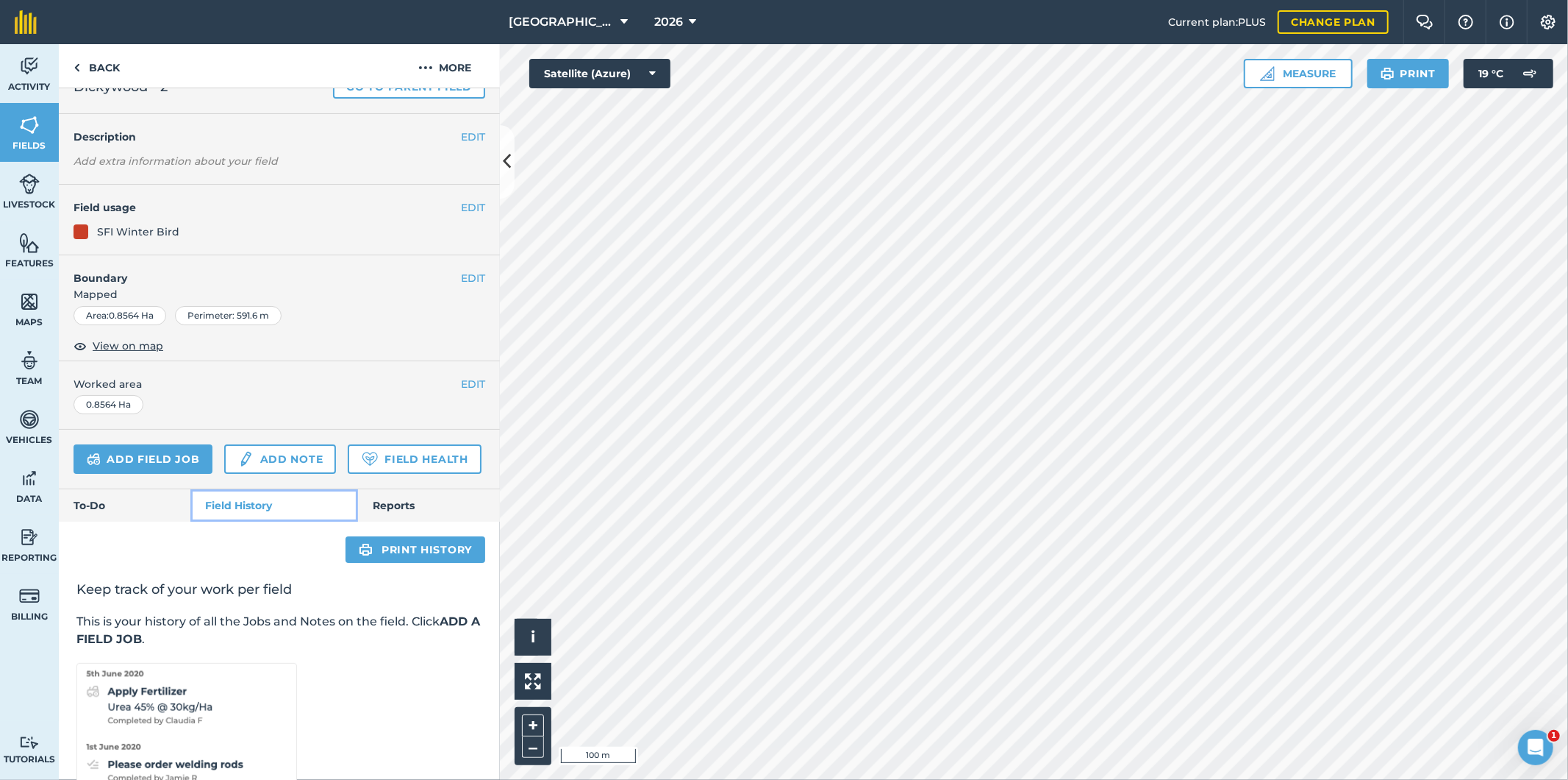
scroll to position [138, 0]
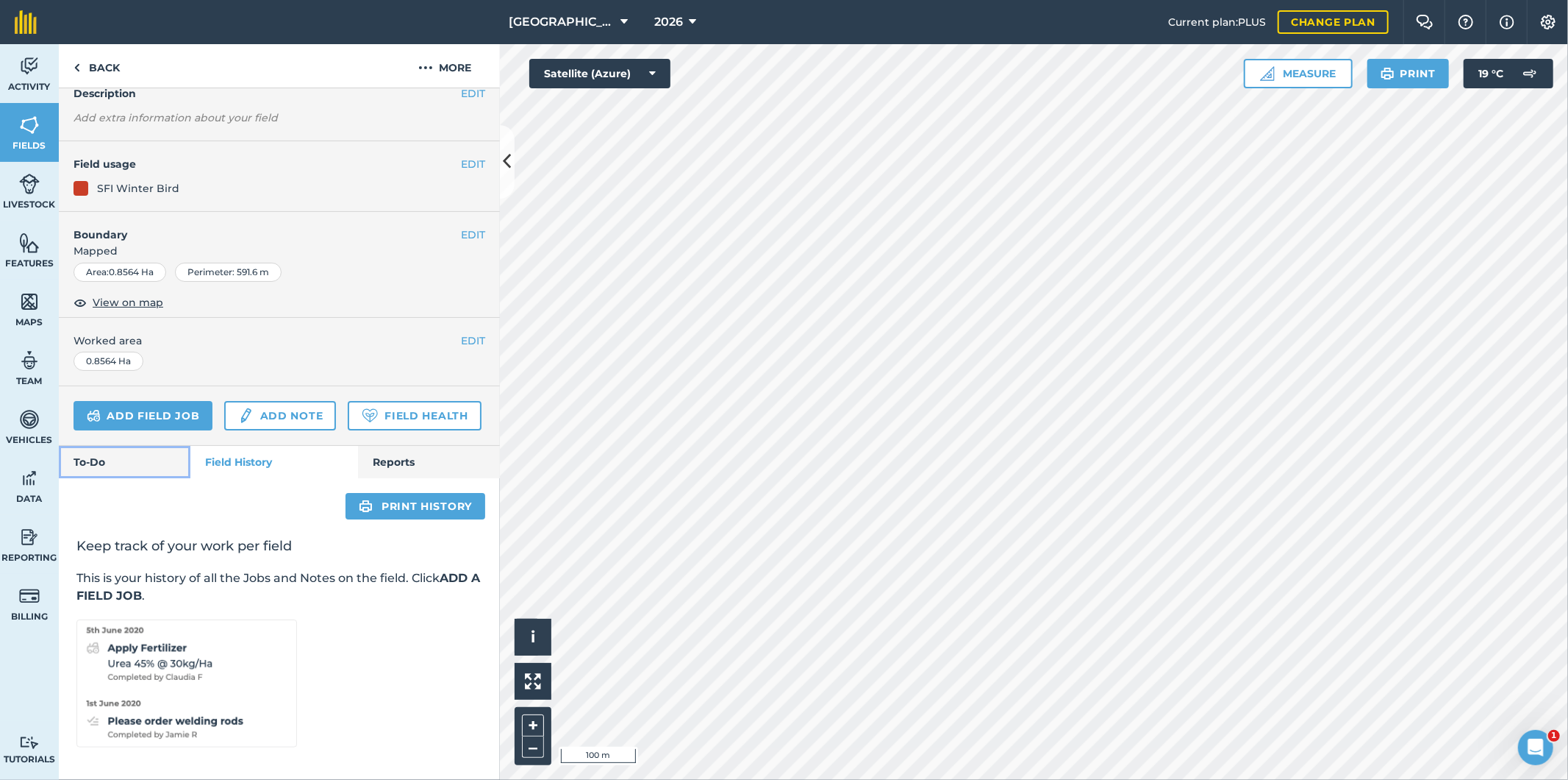
click at [149, 467] on link "To-Do" at bounding box center [125, 462] width 132 height 33
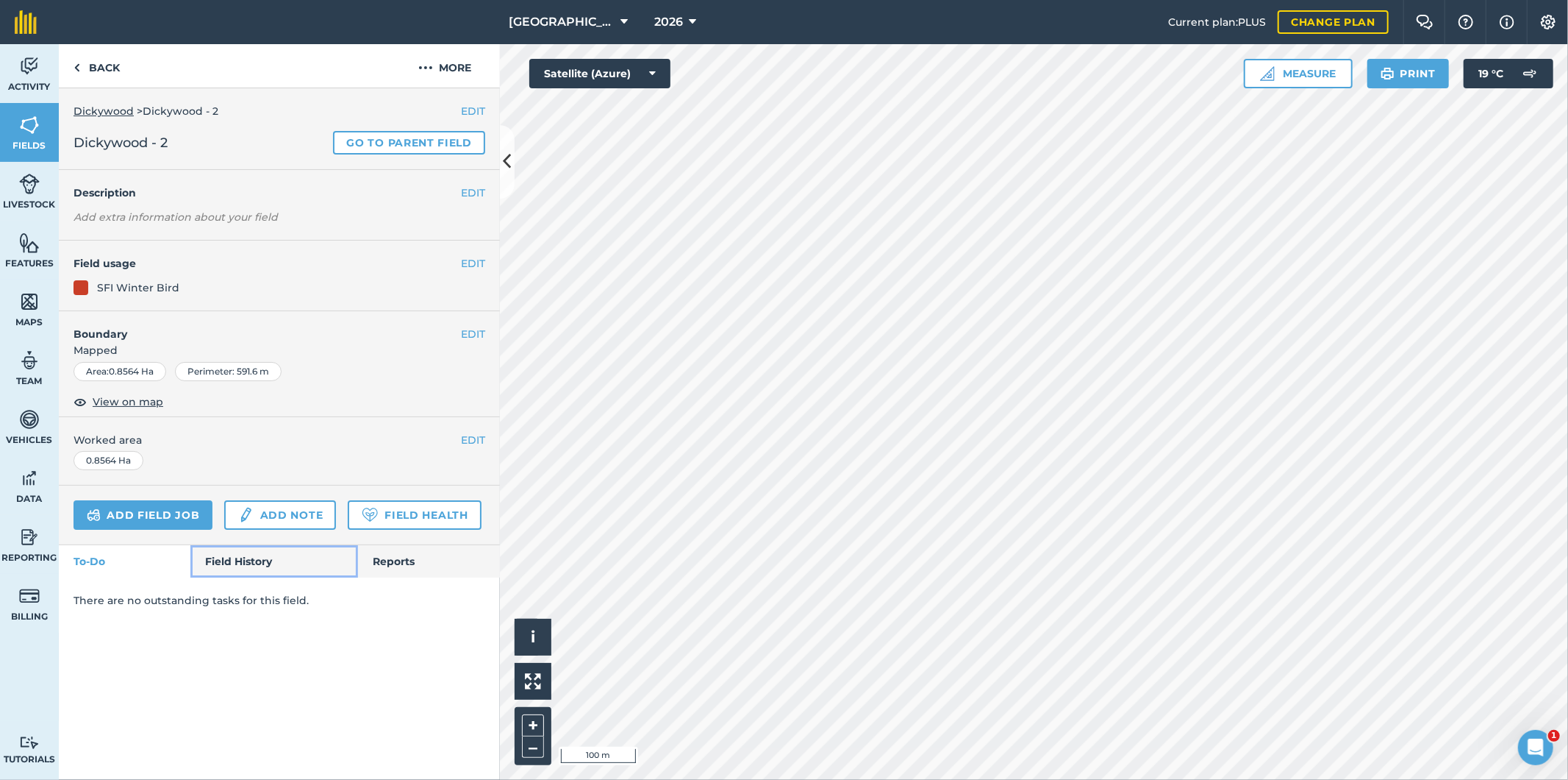
click at [267, 561] on link "Field History" at bounding box center [274, 561] width 167 height 33
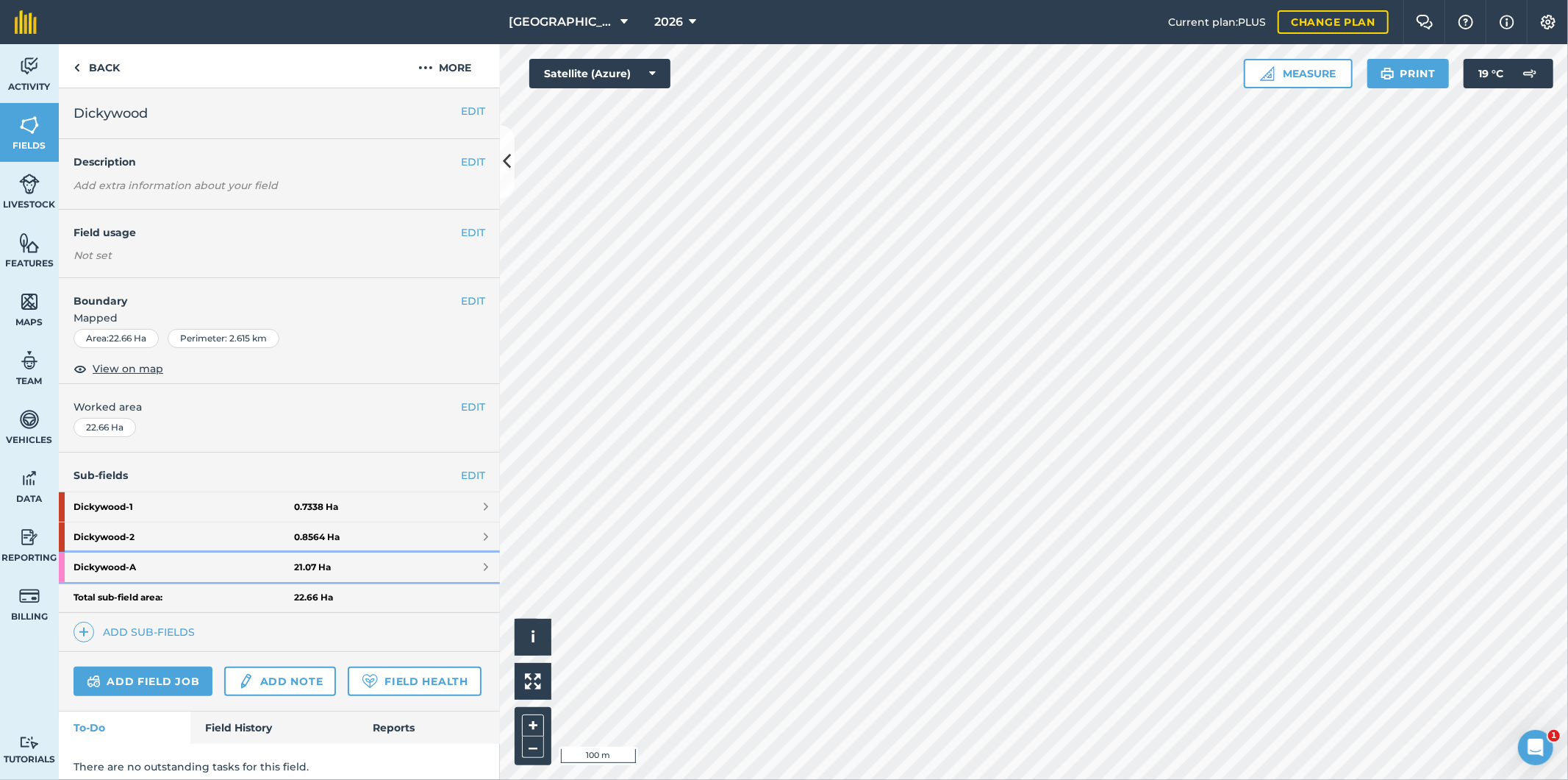
click at [294, 568] on strong "21.07 Ha" at bounding box center [313, 567] width 37 height 12
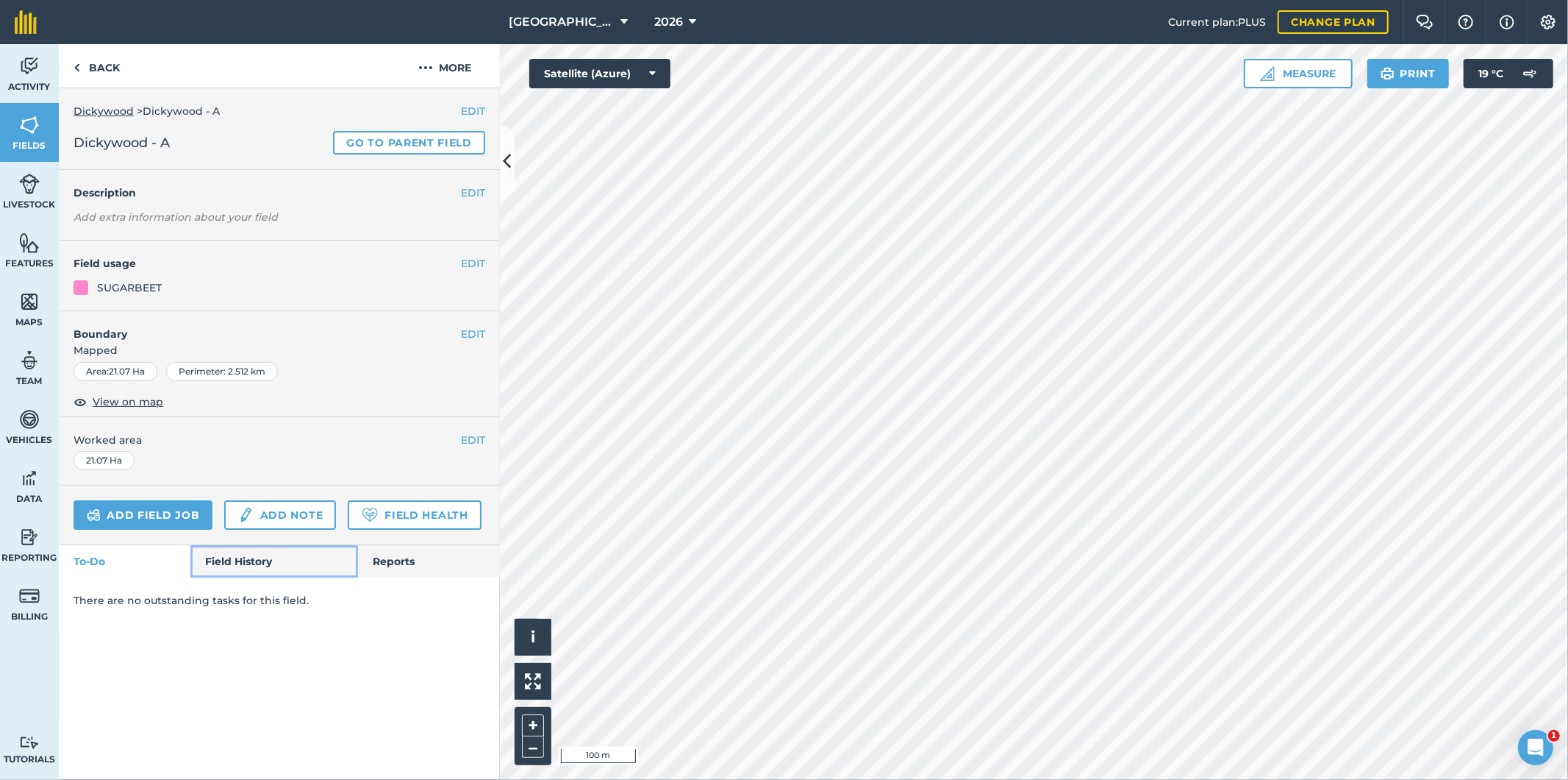
click at [270, 562] on link "Field History" at bounding box center [274, 561] width 167 height 33
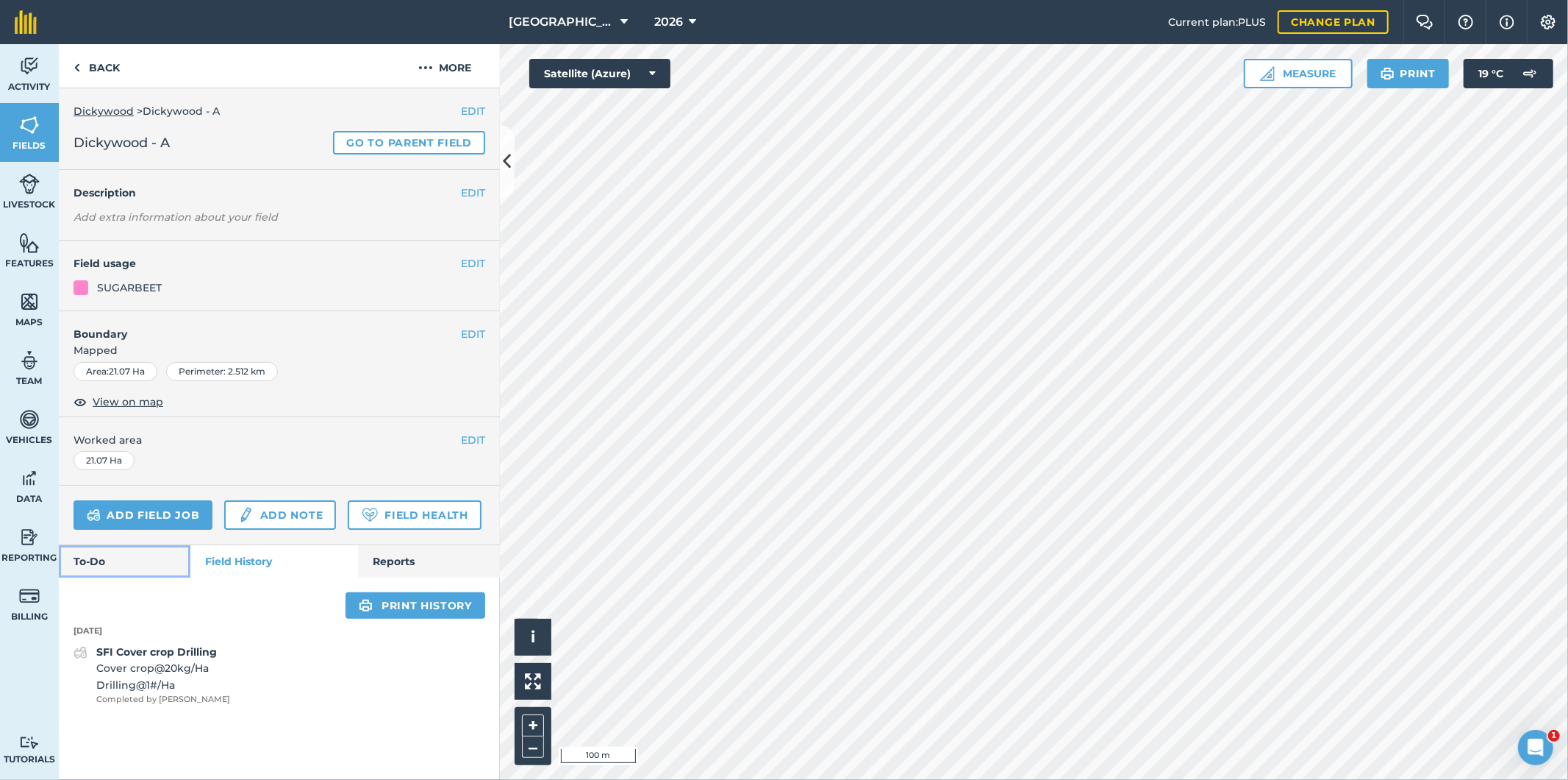
click at [134, 564] on link "To-Do" at bounding box center [125, 561] width 132 height 33
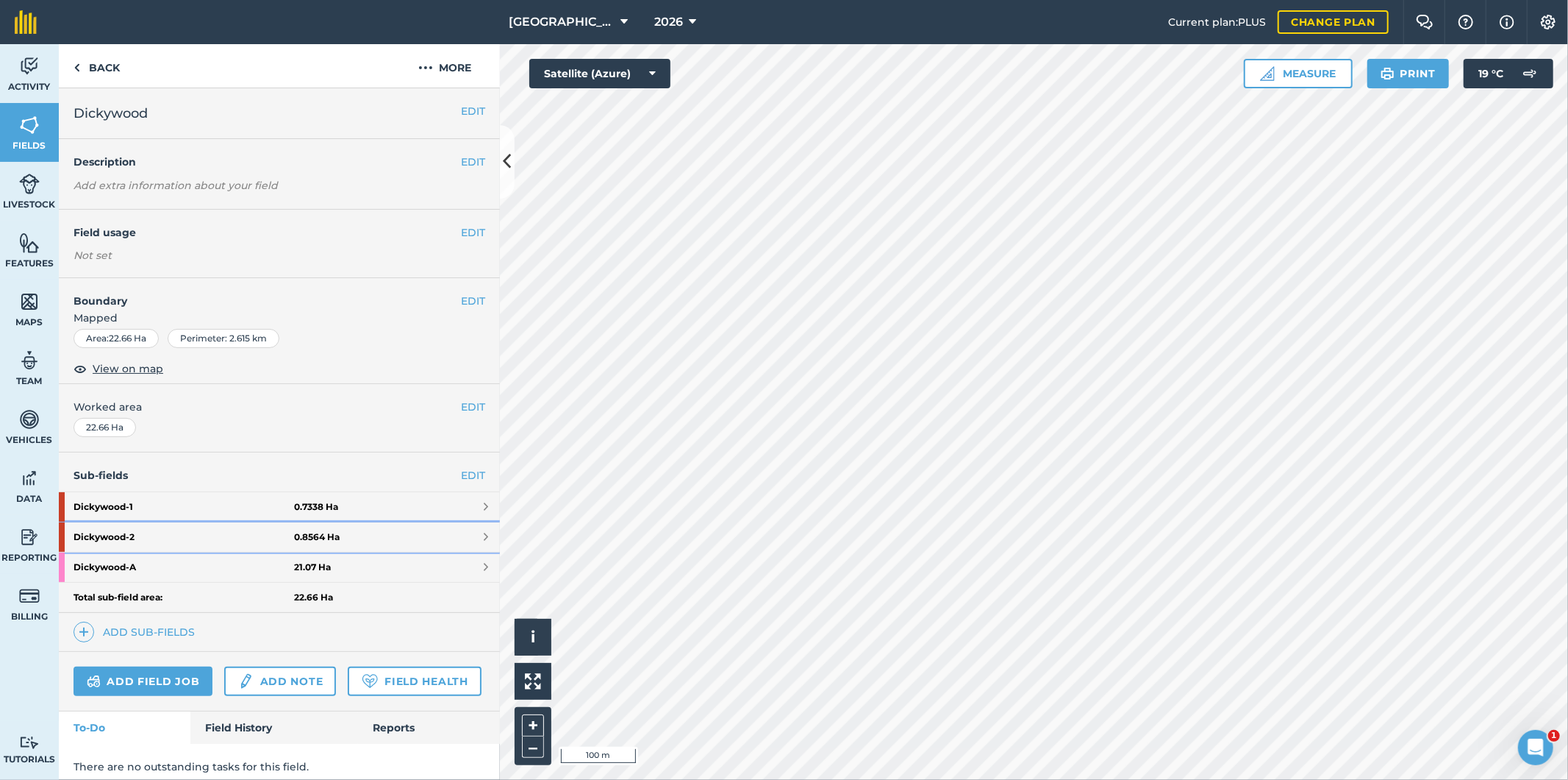
click at [265, 540] on strong "Dickywood - 2" at bounding box center [183, 537] width 220 height 30
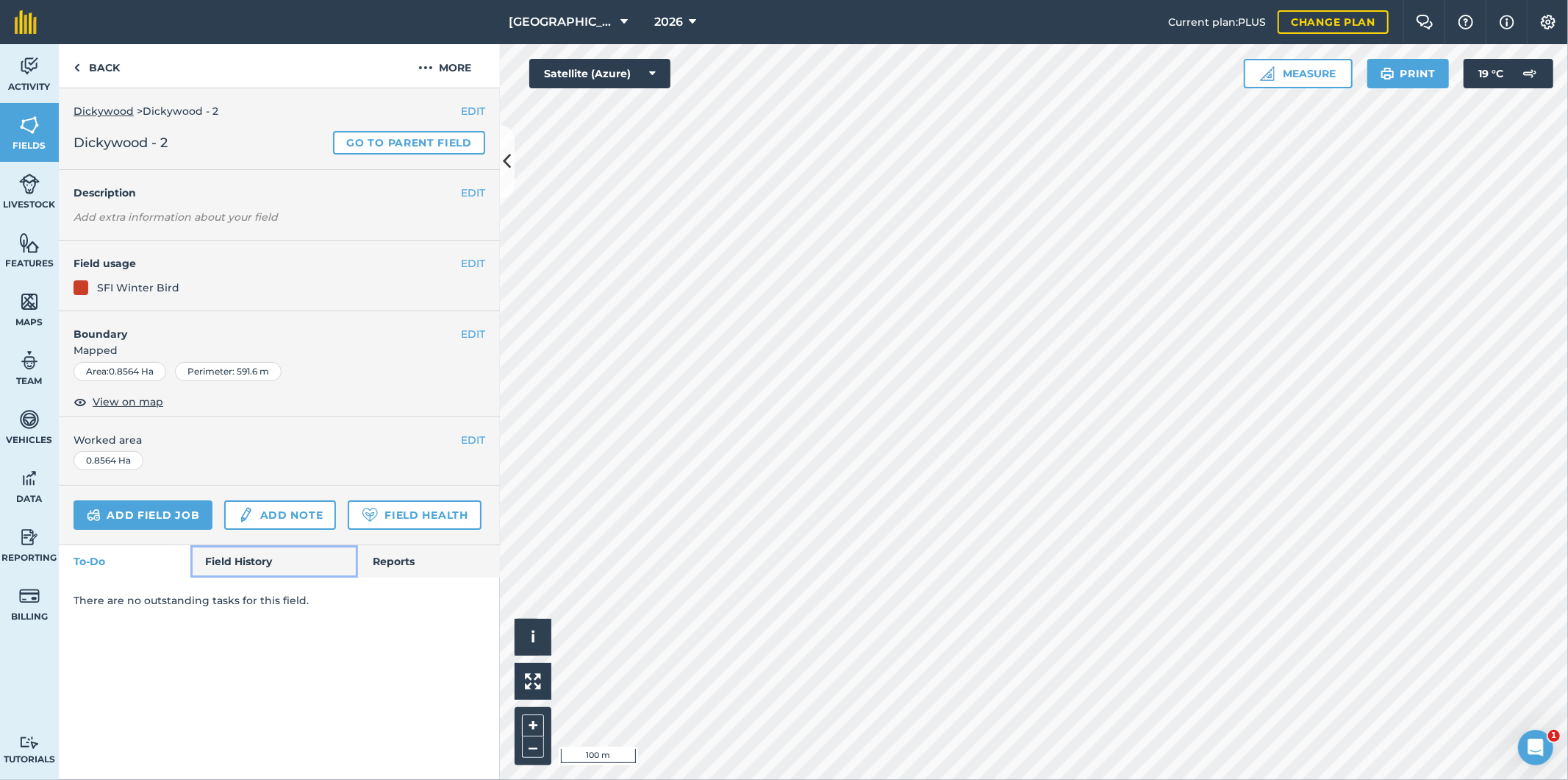
click at [260, 562] on link "Field History" at bounding box center [274, 561] width 167 height 33
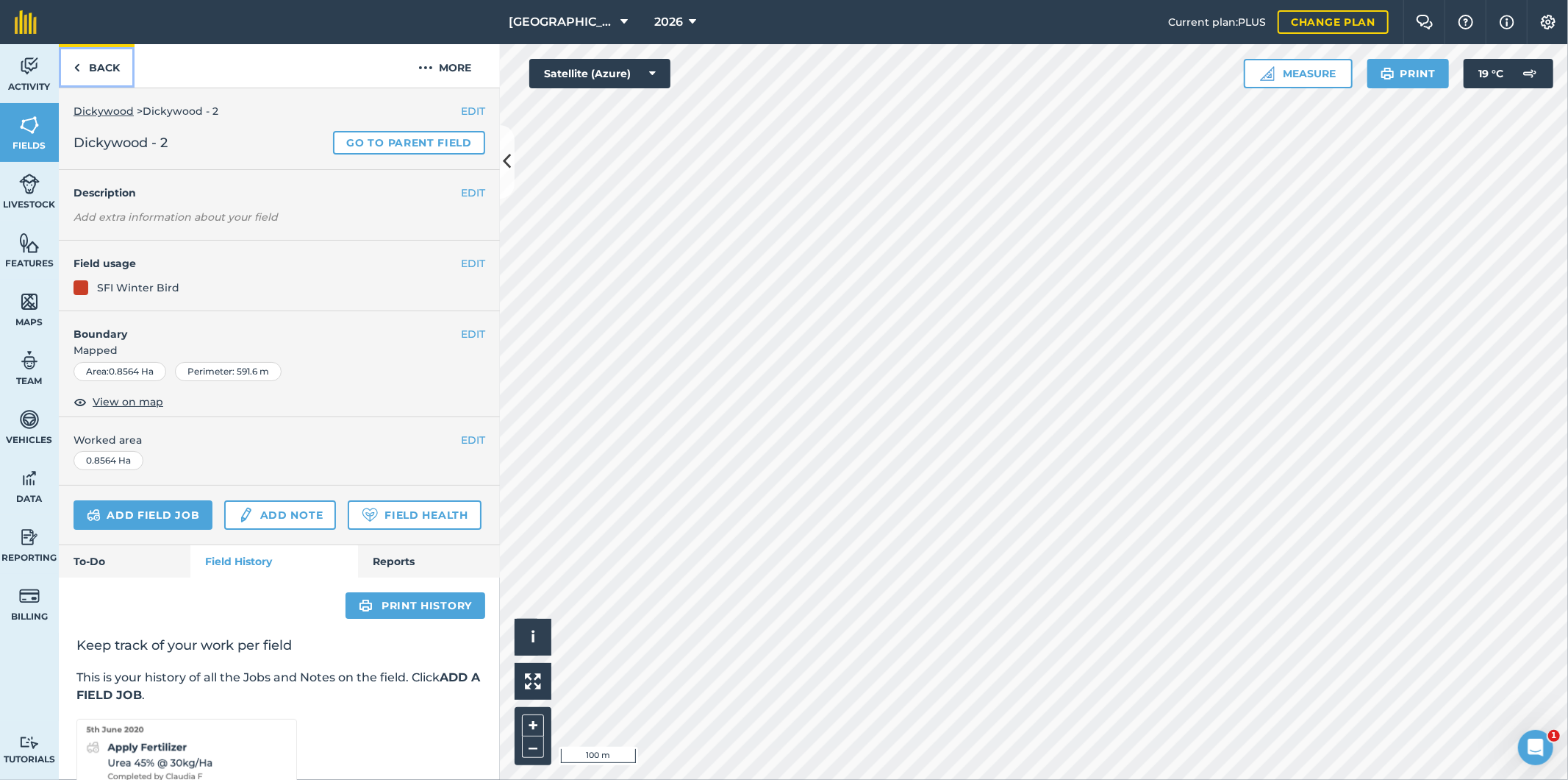
click at [92, 57] on link "Back" at bounding box center [97, 66] width 75 height 44
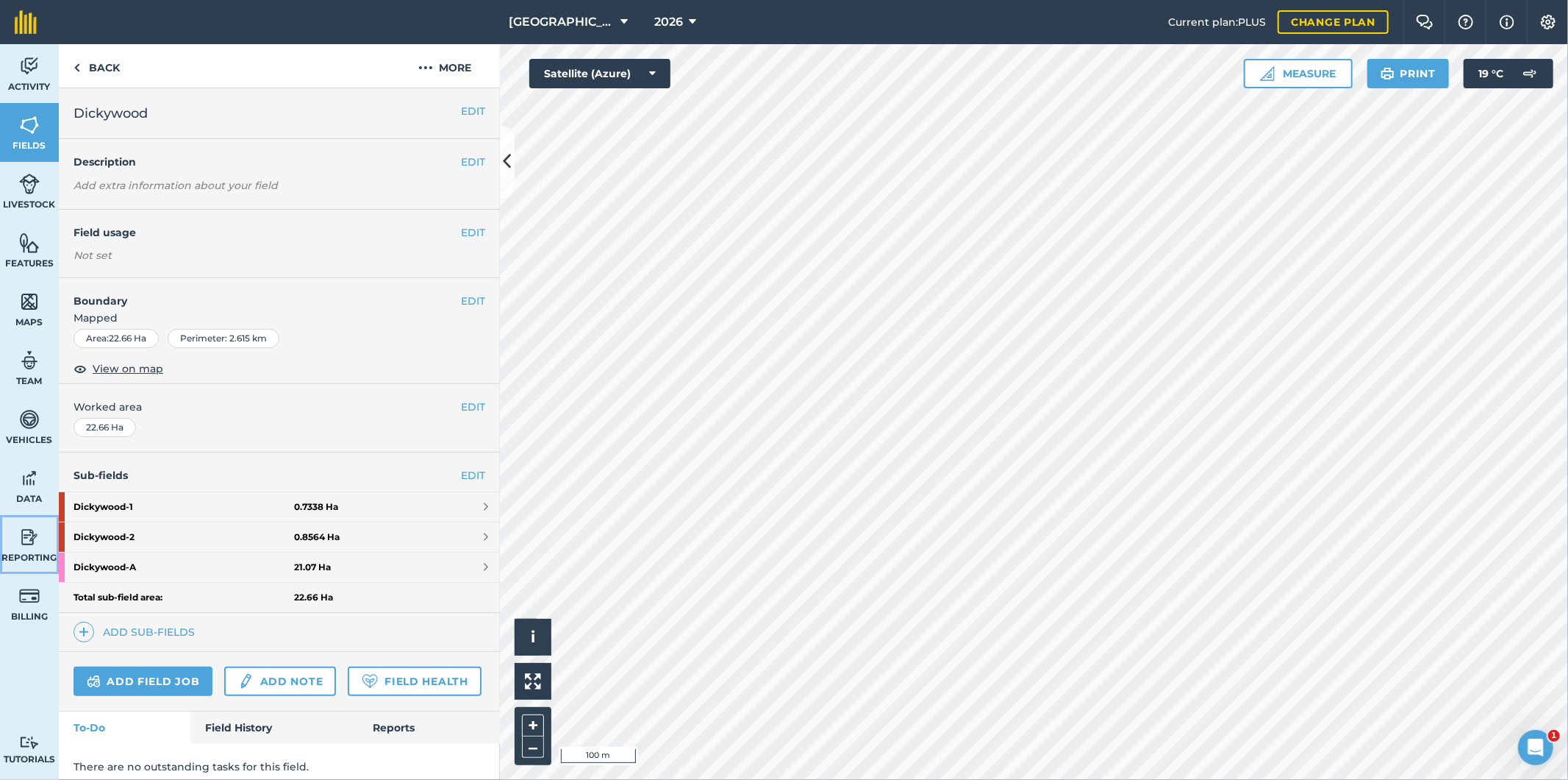
click at [30, 539] on img at bounding box center [30, 537] width 21 height 22
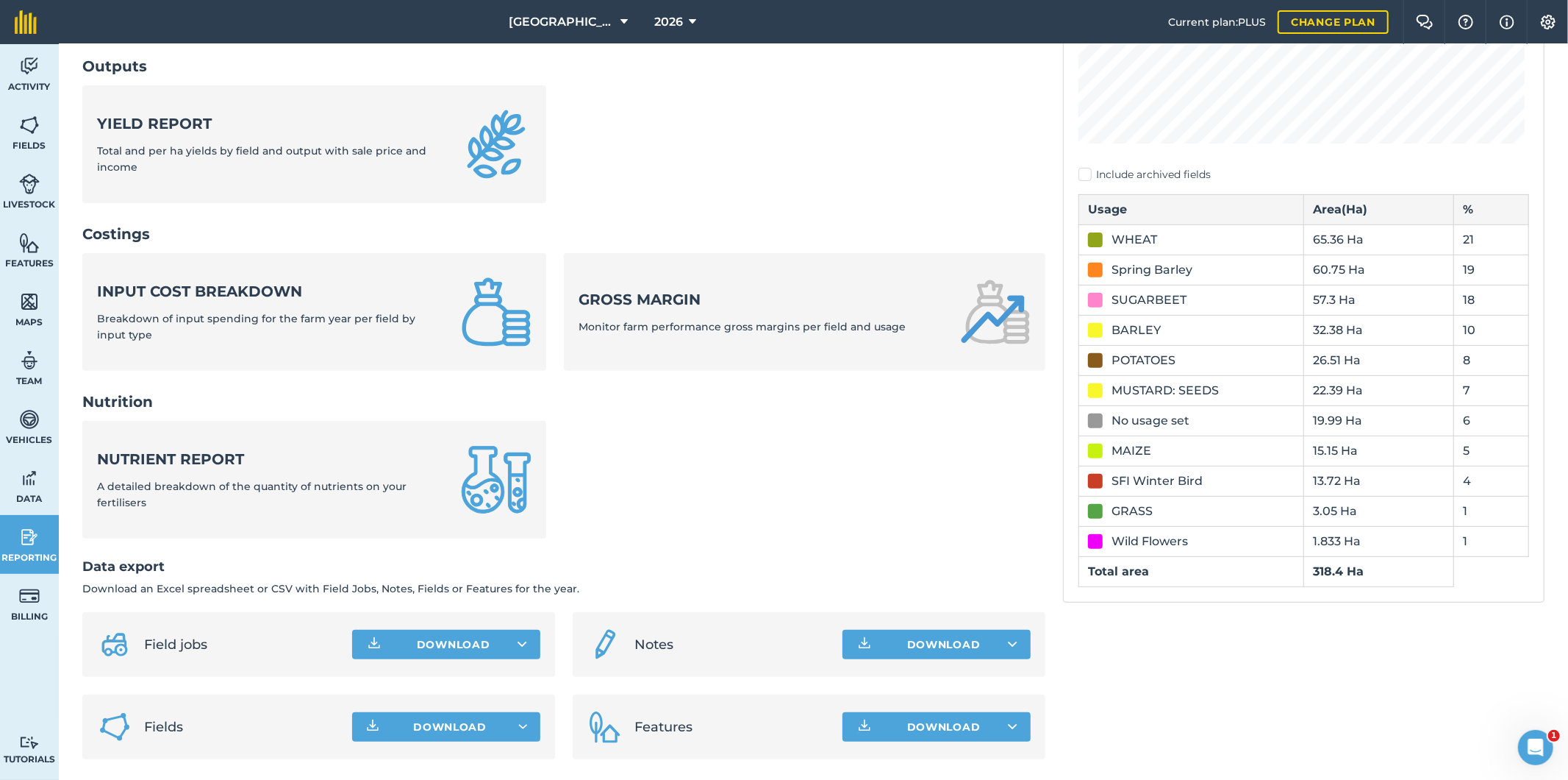
scroll to position [379, 0]
